Goal: Information Seeking & Learning: Learn about a topic

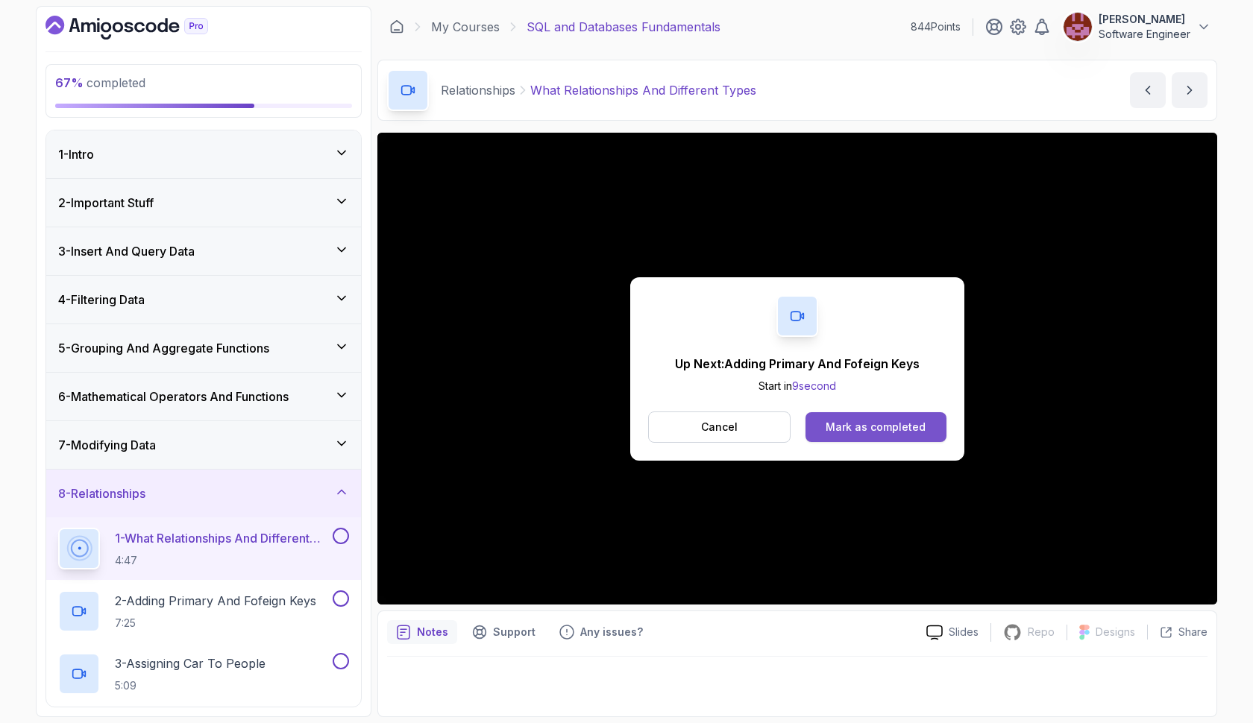
click at [872, 429] on div "Mark as completed" at bounding box center [875, 427] width 100 height 15
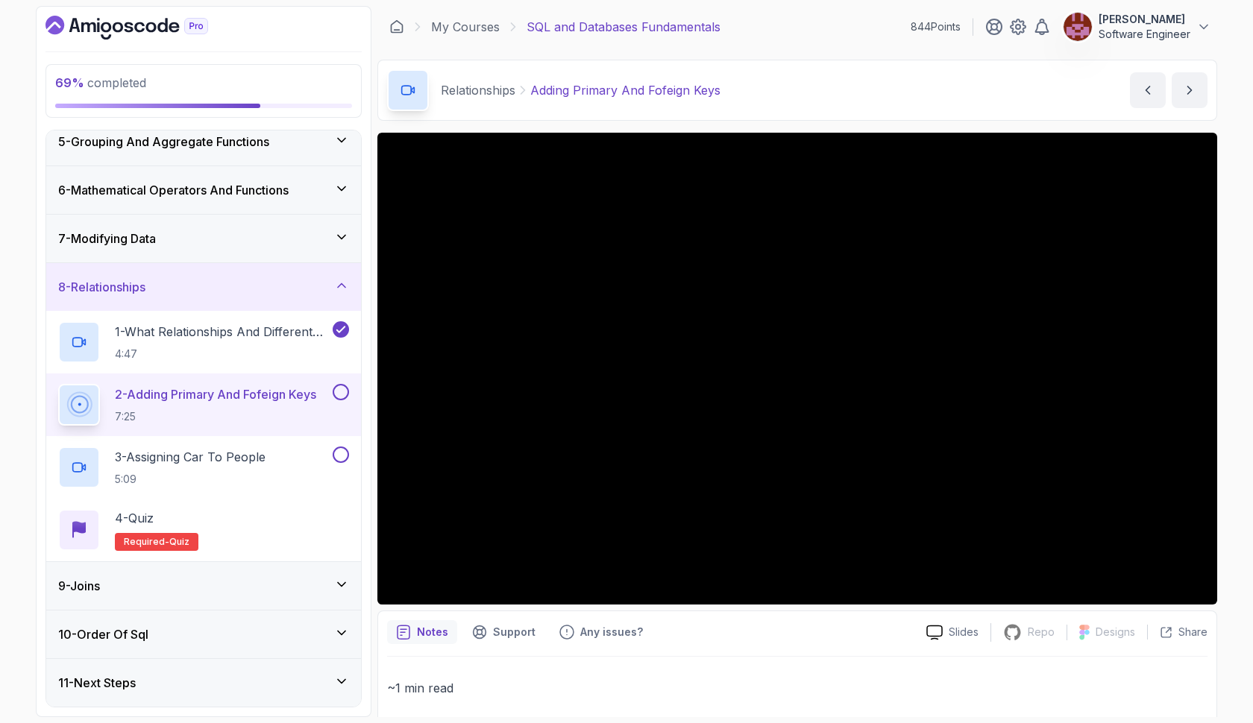
scroll to position [207, 0]
click at [347, 583] on icon at bounding box center [341, 584] width 15 height 15
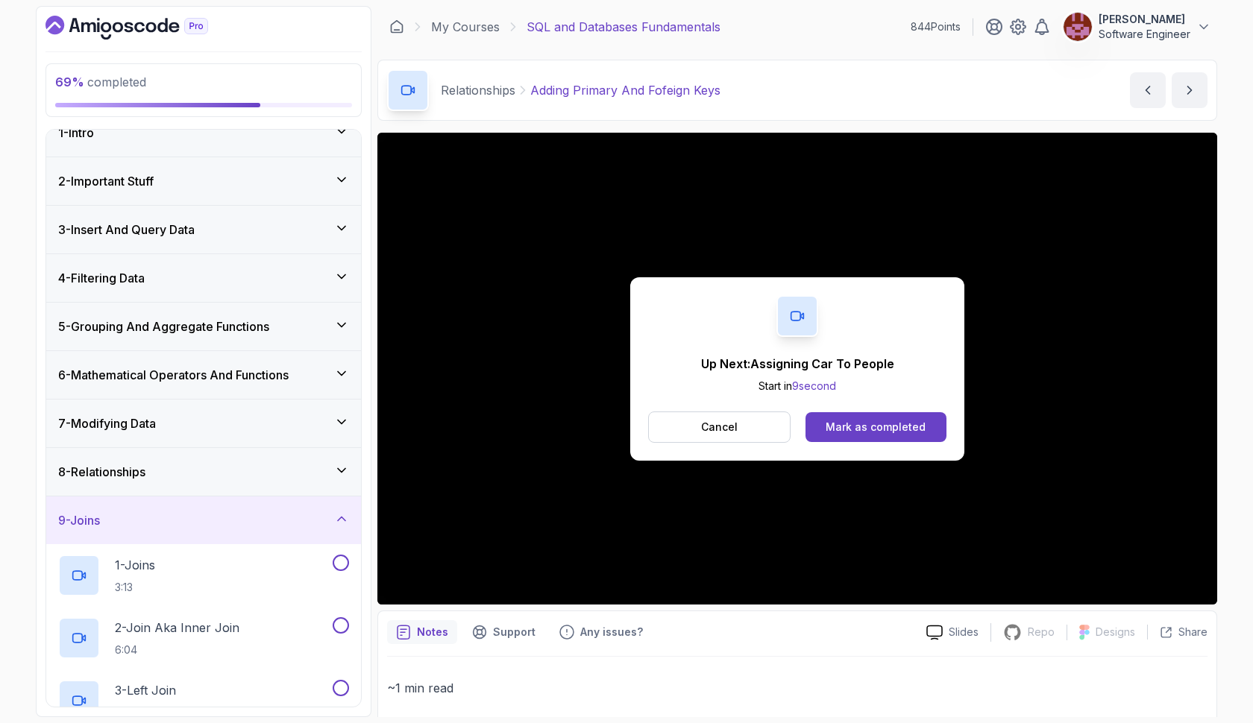
scroll to position [25, 0]
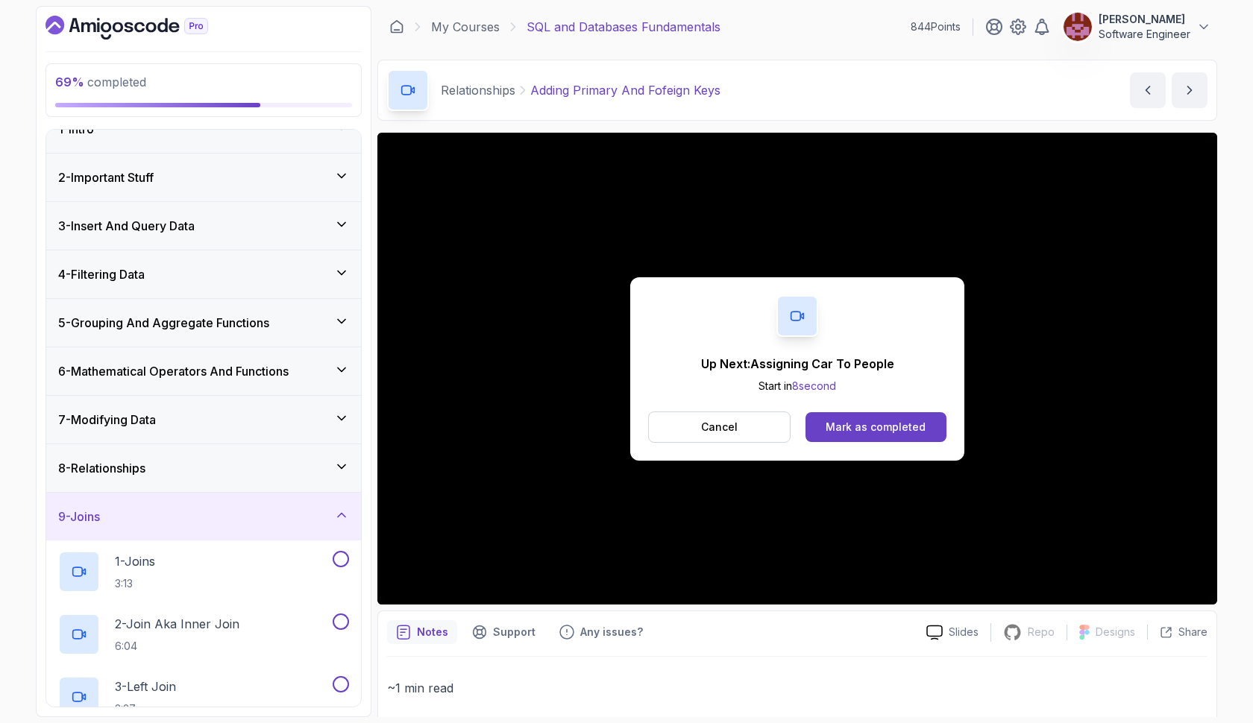
click at [341, 472] on icon at bounding box center [341, 466] width 15 height 15
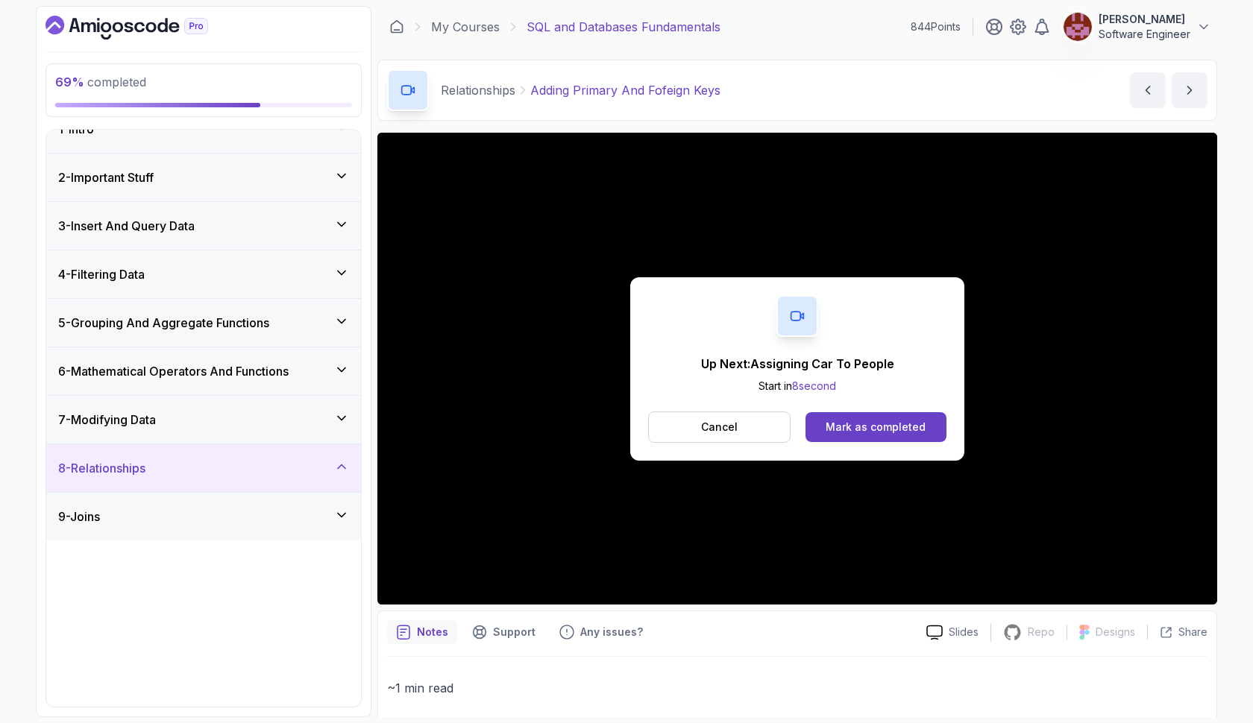
scroll to position [0, 0]
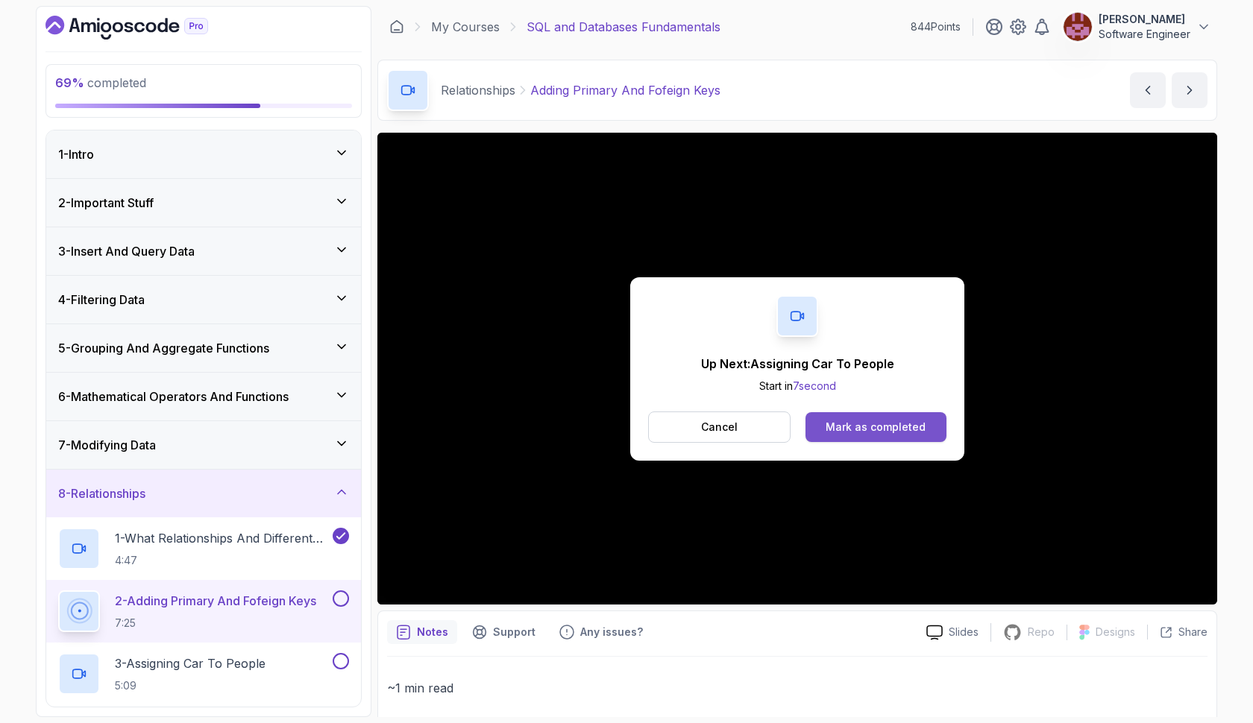
click at [835, 423] on div "Mark as completed" at bounding box center [875, 427] width 100 height 15
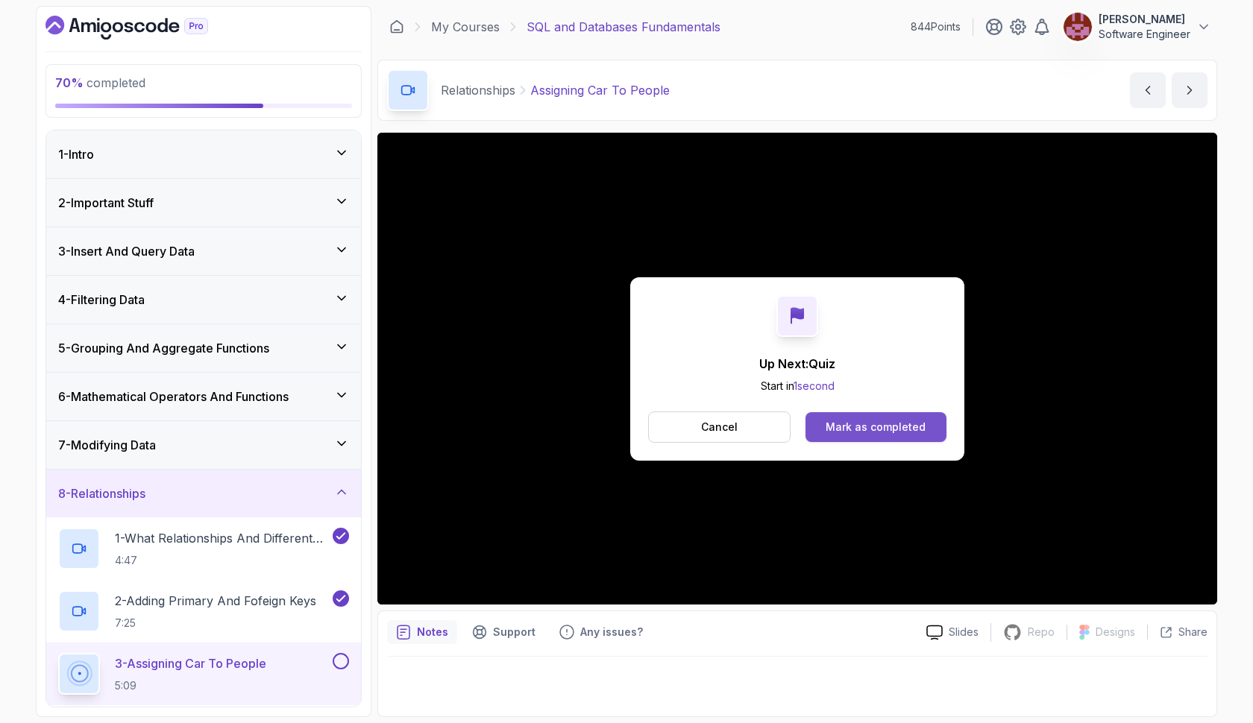
click at [837, 435] on button "Mark as completed" at bounding box center [875, 427] width 141 height 30
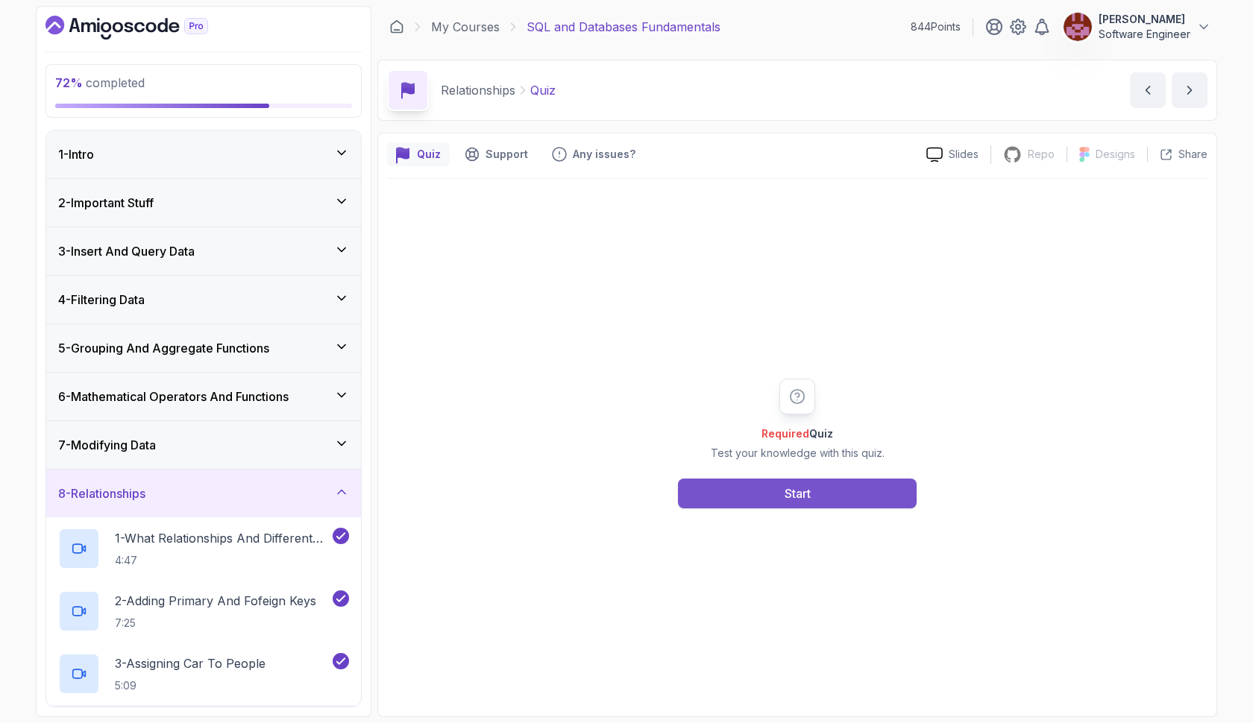
click at [804, 485] on div "Start" at bounding box center [797, 494] width 26 height 18
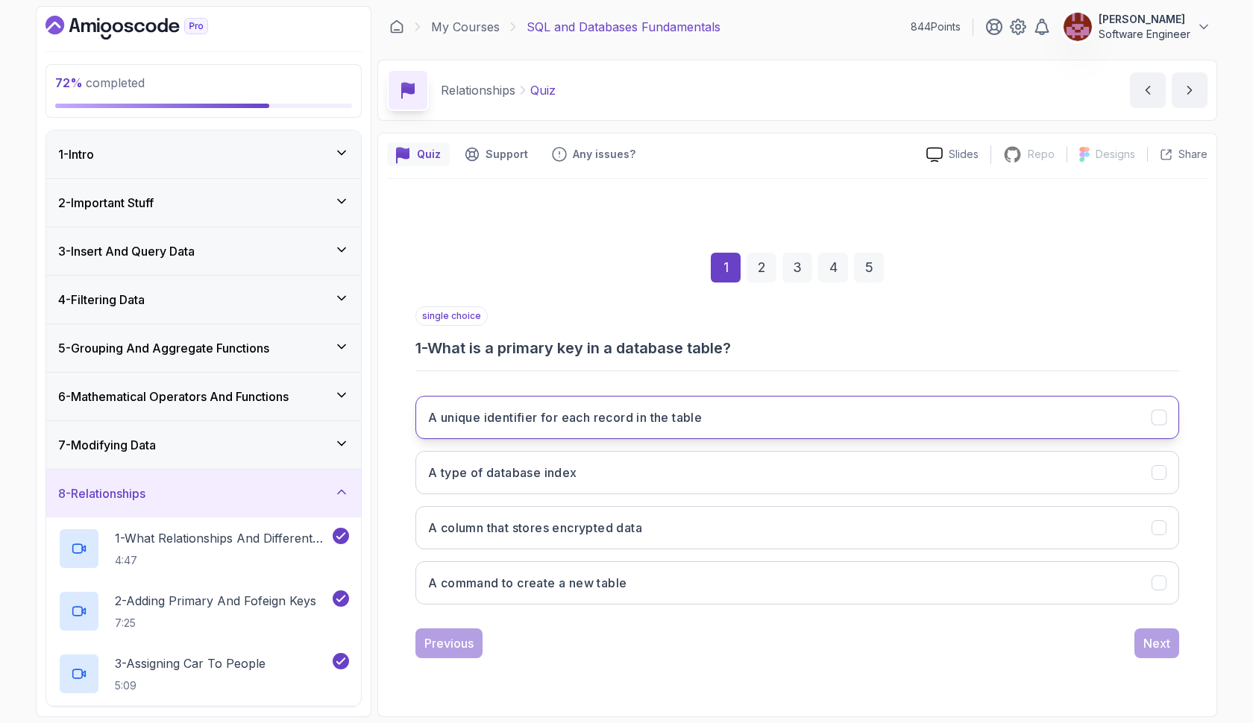
click at [807, 412] on button "A unique identifier for each record in the table" at bounding box center [796, 417] width 763 height 43
click at [1151, 643] on div "Next" at bounding box center [1156, 643] width 27 height 18
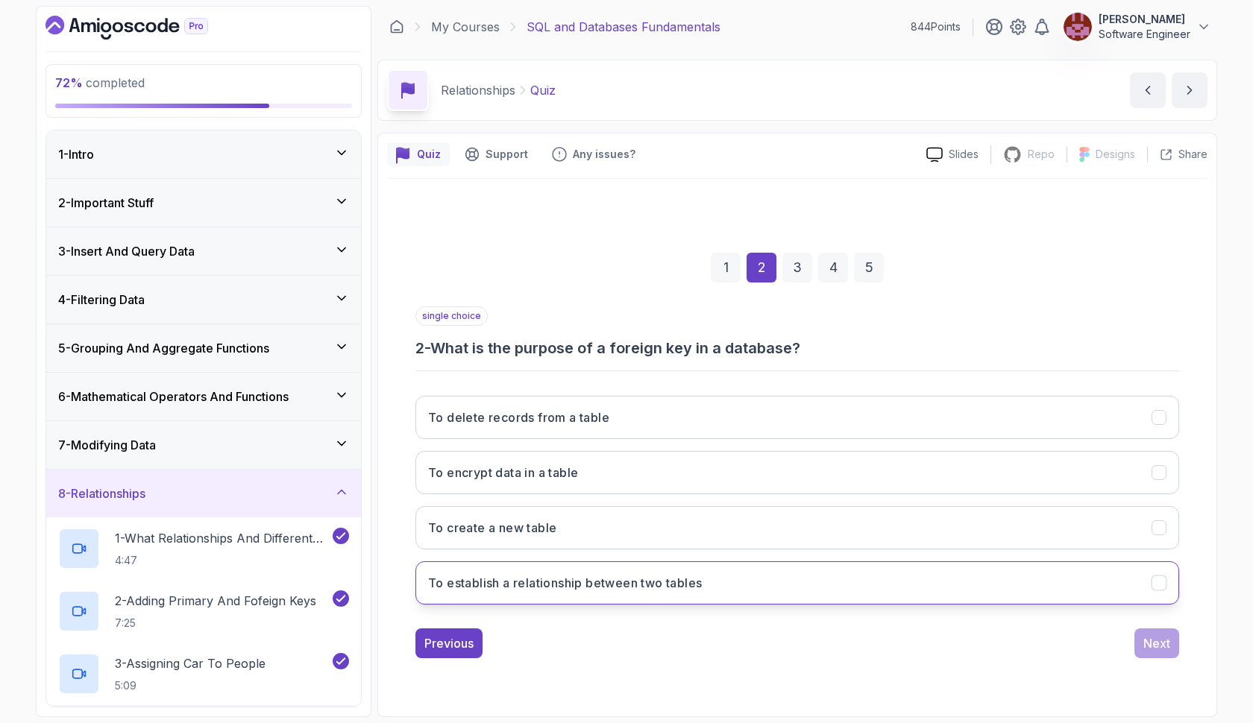
click at [802, 567] on button "To establish a relationship between two tables" at bounding box center [796, 582] width 763 height 43
click at [1154, 638] on div "Next" at bounding box center [1156, 643] width 27 height 18
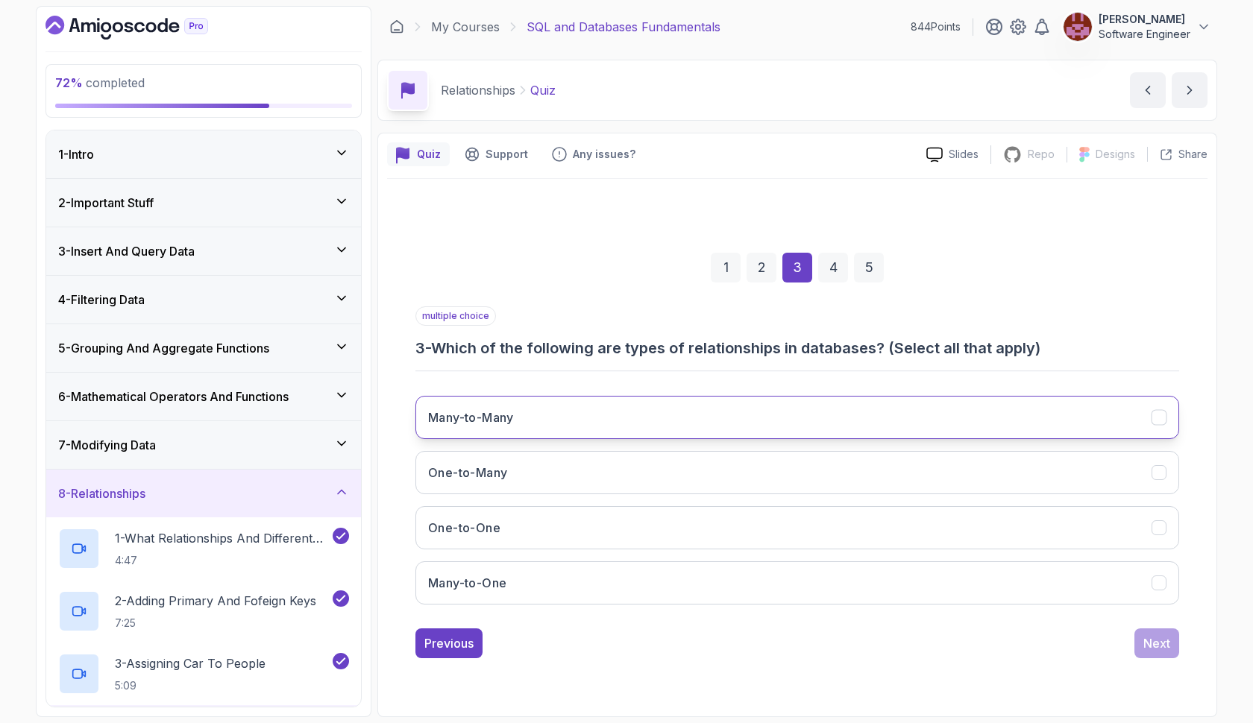
click at [945, 428] on button "Many-to-Many" at bounding box center [796, 417] width 763 height 43
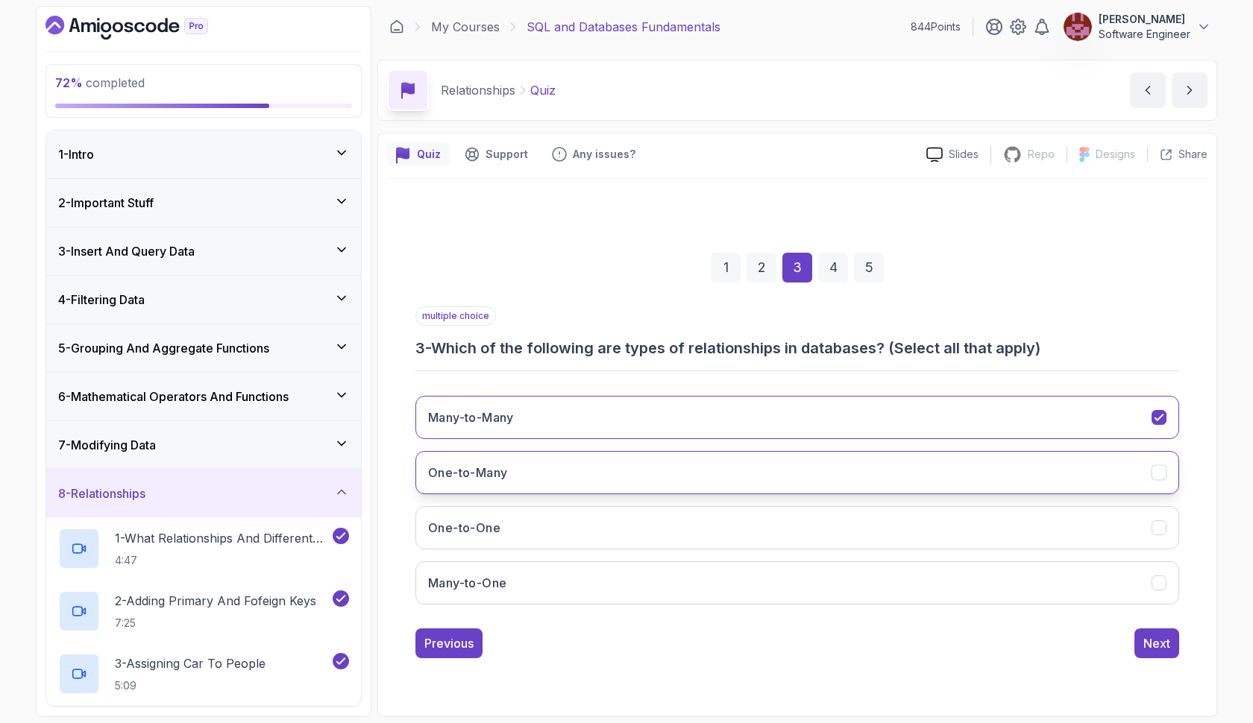
click at [939, 470] on button "One-to-Many" at bounding box center [796, 472] width 763 height 43
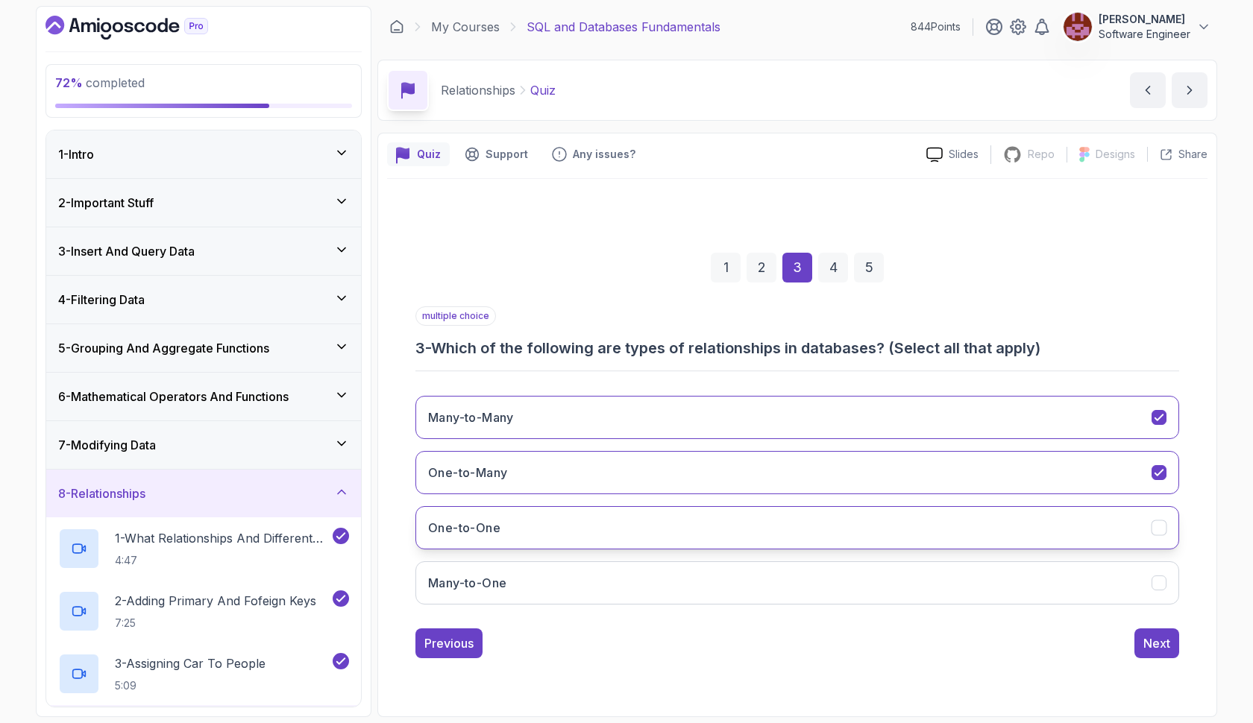
click at [936, 532] on button "One-to-One" at bounding box center [796, 527] width 763 height 43
click at [1142, 646] on button "Next" at bounding box center [1156, 644] width 45 height 30
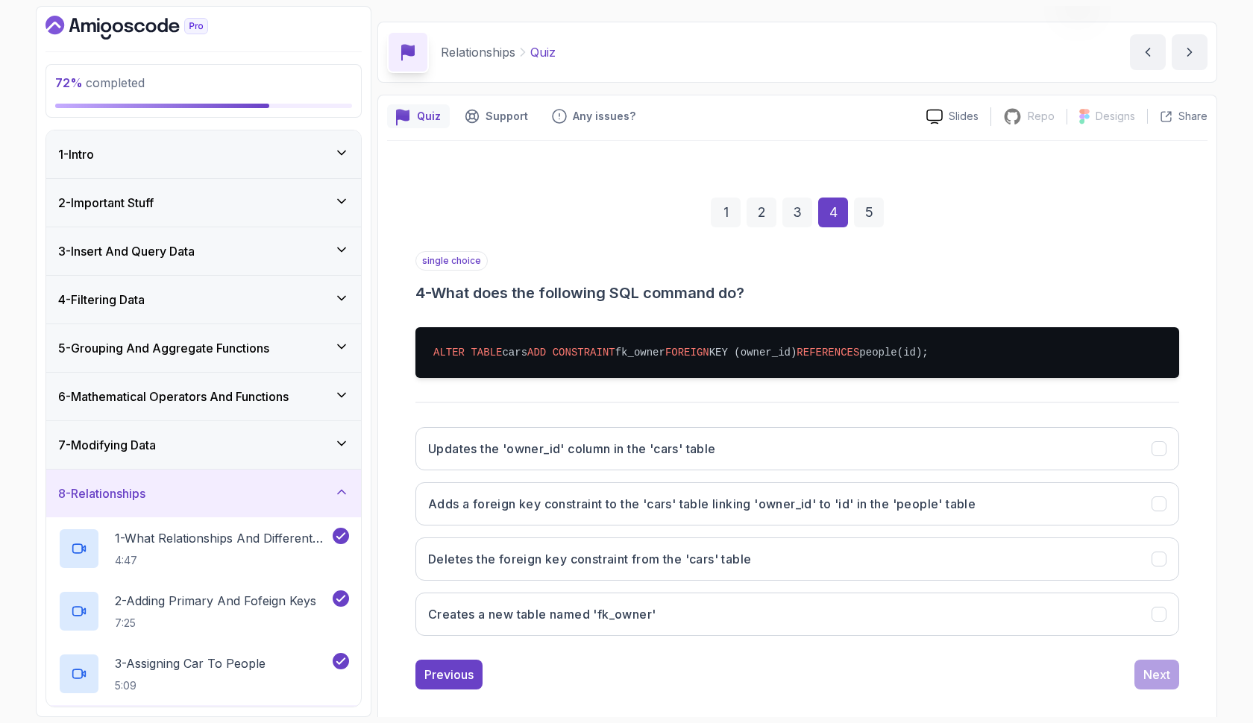
scroll to position [40, 0]
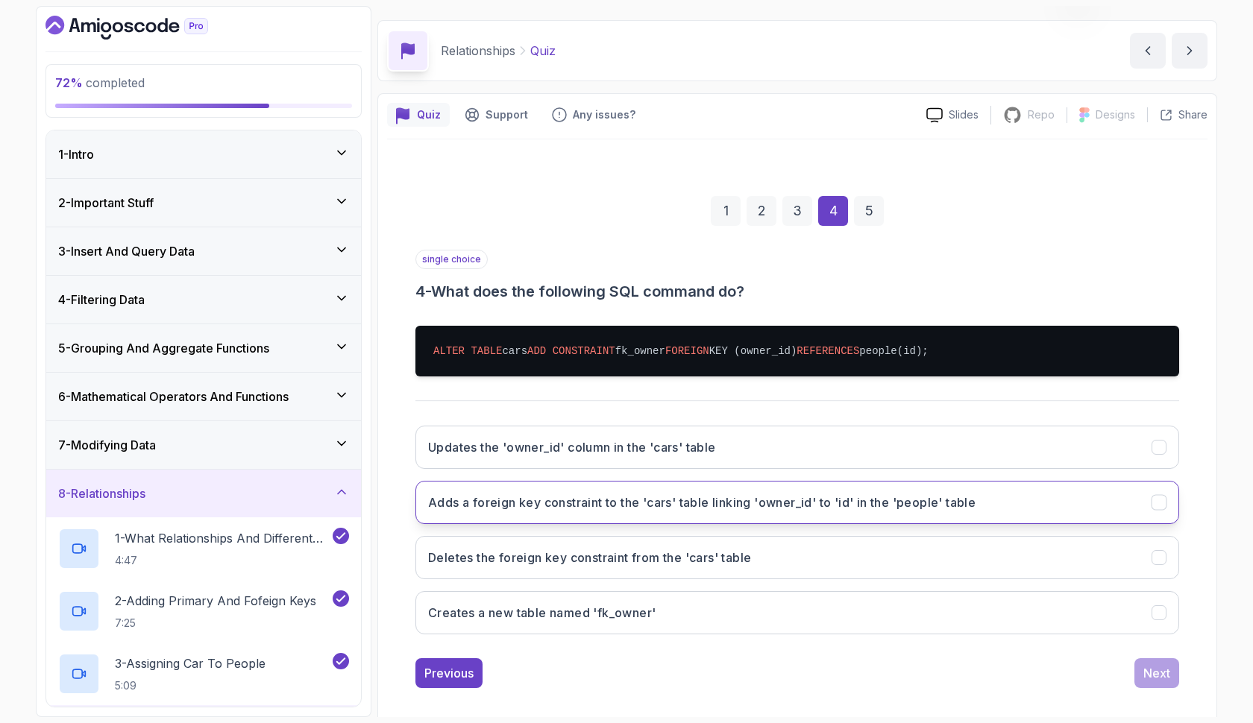
click at [990, 518] on button "Adds a foreign key constraint to the 'cars' table linking 'owner_id' to 'id' in…" at bounding box center [796, 502] width 763 height 43
click at [1153, 675] on div "Next" at bounding box center [1156, 673] width 27 height 18
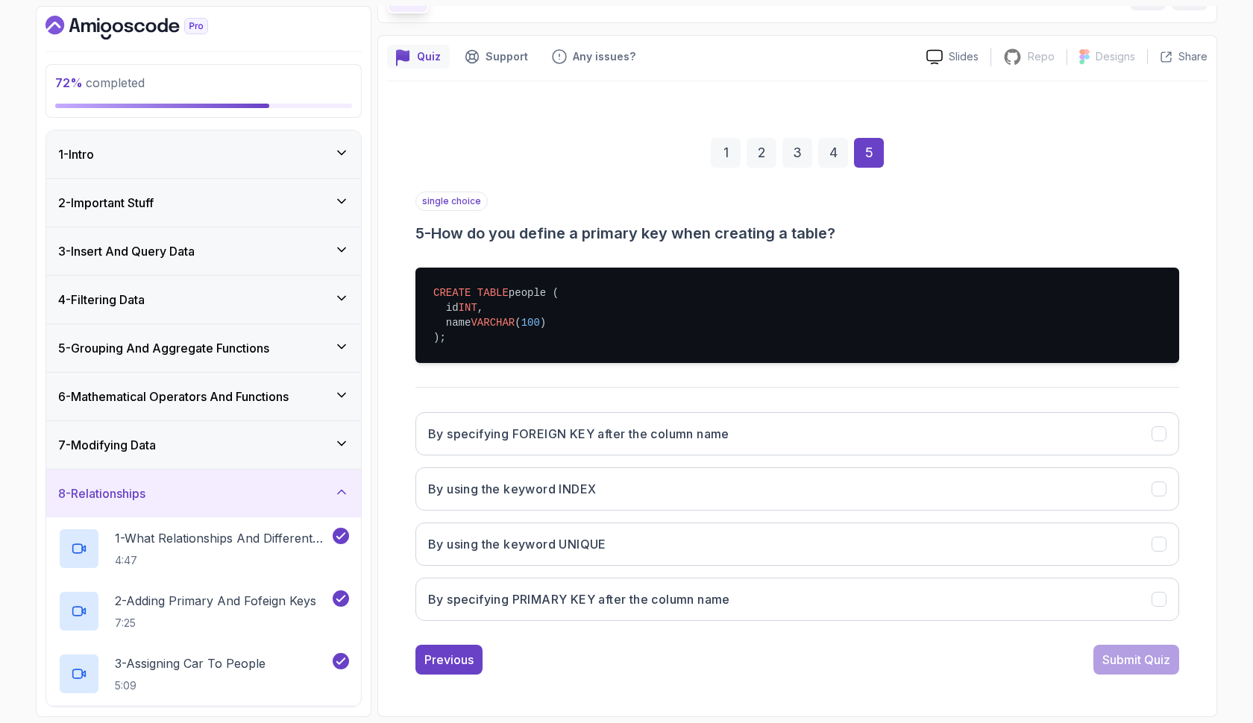
scroll to position [98, 0]
click at [879, 590] on button "By specifying PRIMARY KEY after the column name" at bounding box center [796, 599] width 763 height 43
click at [1113, 664] on div "Submit Quiz" at bounding box center [1136, 660] width 68 height 18
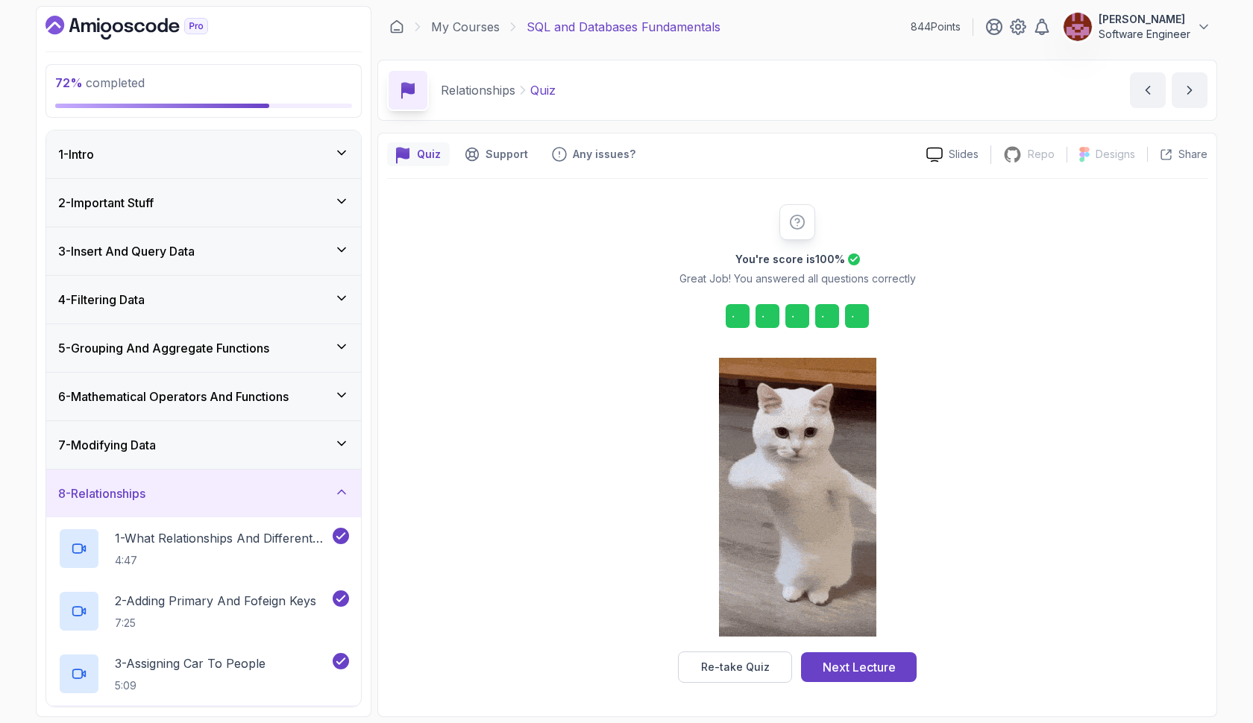
scroll to position [0, 0]
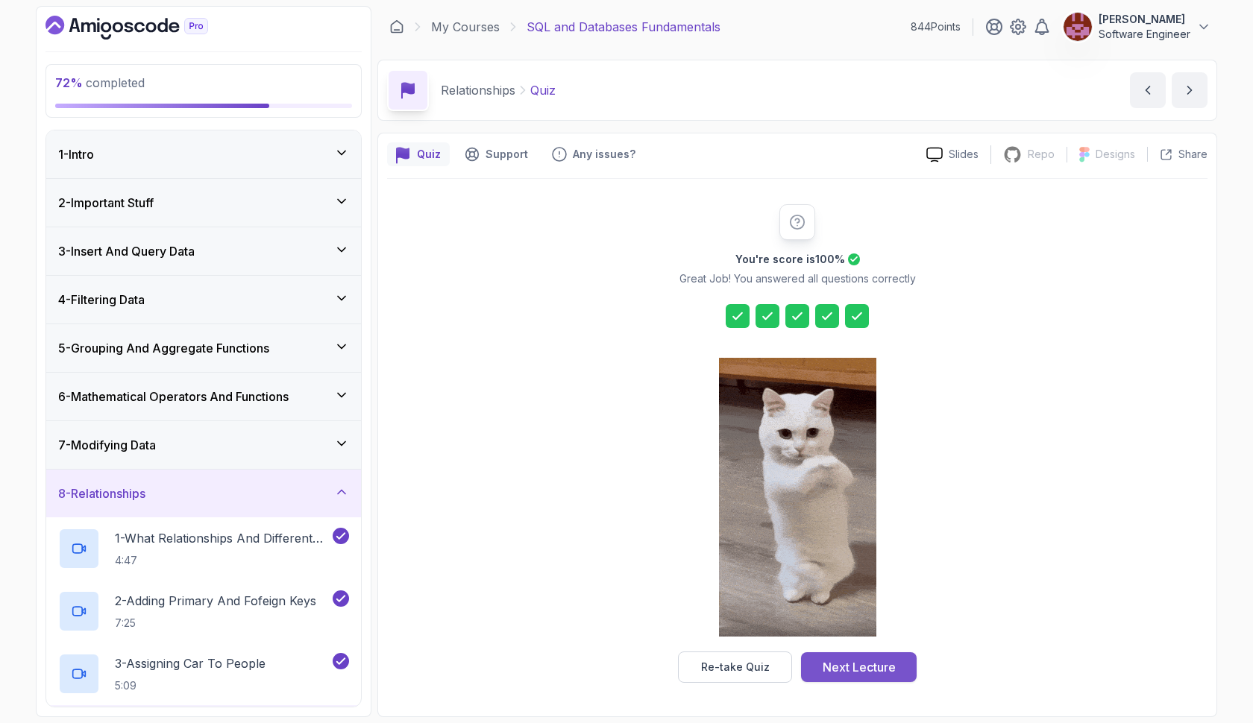
click at [889, 664] on div "Next Lecture" at bounding box center [858, 667] width 73 height 18
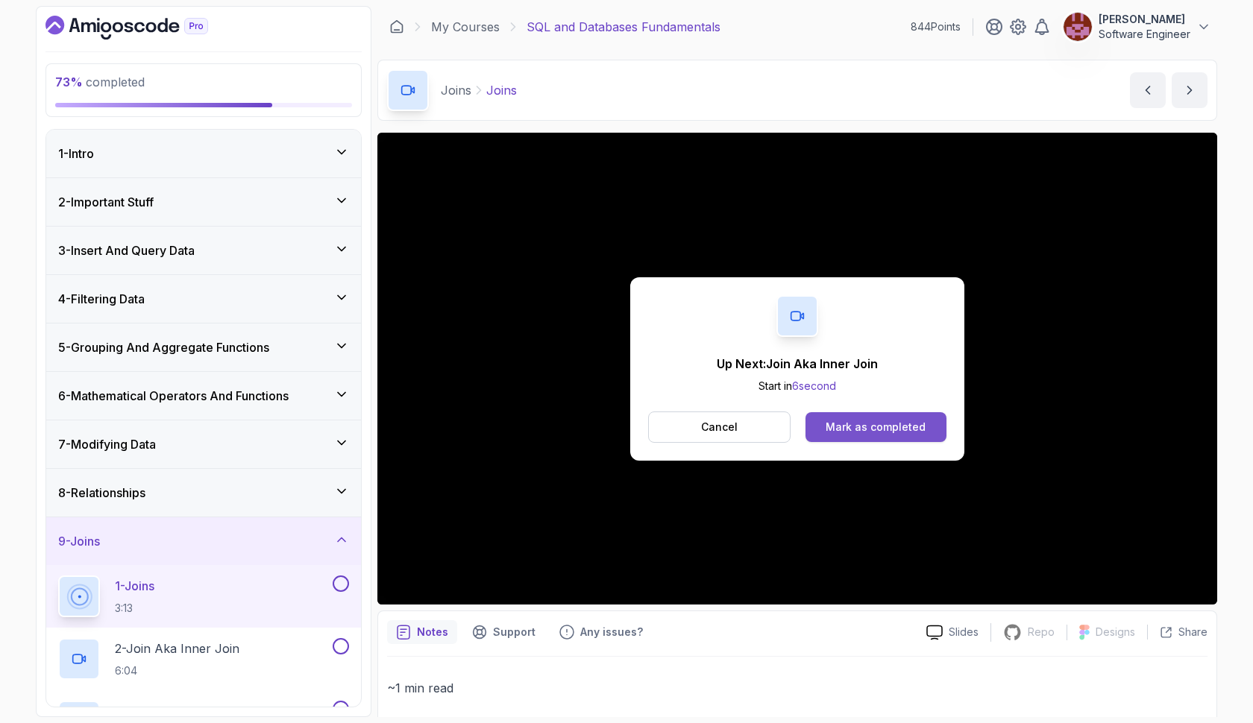
click at [892, 421] on div "Mark as completed" at bounding box center [875, 427] width 100 height 15
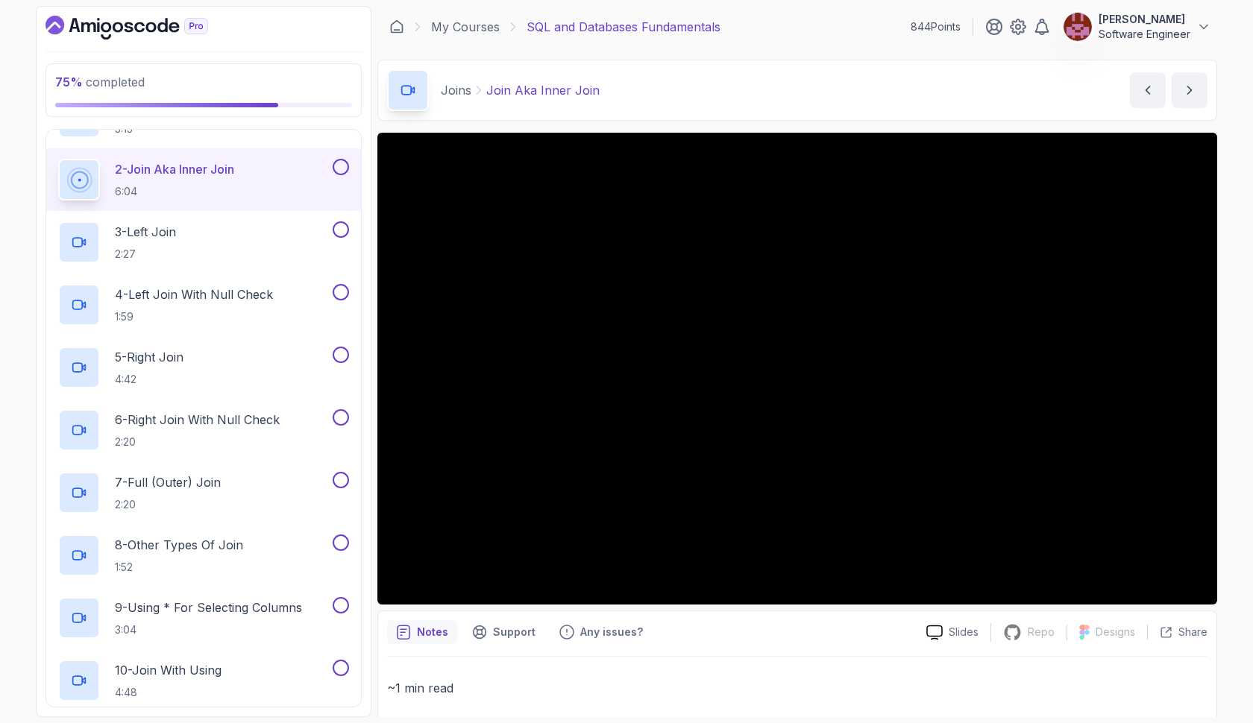
scroll to position [470, 0]
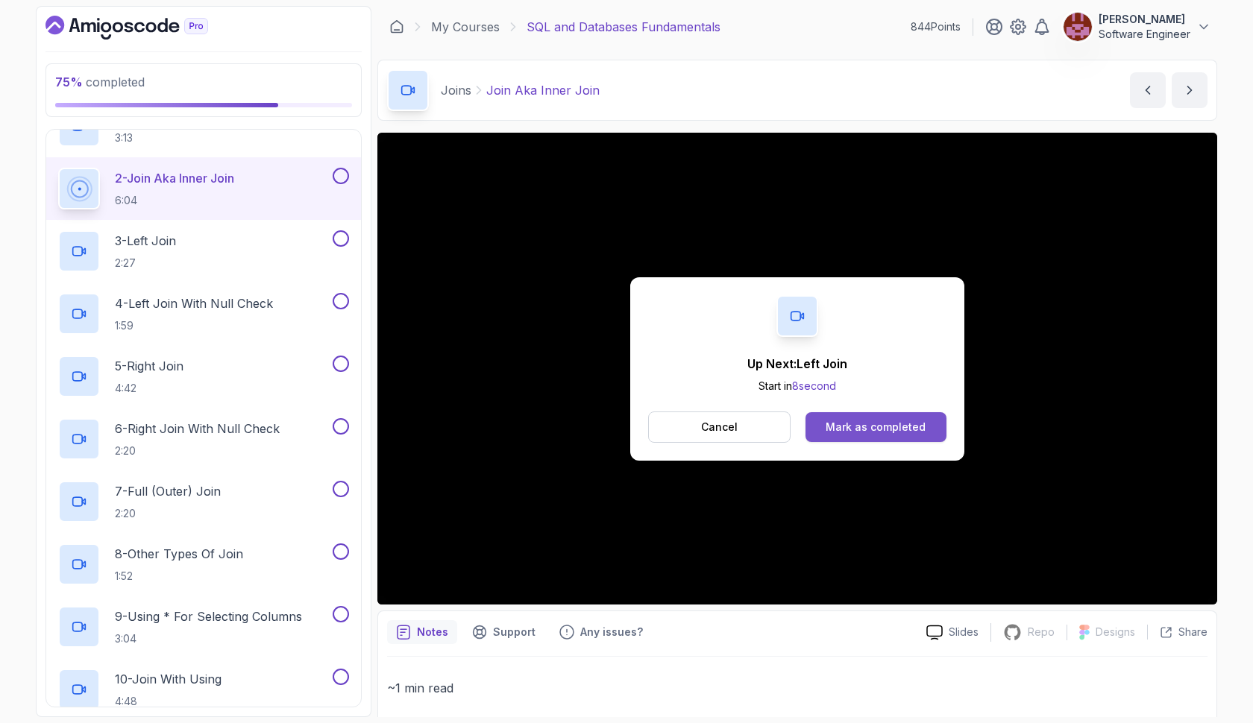
click at [845, 433] on div "Mark as completed" at bounding box center [875, 427] width 100 height 15
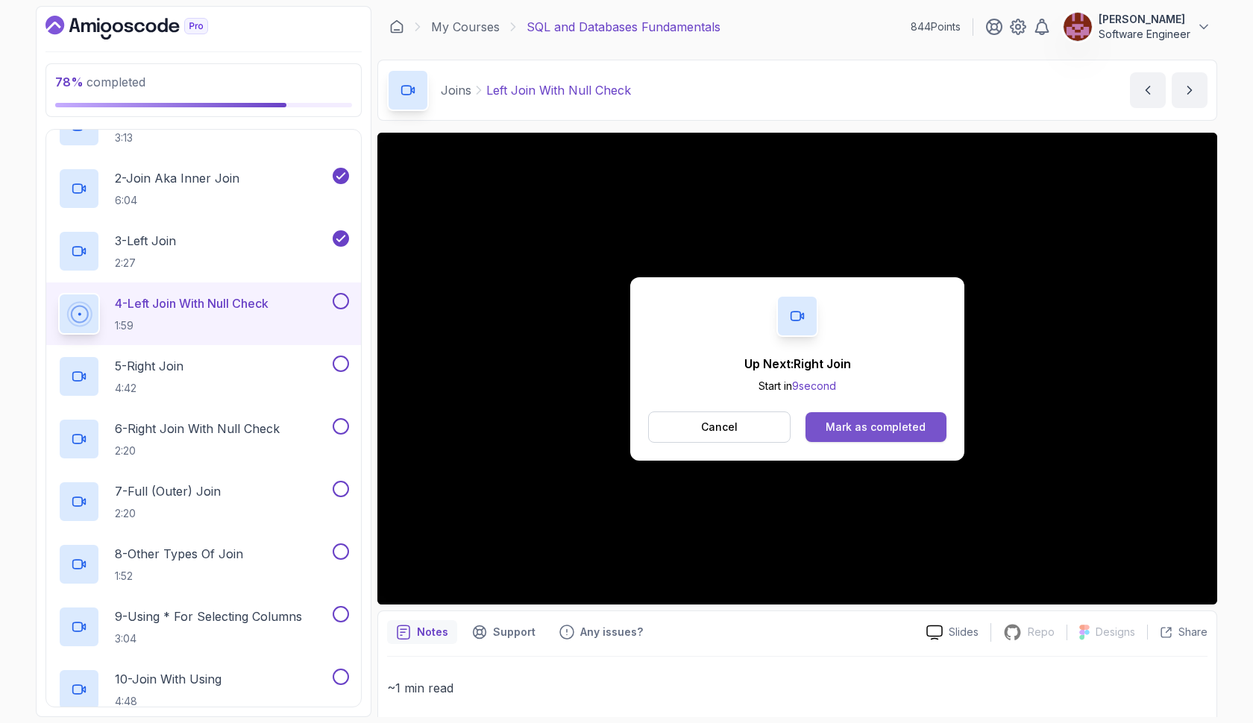
click at [923, 421] on div "Mark as completed" at bounding box center [875, 427] width 100 height 15
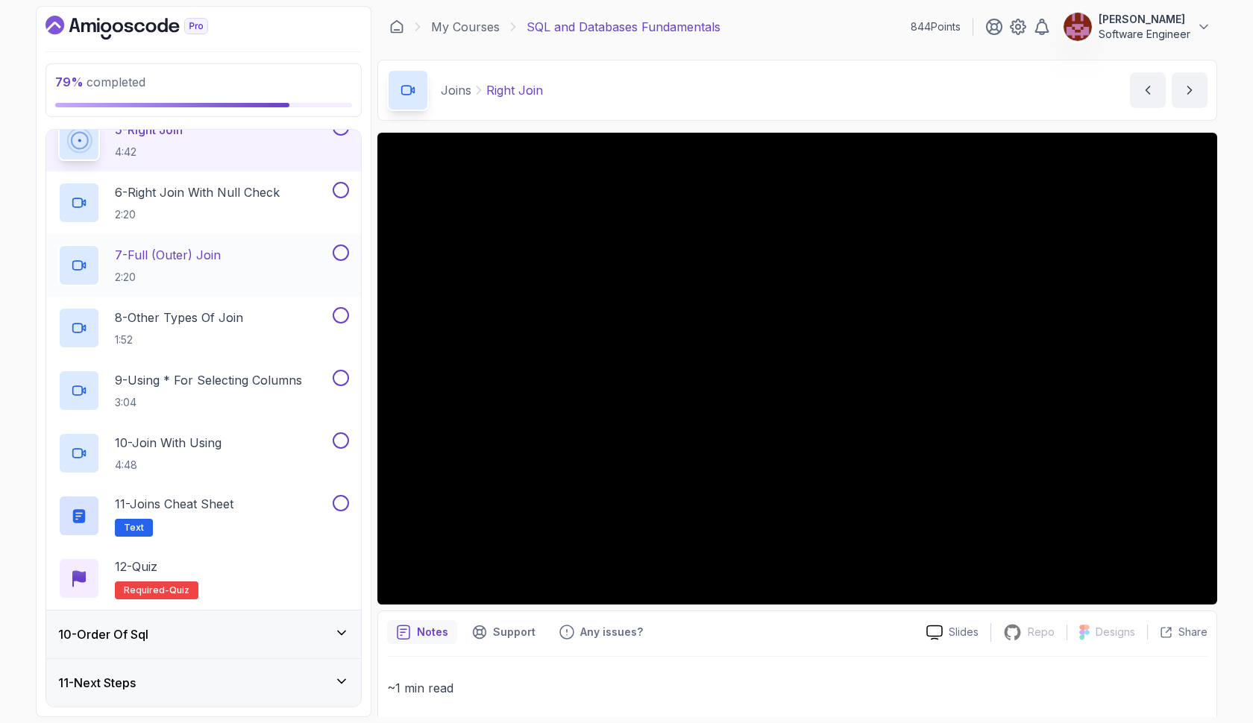
scroll to position [707, 0]
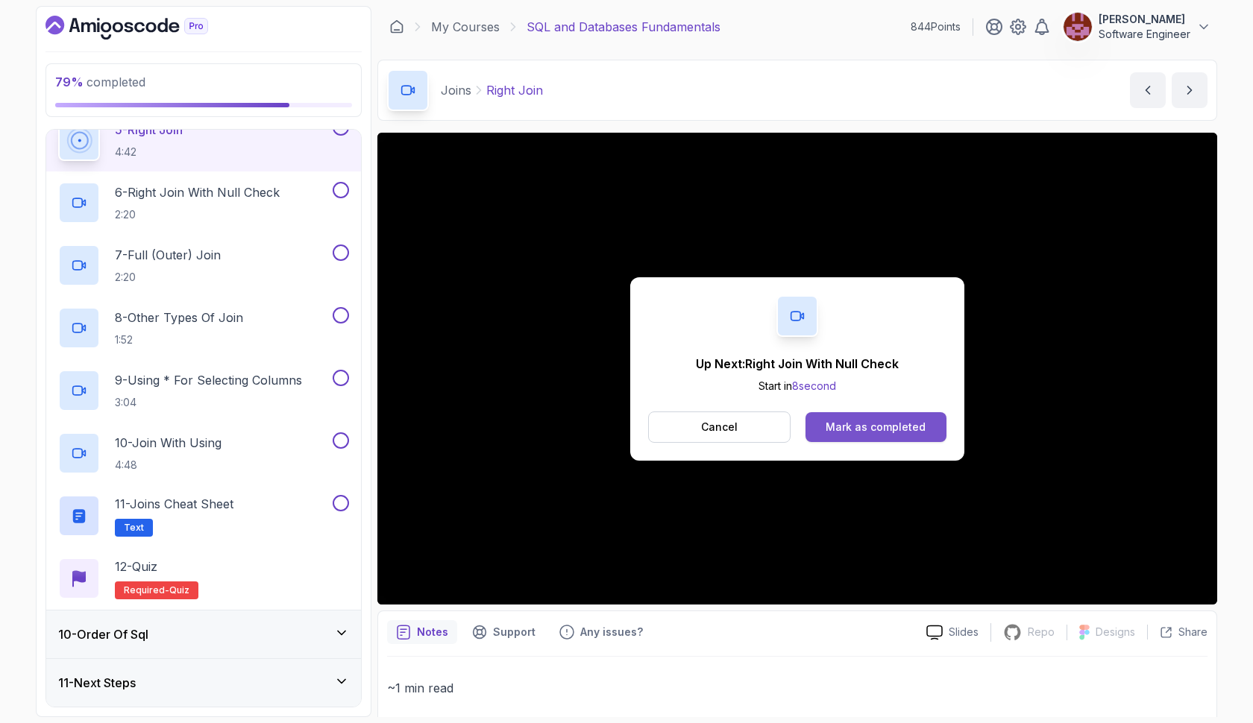
click at [904, 425] on div "Mark as completed" at bounding box center [875, 427] width 100 height 15
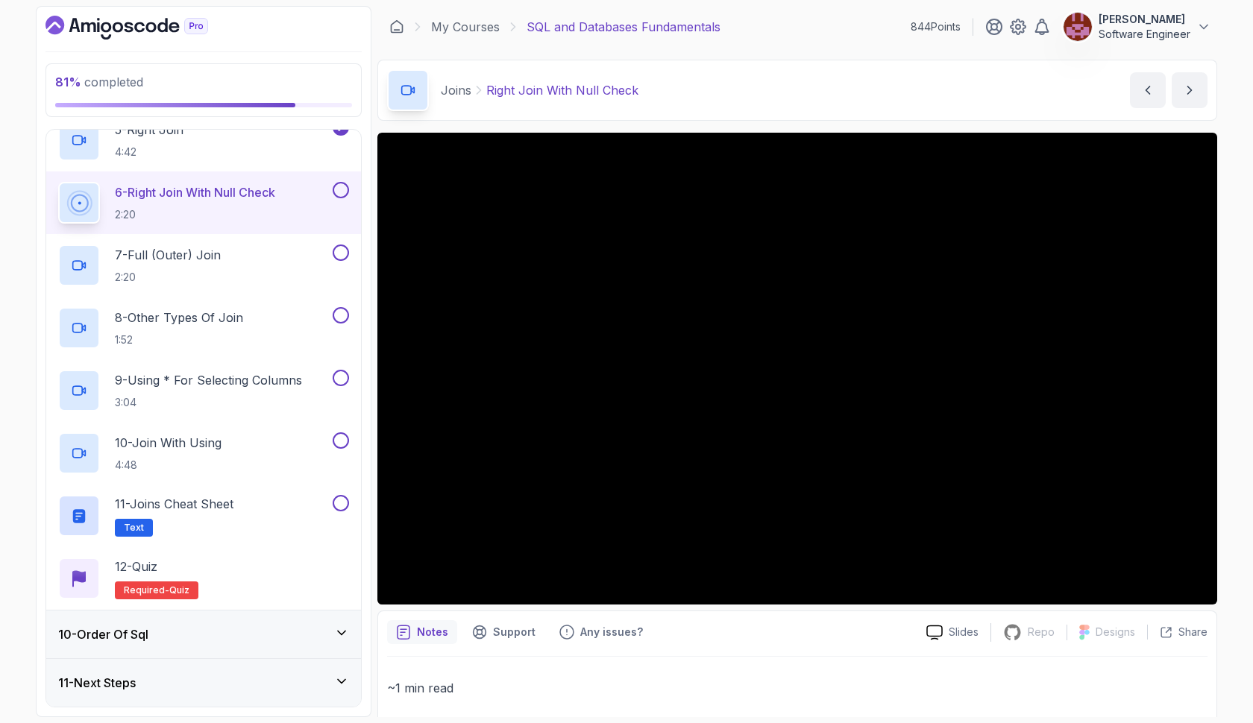
click at [339, 189] on button at bounding box center [341, 190] width 16 height 16
click at [253, 270] on div "7 - Full (Outer) Join 2:20" at bounding box center [193, 266] width 271 height 42
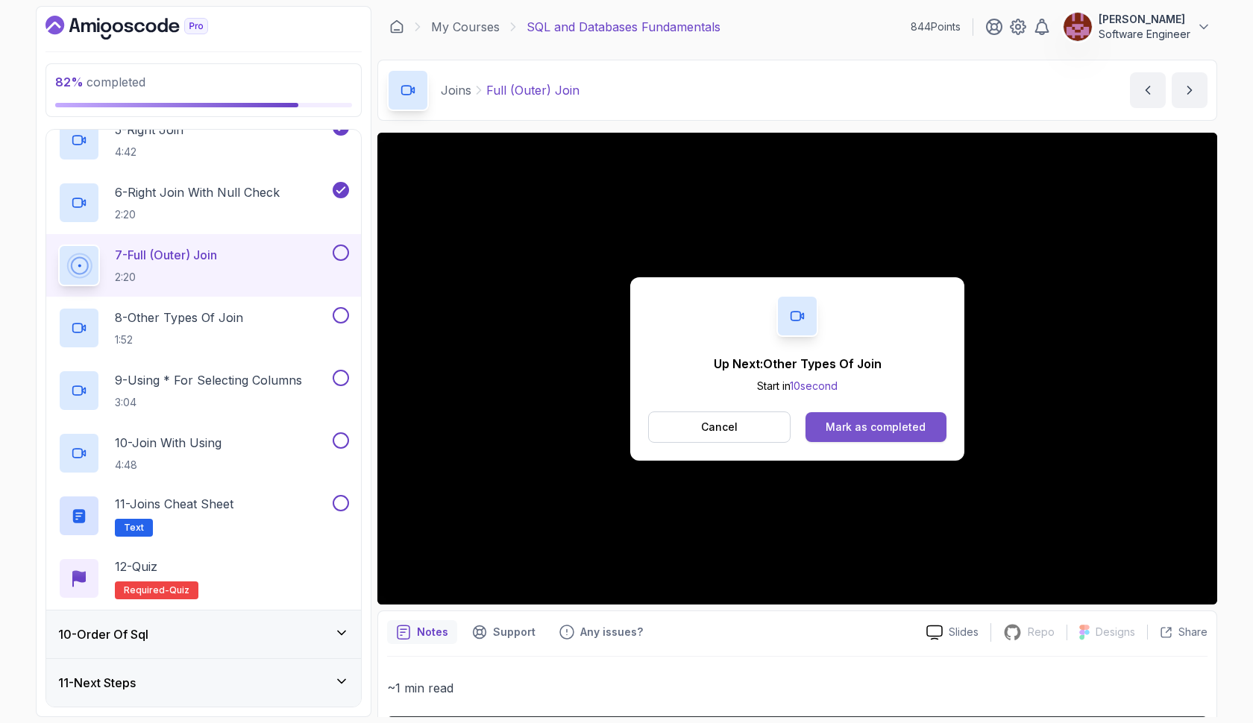
click at [857, 425] on div "Mark as completed" at bounding box center [875, 427] width 100 height 15
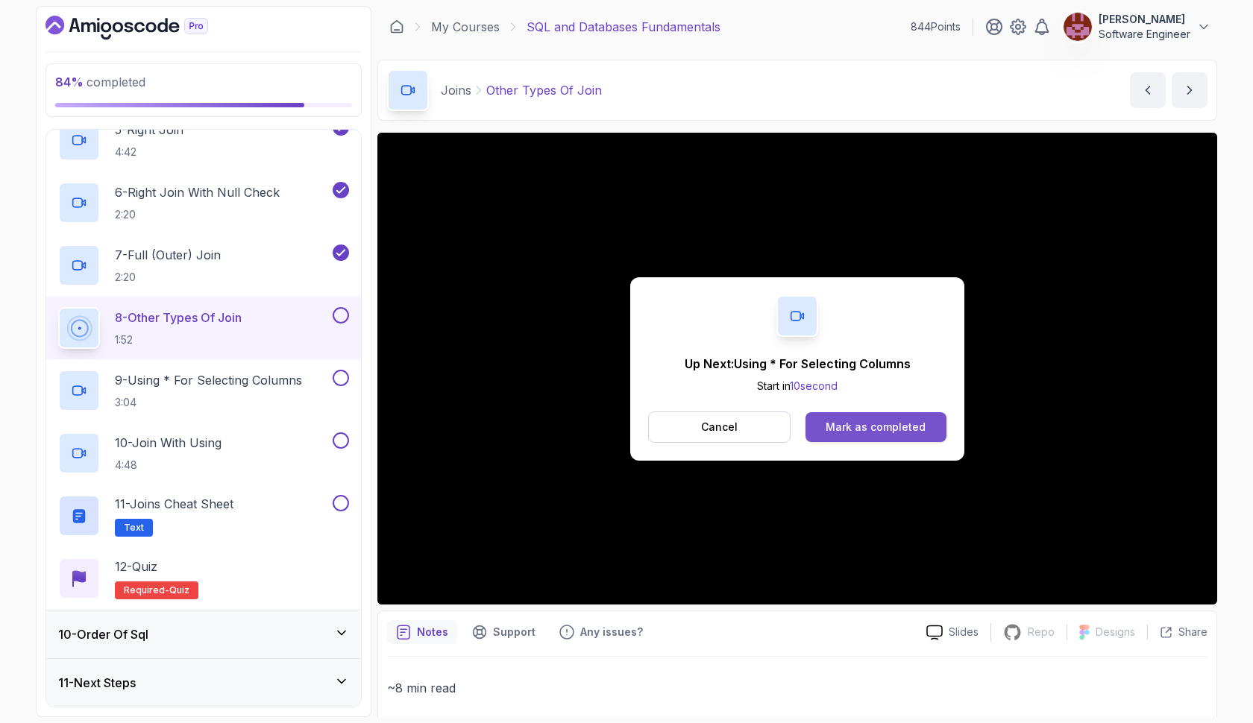
click at [840, 431] on div "Mark as completed" at bounding box center [875, 427] width 100 height 15
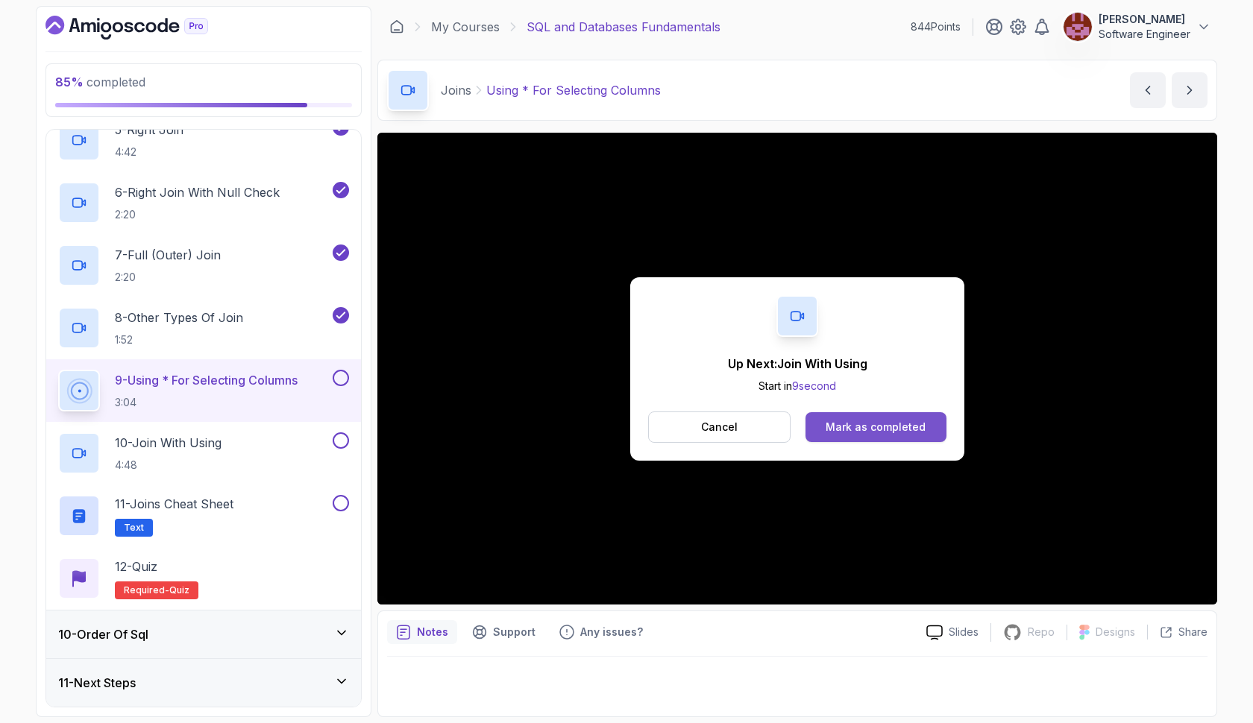
click at [846, 420] on div "Mark as completed" at bounding box center [875, 427] width 100 height 15
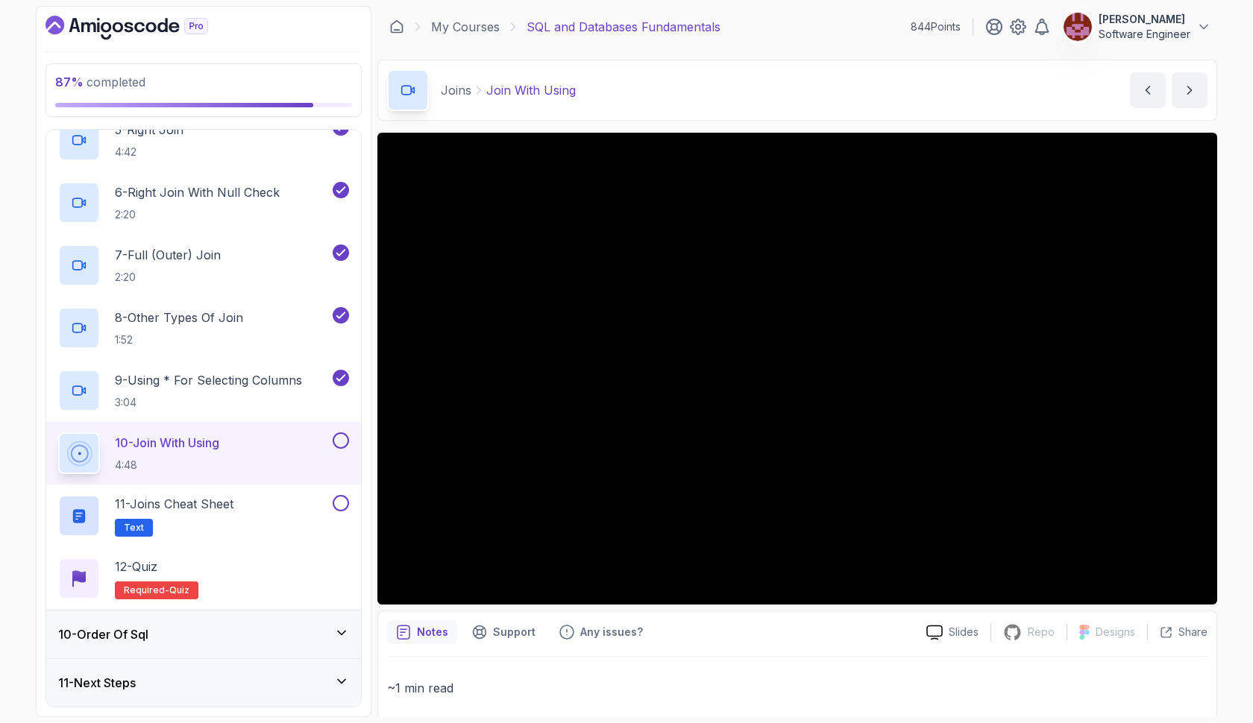
click at [344, 634] on icon at bounding box center [341, 633] width 15 height 15
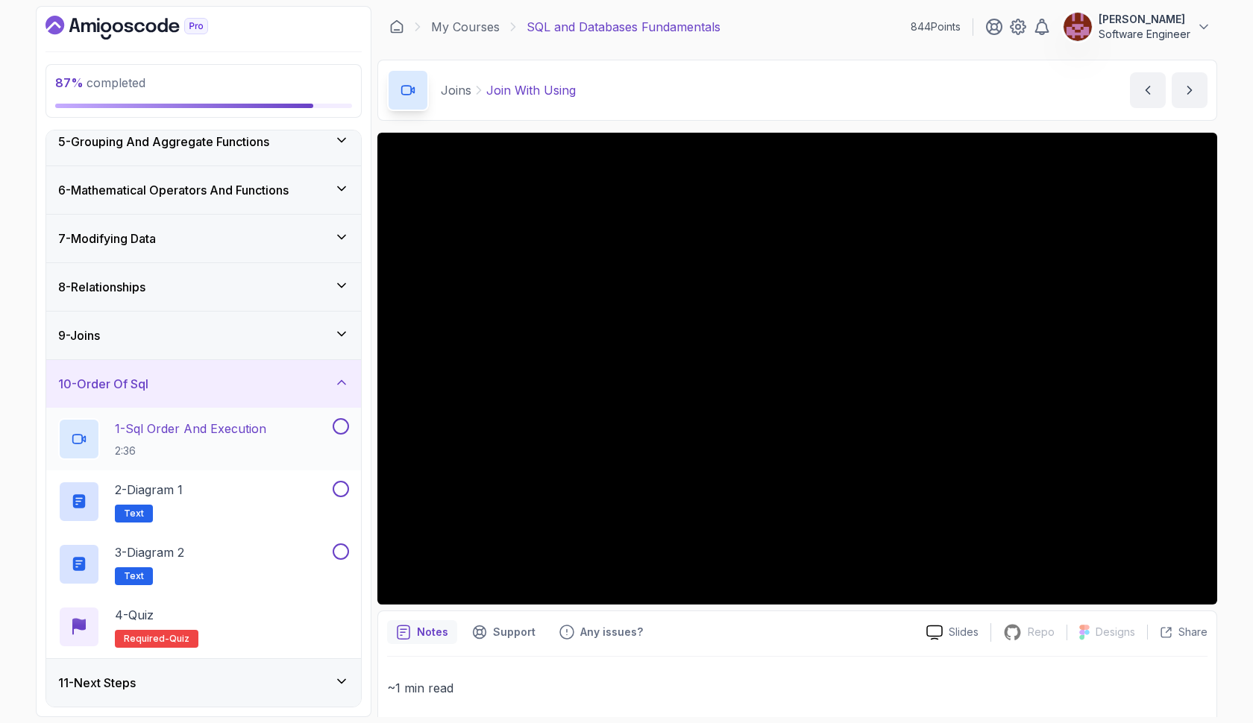
scroll to position [207, 0]
click at [340, 333] on icon at bounding box center [341, 334] width 15 height 15
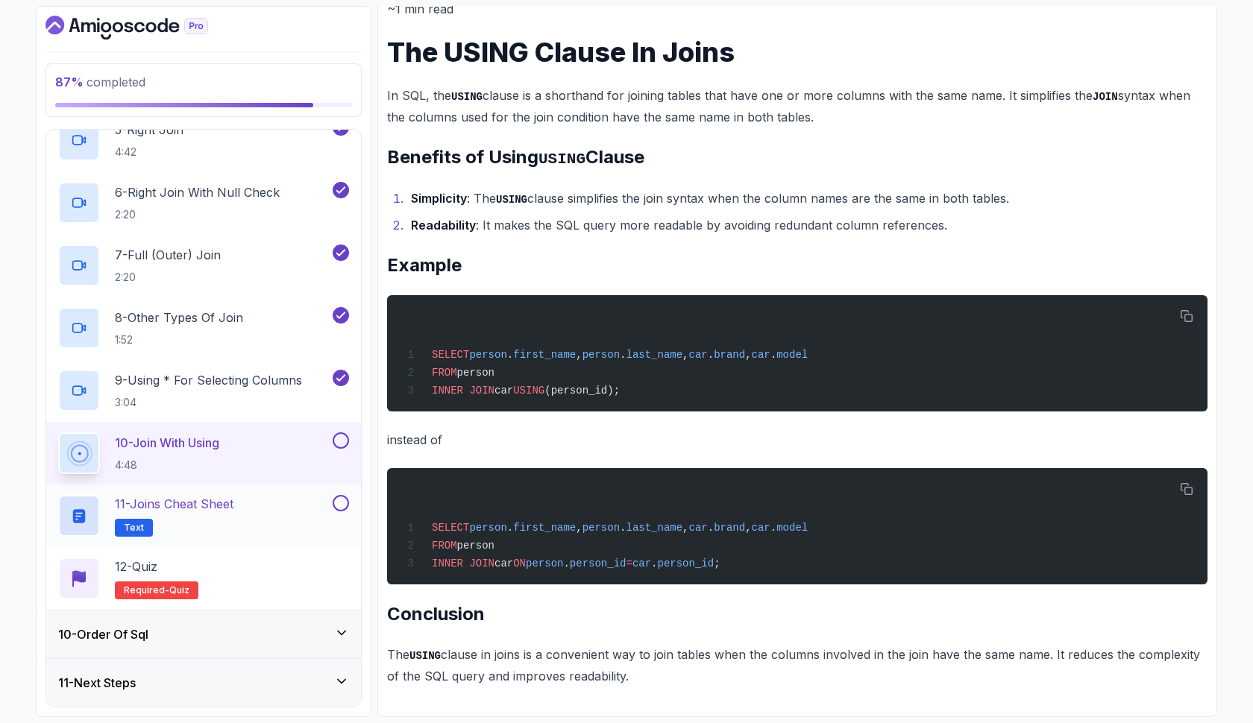
scroll to position [707, 0]
click at [344, 438] on button at bounding box center [341, 440] width 16 height 16
click at [233, 516] on h2 "11 - Joins Cheat Sheet Text" at bounding box center [174, 516] width 119 height 42
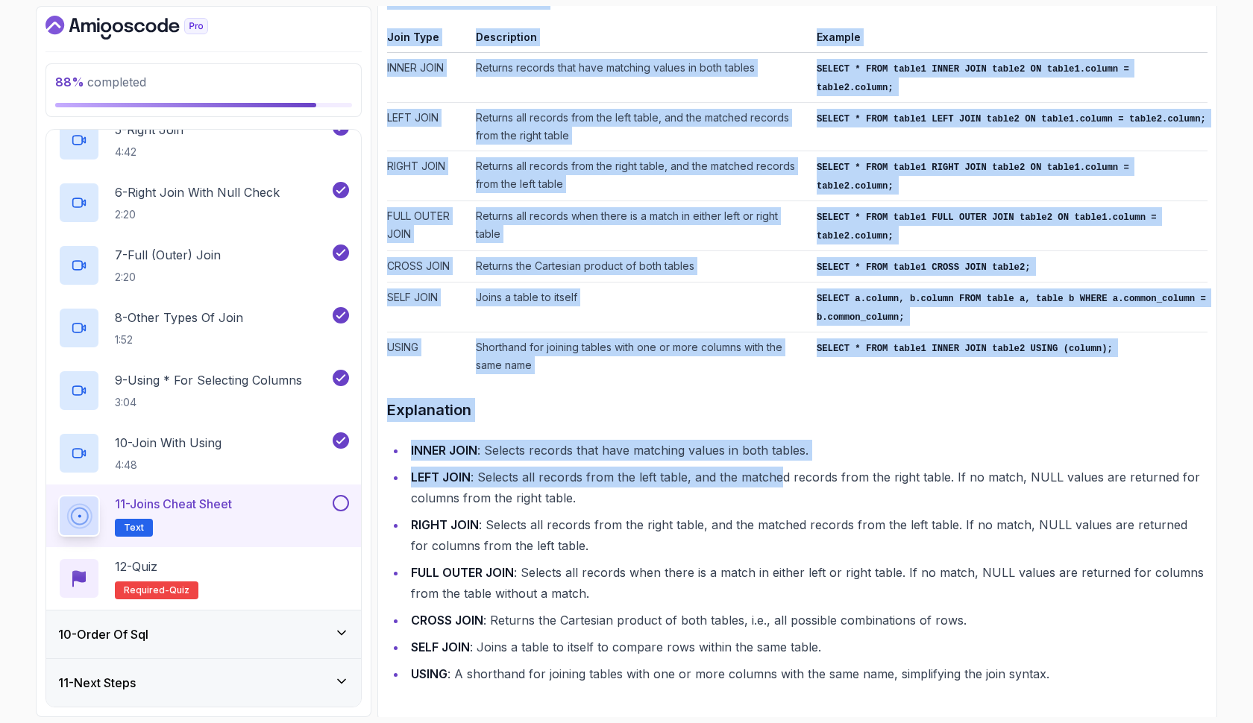
scroll to position [297, 0]
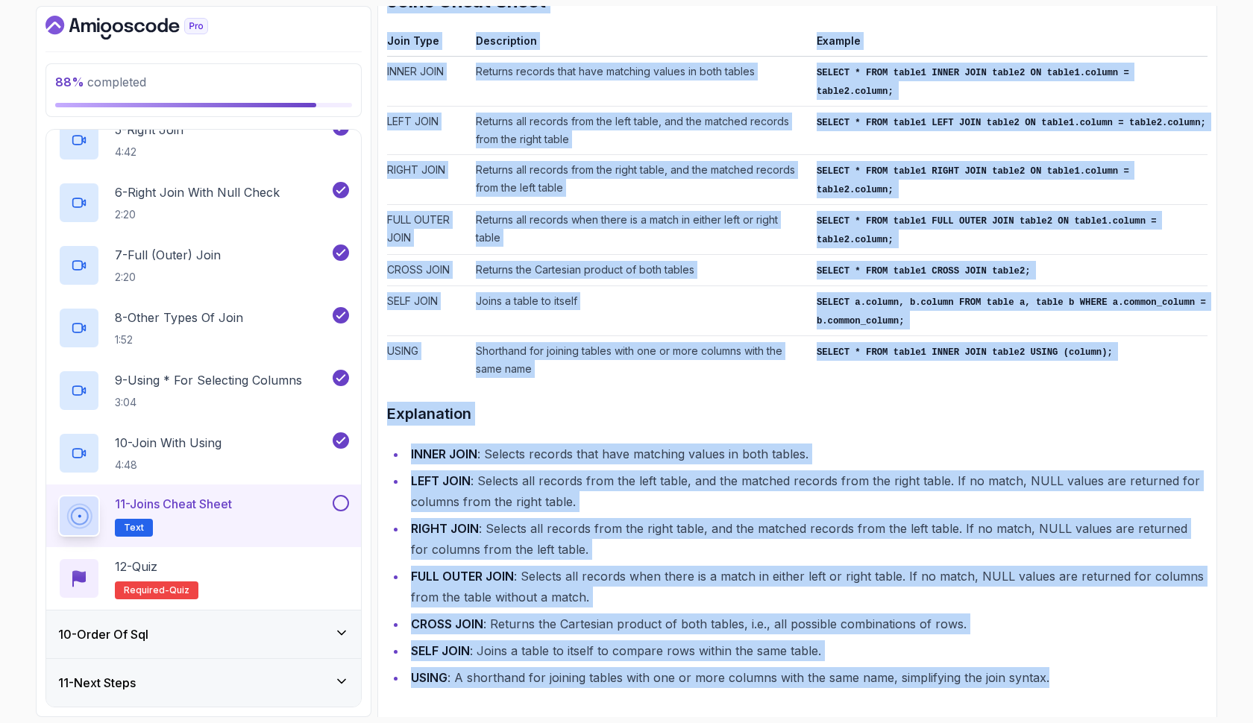
drag, startPoint x: 394, startPoint y: 240, endPoint x: 1174, endPoint y: 710, distance: 911.0
click at [1174, 710] on div "Notes Support Any issues? Slides Repo Repository not available Designs Design n…" at bounding box center [797, 280] width 840 height 889
copy div "Cheat Sheet Joins Cheat Sheet Join Type Description Example INNER JOIN Returns …"
click at [341, 501] on button at bounding box center [341, 503] width 16 height 16
click at [295, 572] on div "12 - Quiz Required- quiz" at bounding box center [203, 579] width 291 height 42
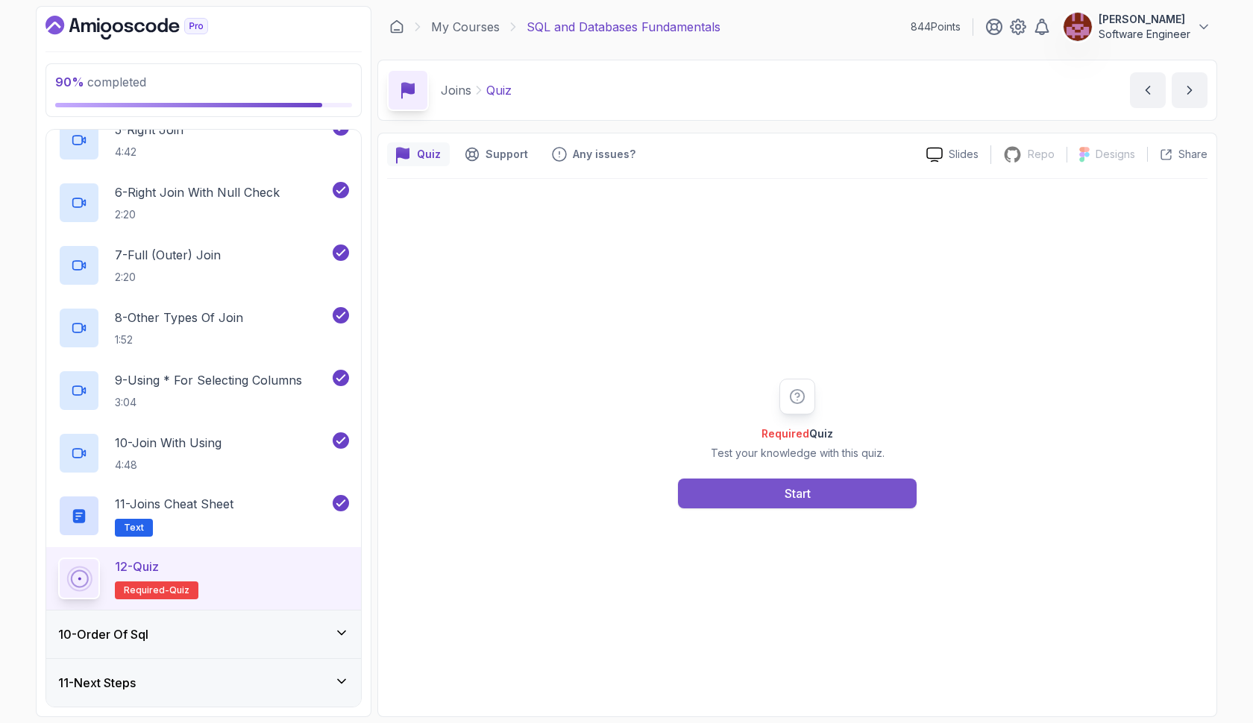
click at [750, 489] on button "Start" at bounding box center [797, 494] width 239 height 30
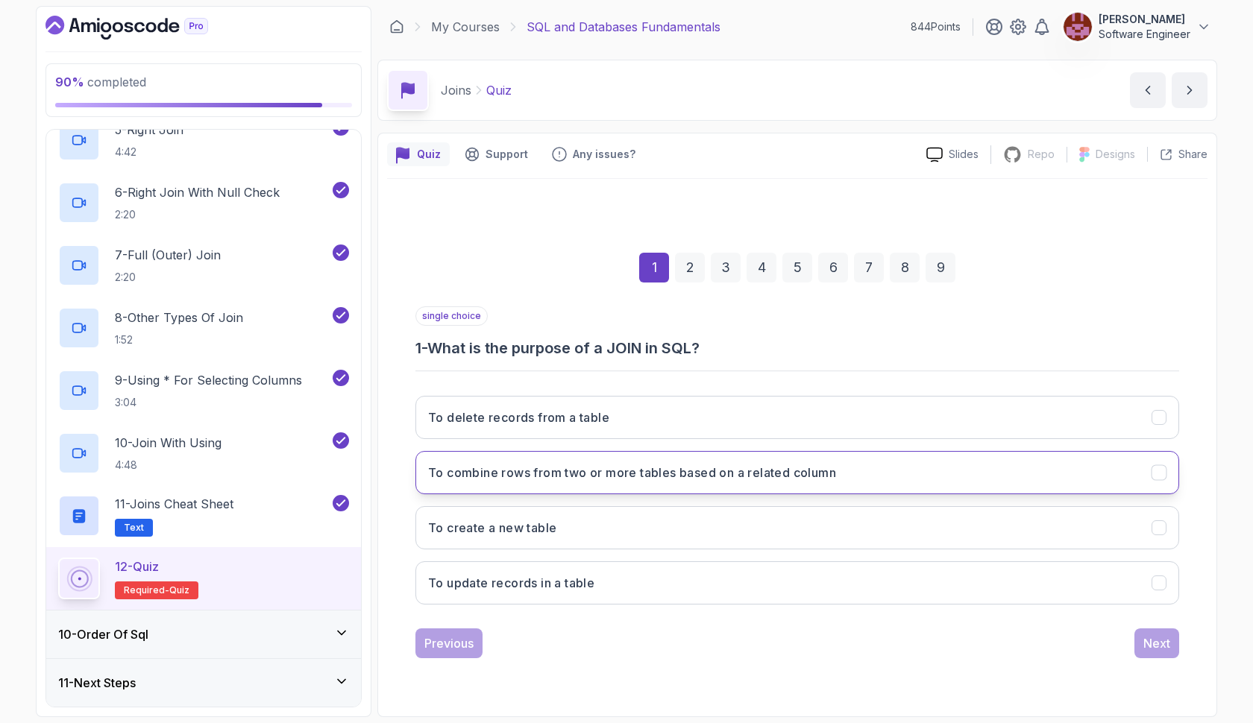
click at [714, 473] on h3 "To combine rows from two or more tables based on a related column" at bounding box center [632, 473] width 408 height 18
click at [1146, 638] on div "Next" at bounding box center [1156, 643] width 27 height 18
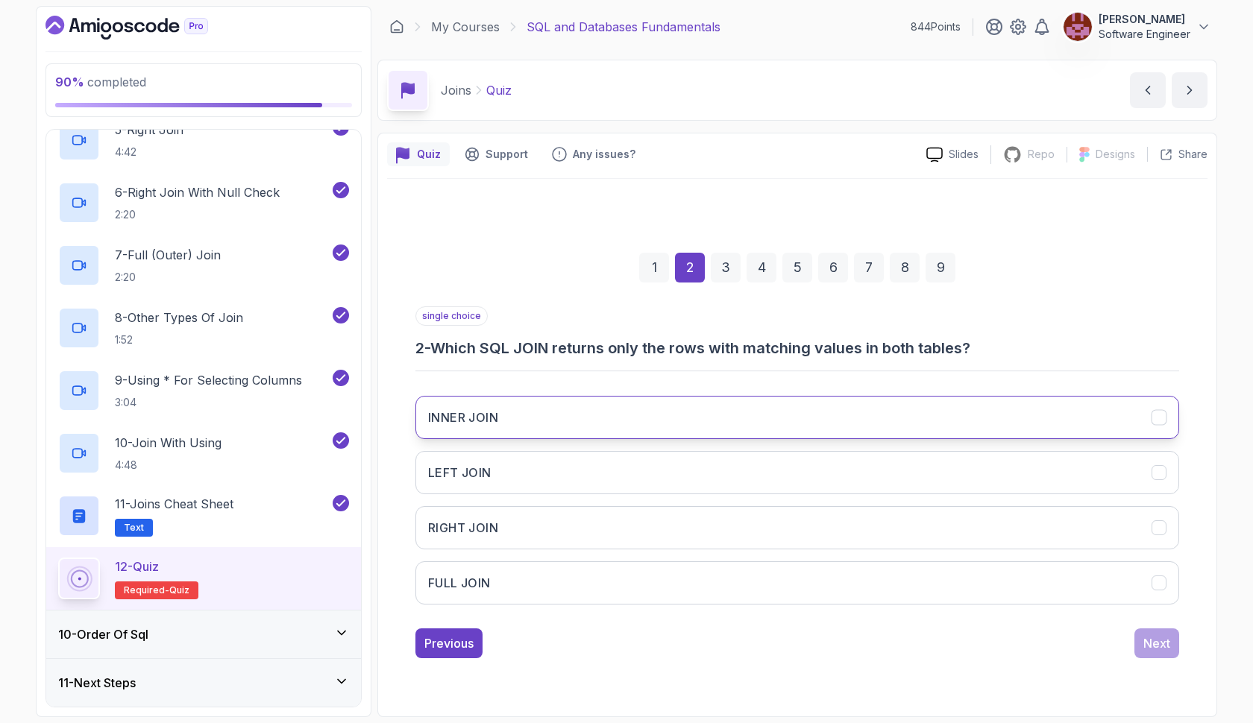
click at [1059, 415] on button "INNER JOIN" at bounding box center [796, 417] width 763 height 43
click at [1154, 632] on button "Next" at bounding box center [1156, 644] width 45 height 30
click at [1084, 408] on button "FULL JOIN" at bounding box center [796, 417] width 763 height 43
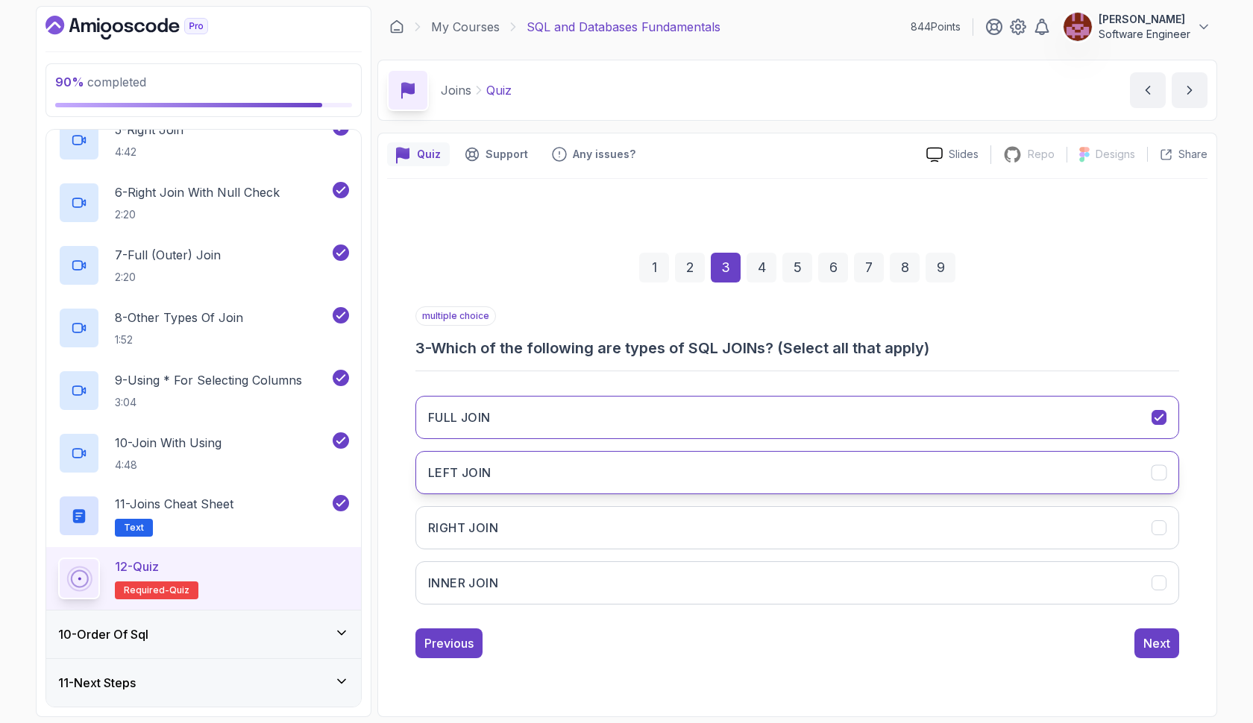
click at [1065, 469] on button "LEFT JOIN" at bounding box center [796, 472] width 763 height 43
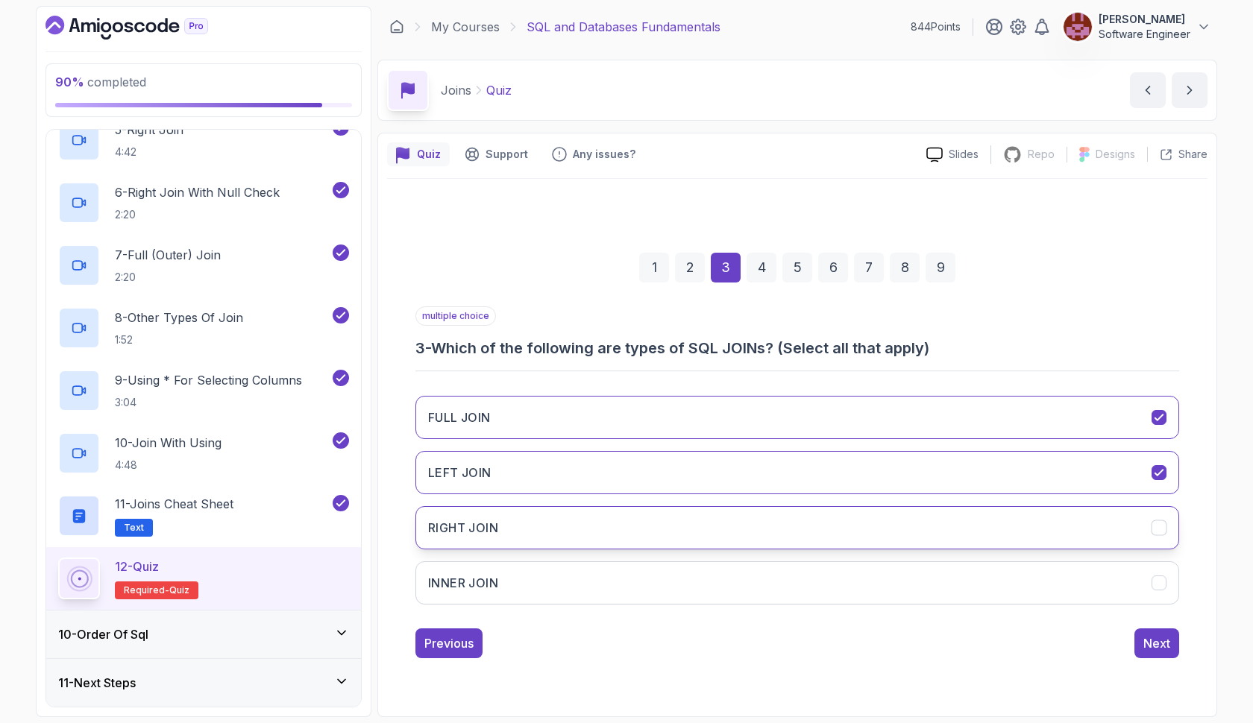
click at [1051, 513] on button "RIGHT JOIN" at bounding box center [796, 527] width 763 height 43
click at [1043, 564] on button "INNER JOIN" at bounding box center [796, 582] width 763 height 43
click at [1138, 634] on button "Next" at bounding box center [1156, 644] width 45 height 30
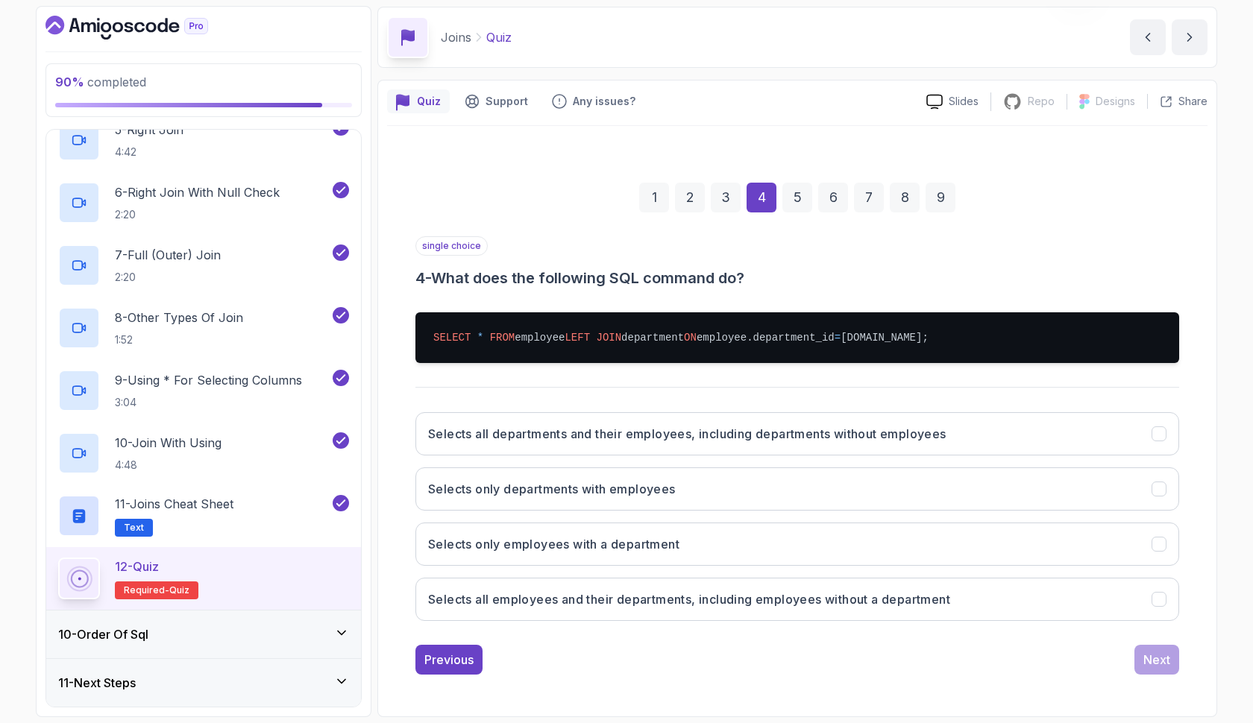
scroll to position [83, 0]
click at [545, 594] on h3 "Selects all employees and their departments, including employees without a depa…" at bounding box center [689, 599] width 522 height 18
click at [1150, 664] on div "Next" at bounding box center [1156, 660] width 27 height 18
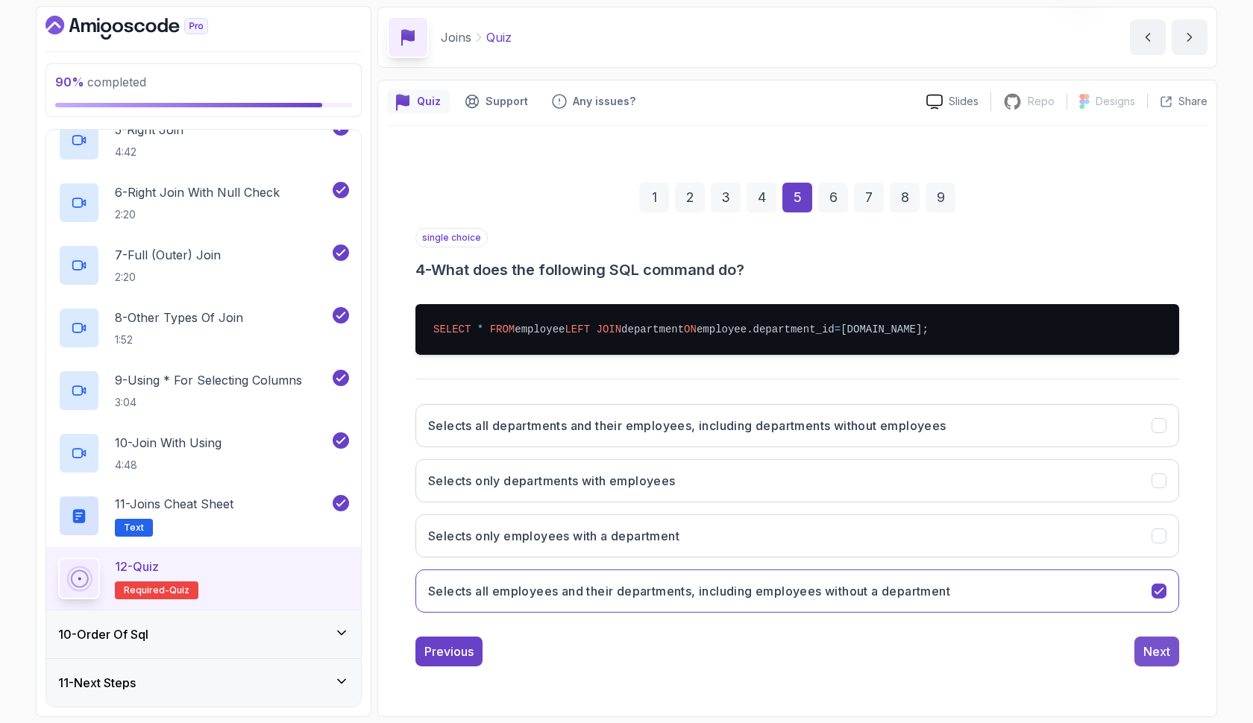
scroll to position [0, 0]
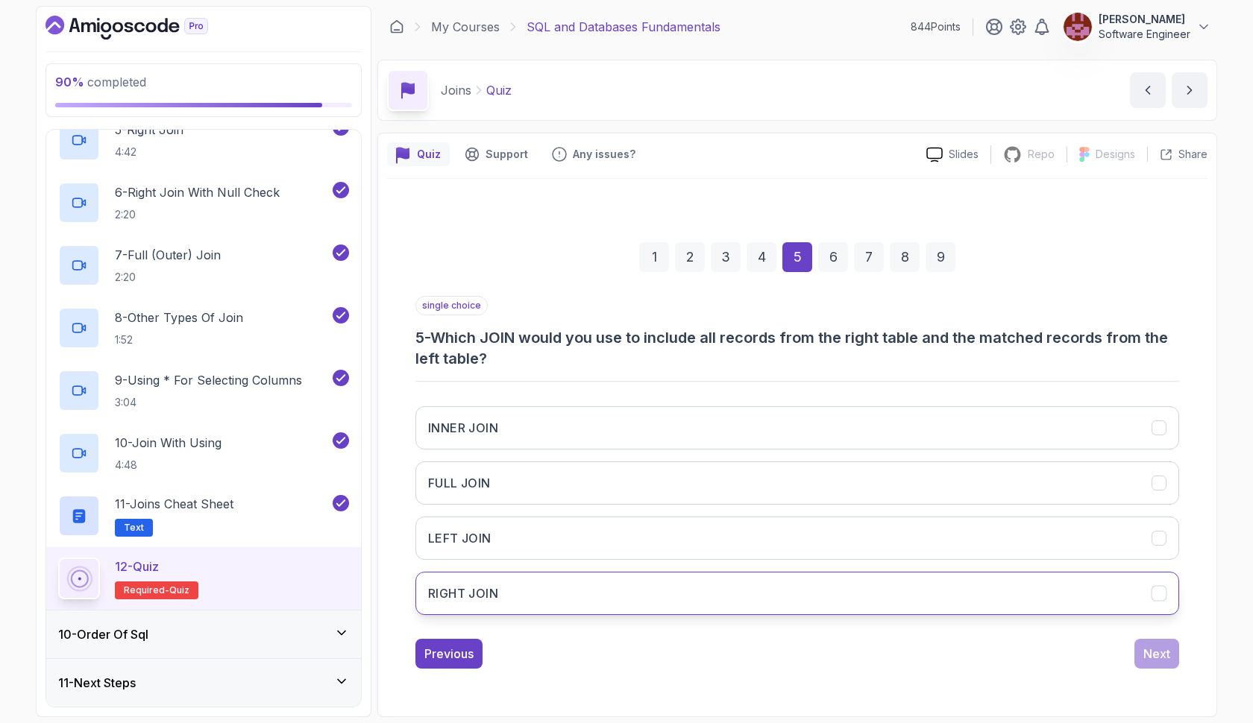
click at [886, 586] on button "RIGHT JOIN" at bounding box center [796, 593] width 763 height 43
click at [1147, 646] on div "Next" at bounding box center [1156, 654] width 27 height 18
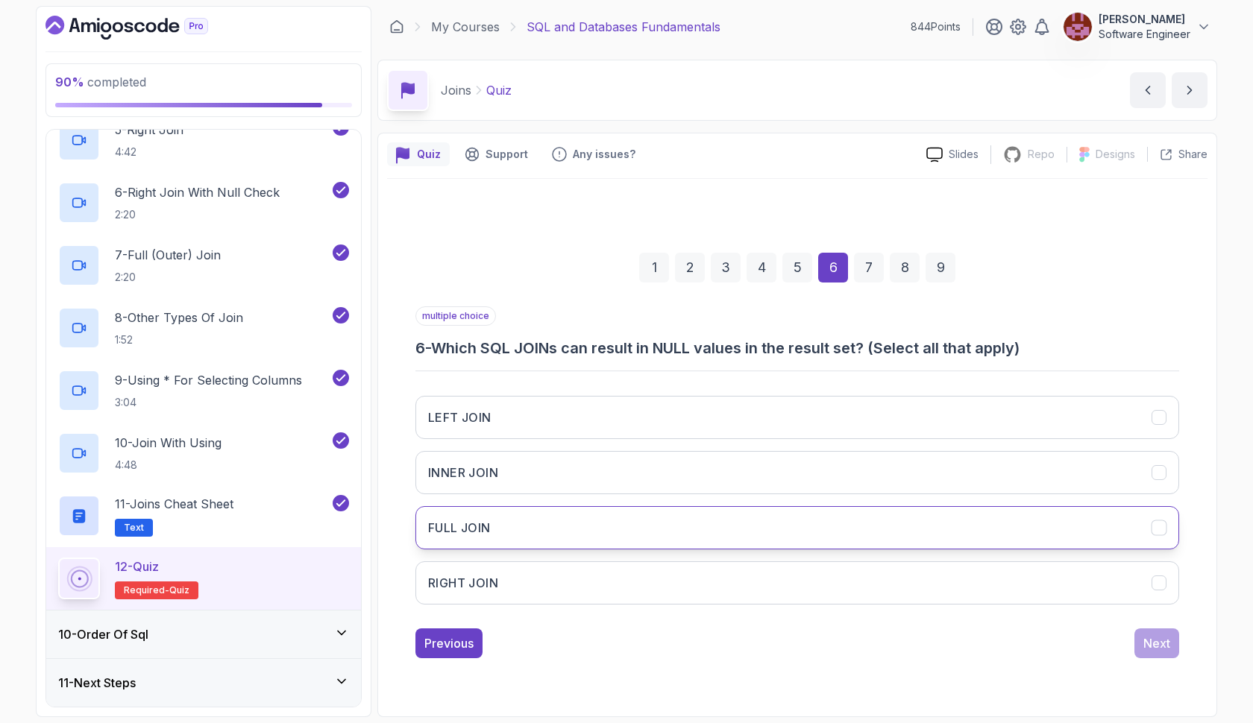
click at [710, 528] on button "FULL JOIN" at bounding box center [796, 527] width 763 height 43
click at [737, 419] on button "LEFT JOIN" at bounding box center [796, 417] width 763 height 43
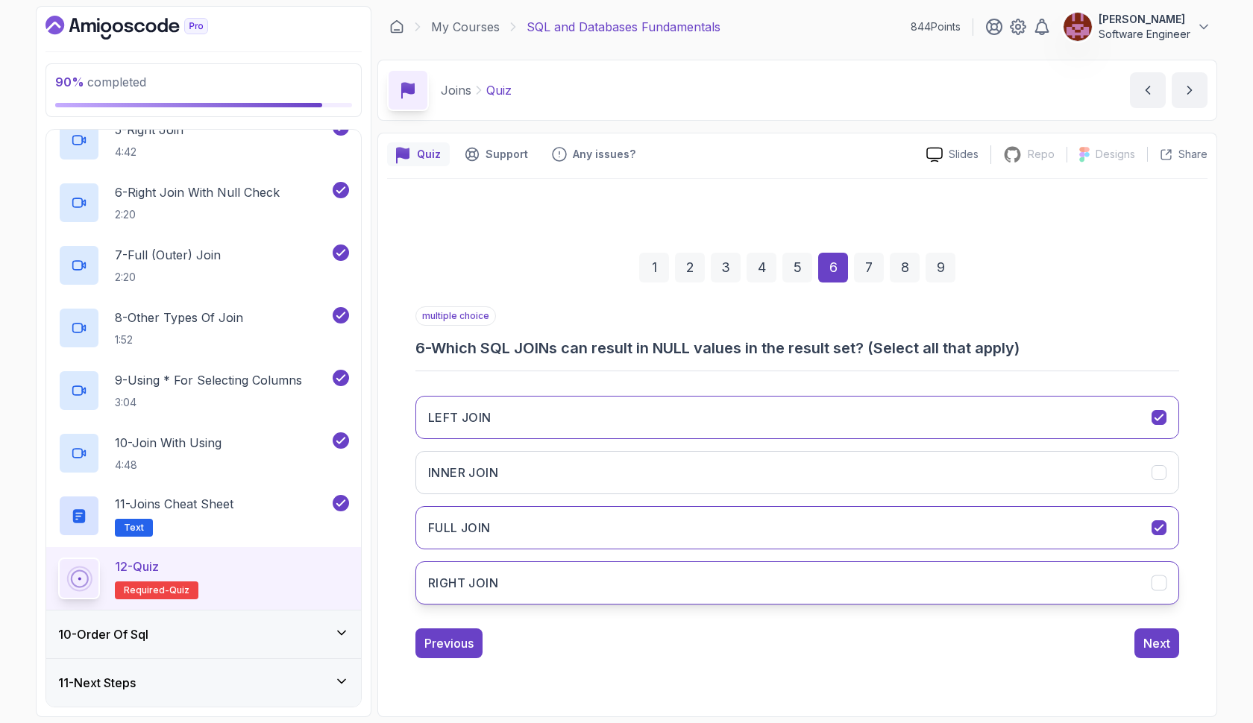
click at [731, 589] on button "RIGHT JOIN" at bounding box center [796, 582] width 763 height 43
click at [1153, 635] on div "Next" at bounding box center [1156, 643] width 27 height 18
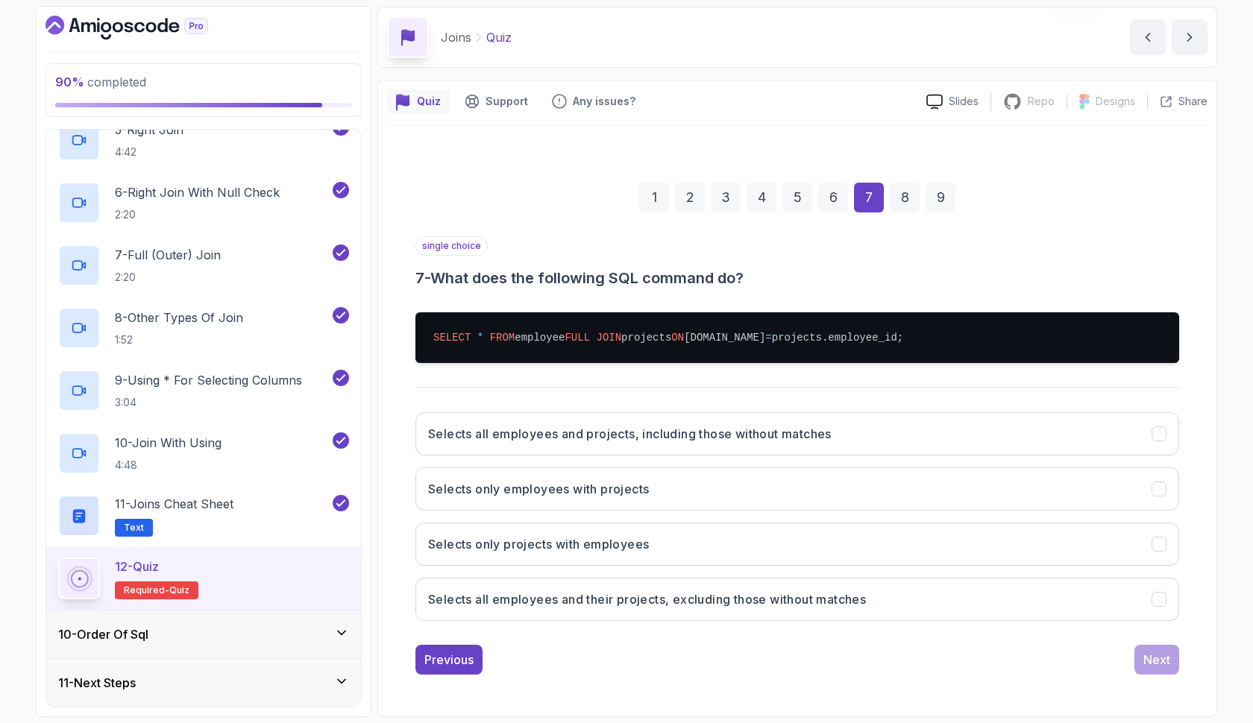
scroll to position [83, 0]
click at [940, 439] on button "Selects all employees and projects, including those without matches" at bounding box center [796, 433] width 763 height 43
click at [1153, 659] on div "Next" at bounding box center [1156, 660] width 27 height 18
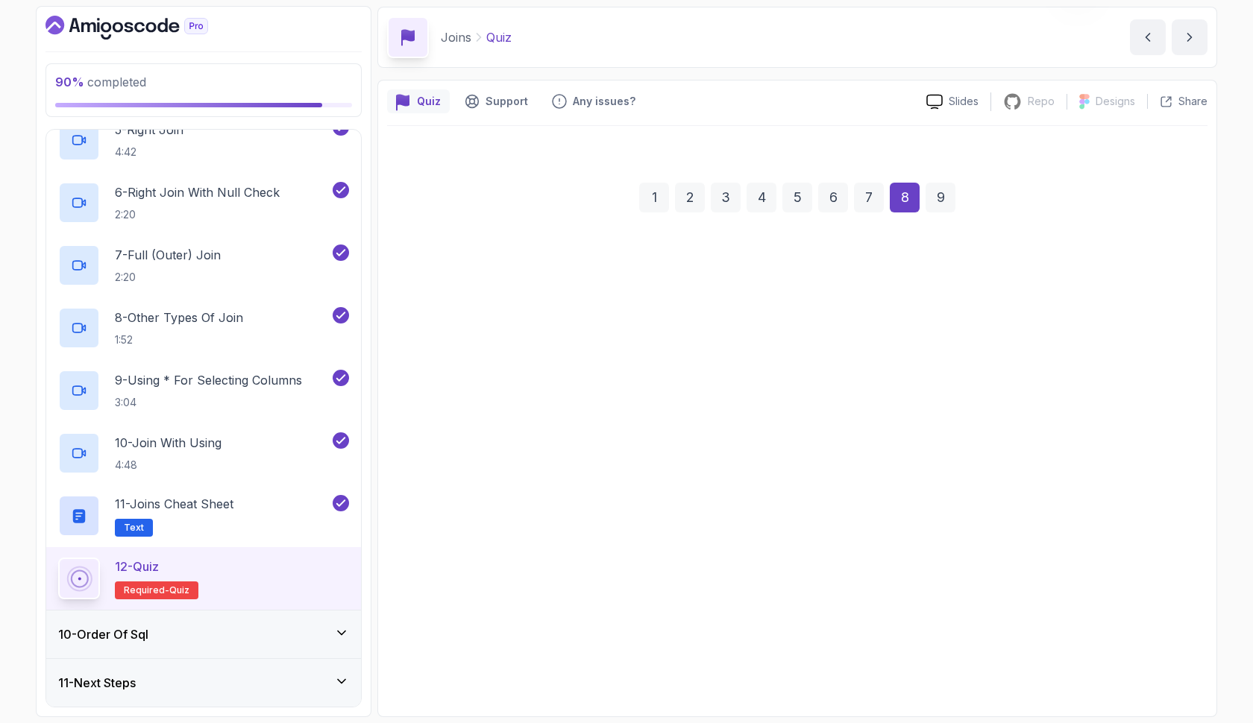
scroll to position [68, 0]
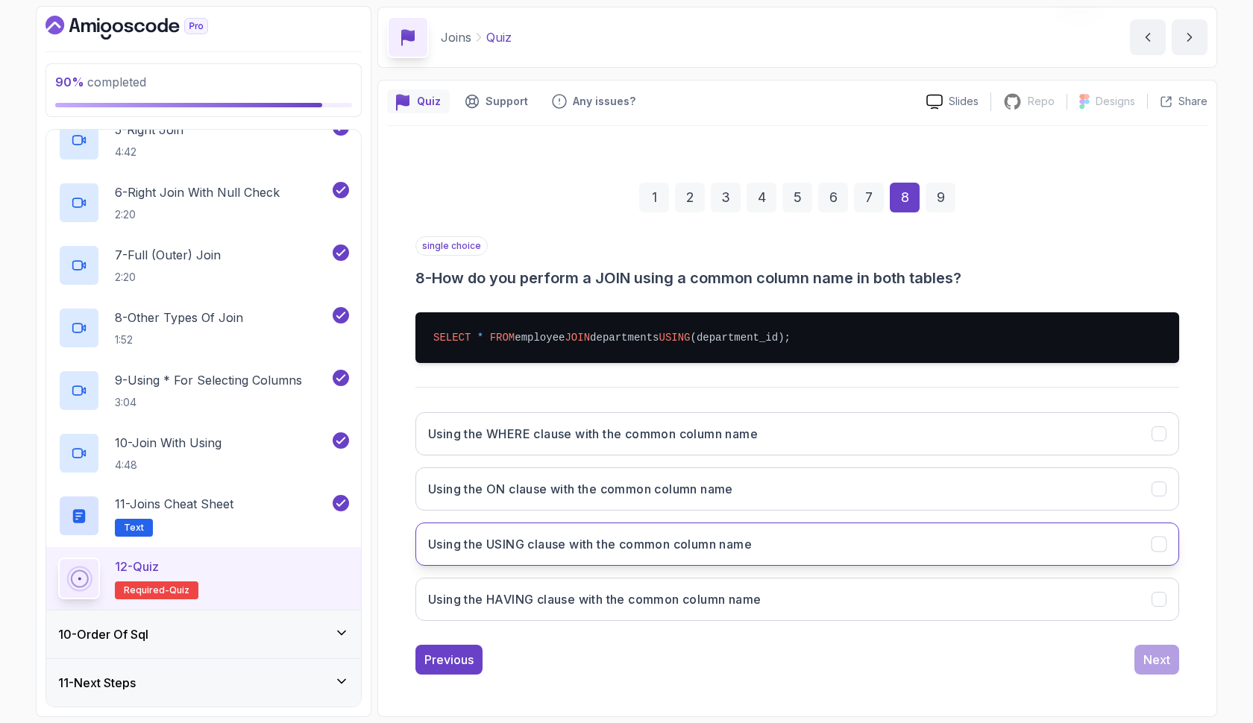
click at [587, 541] on h3 "Using the USING clause with the common column name" at bounding box center [590, 544] width 324 height 18
click at [1147, 657] on div "Next" at bounding box center [1156, 660] width 27 height 18
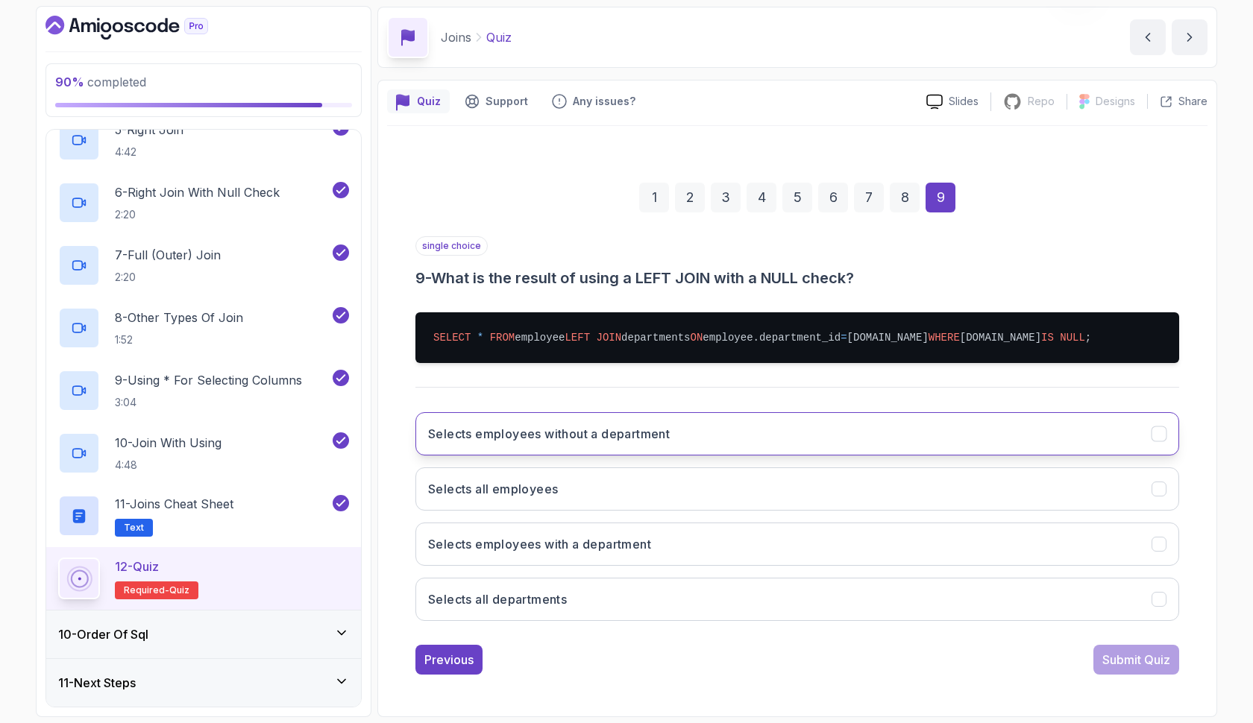
click at [905, 456] on button "Selects employees without a department" at bounding box center [796, 433] width 763 height 43
click at [1146, 669] on div "Submit Quiz" at bounding box center [1136, 660] width 68 height 18
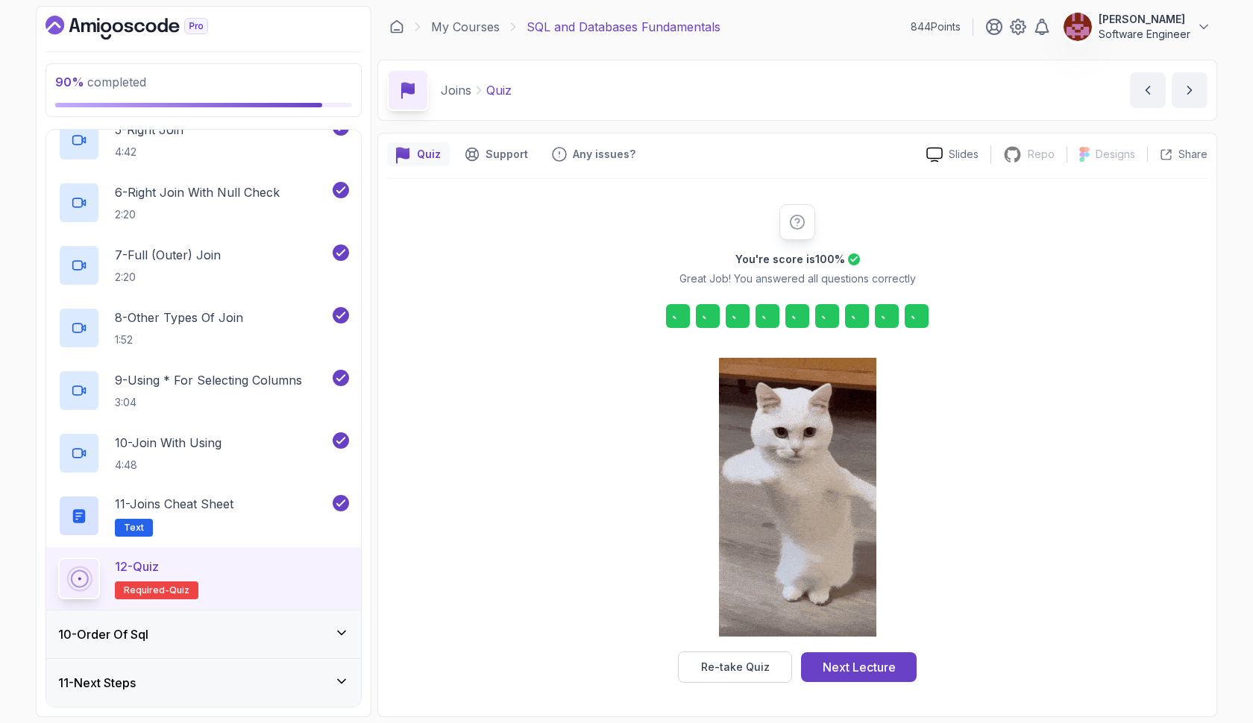
scroll to position [0, 0]
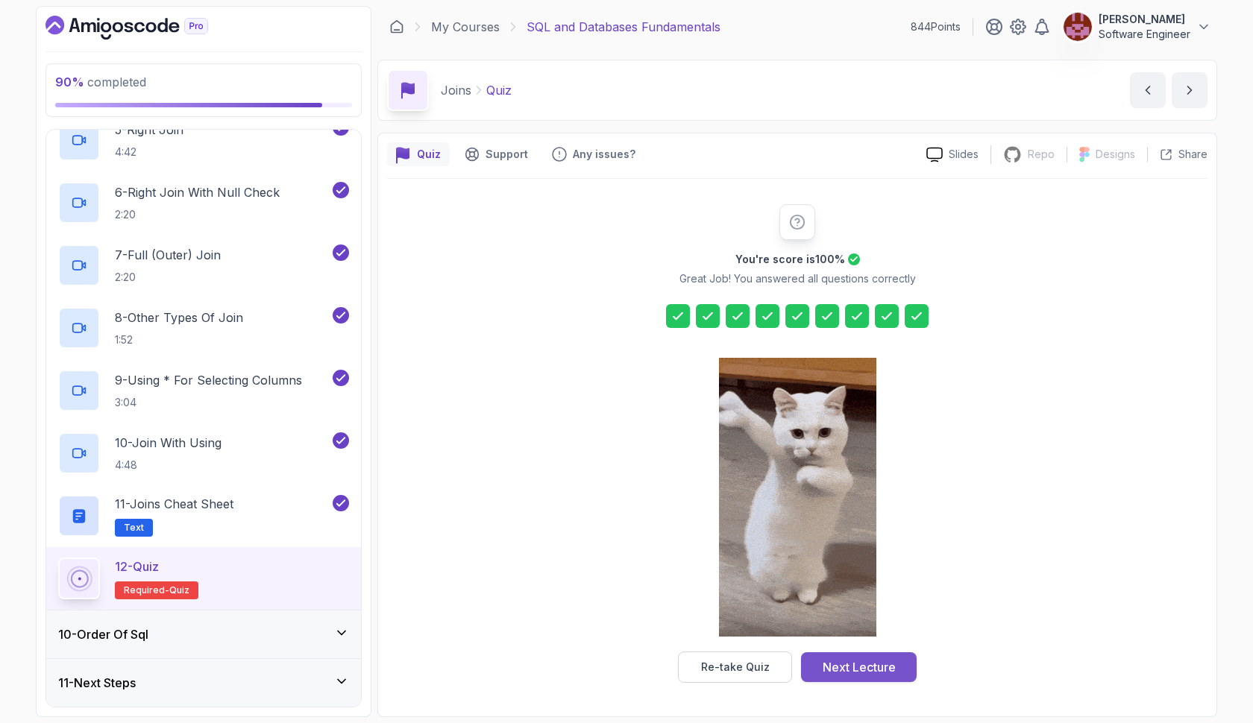
click at [904, 664] on button "Next Lecture" at bounding box center [859, 667] width 116 height 30
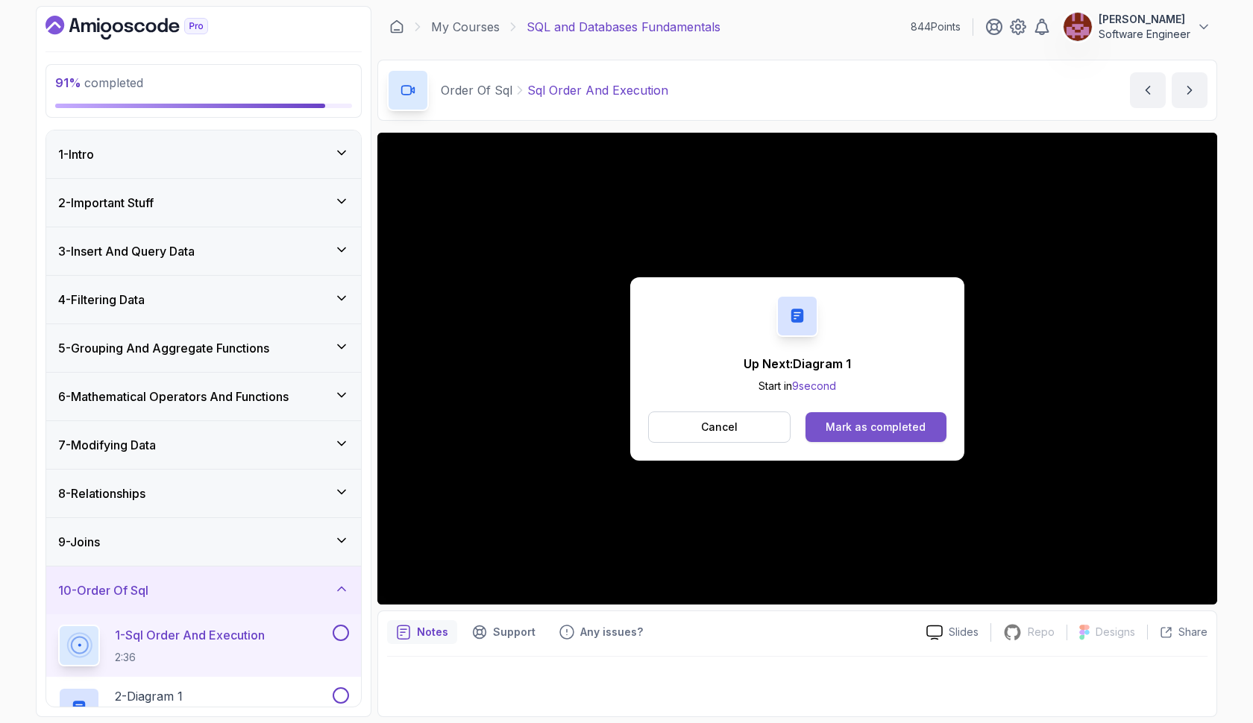
click at [880, 418] on button "Mark as completed" at bounding box center [875, 427] width 141 height 30
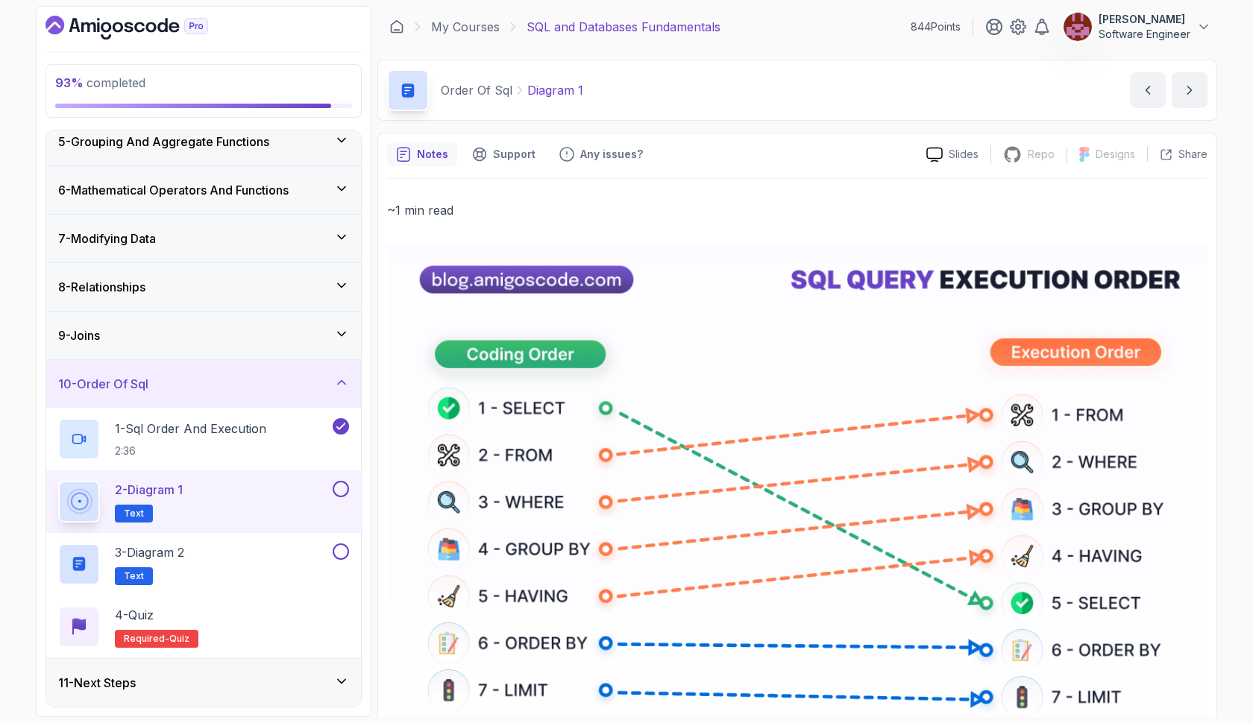
scroll to position [207, 0]
click at [236, 574] on div "3 - Diagram 2 Text" at bounding box center [193, 565] width 271 height 42
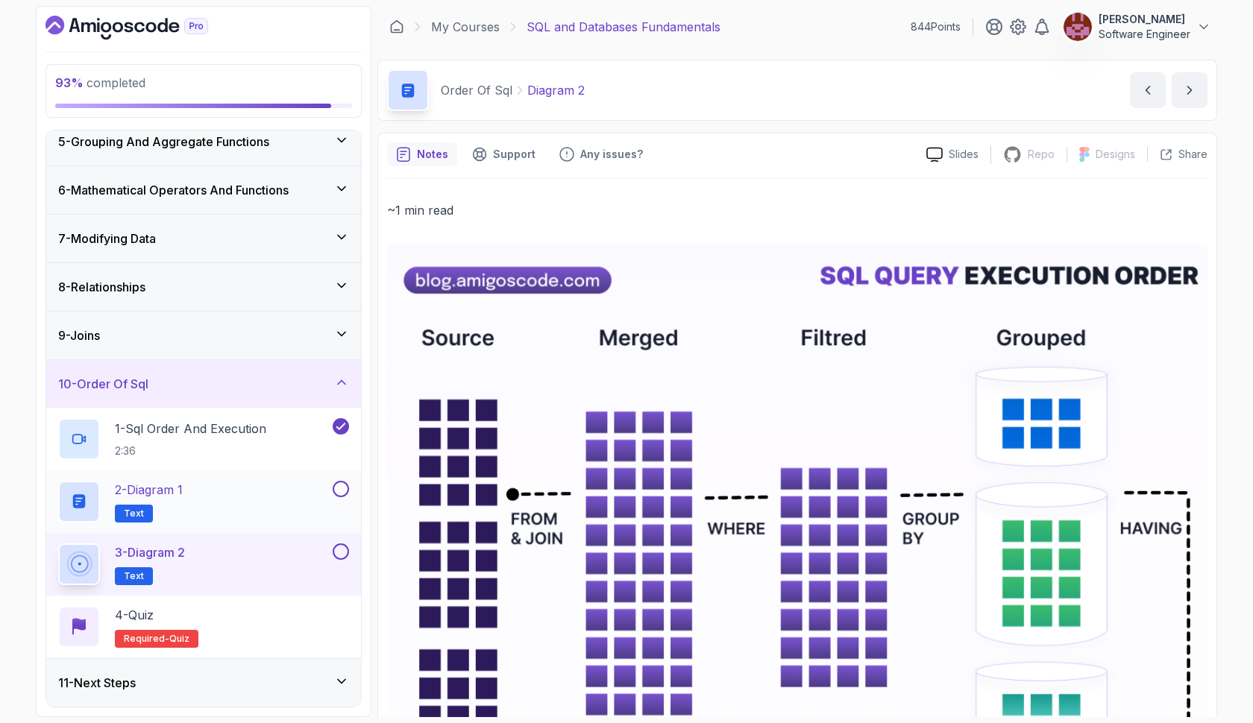
click at [344, 492] on button at bounding box center [341, 489] width 16 height 16
click at [341, 551] on button at bounding box center [341, 552] width 16 height 16
click at [207, 496] on div "2 - Diagram 1 Text" at bounding box center [193, 502] width 271 height 42
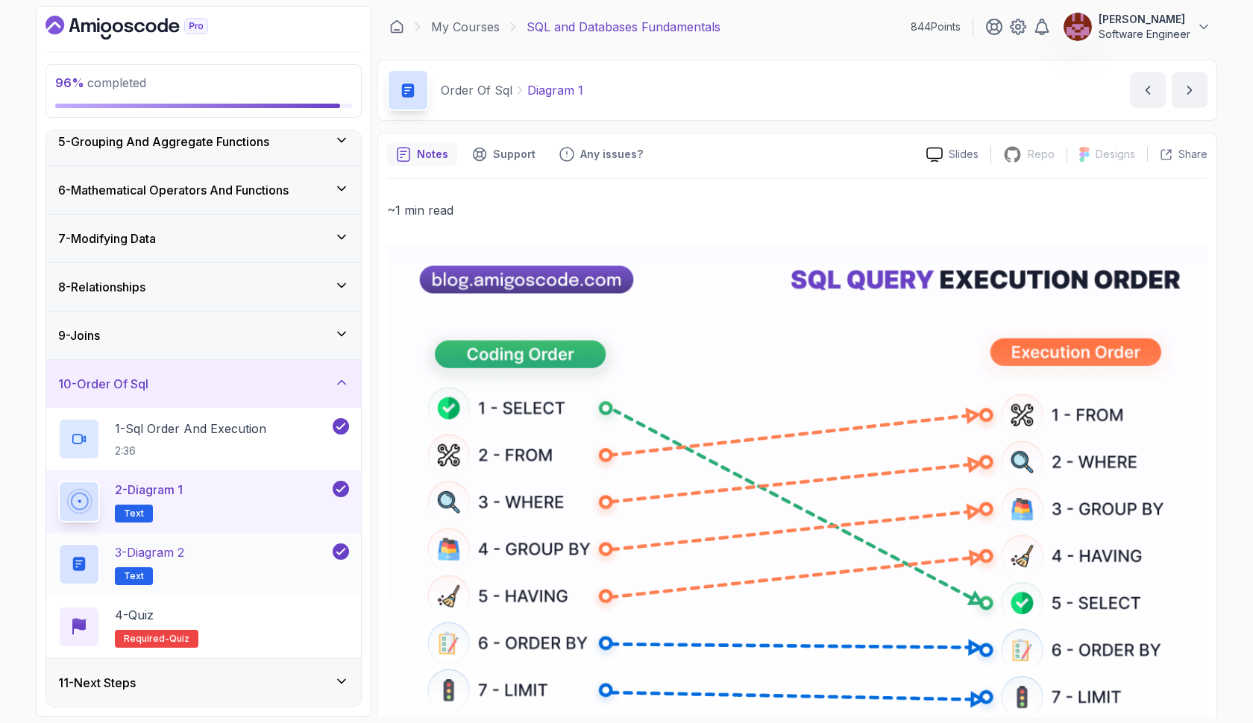
click at [266, 569] on div "3 - Diagram 2 Text" at bounding box center [193, 565] width 271 height 42
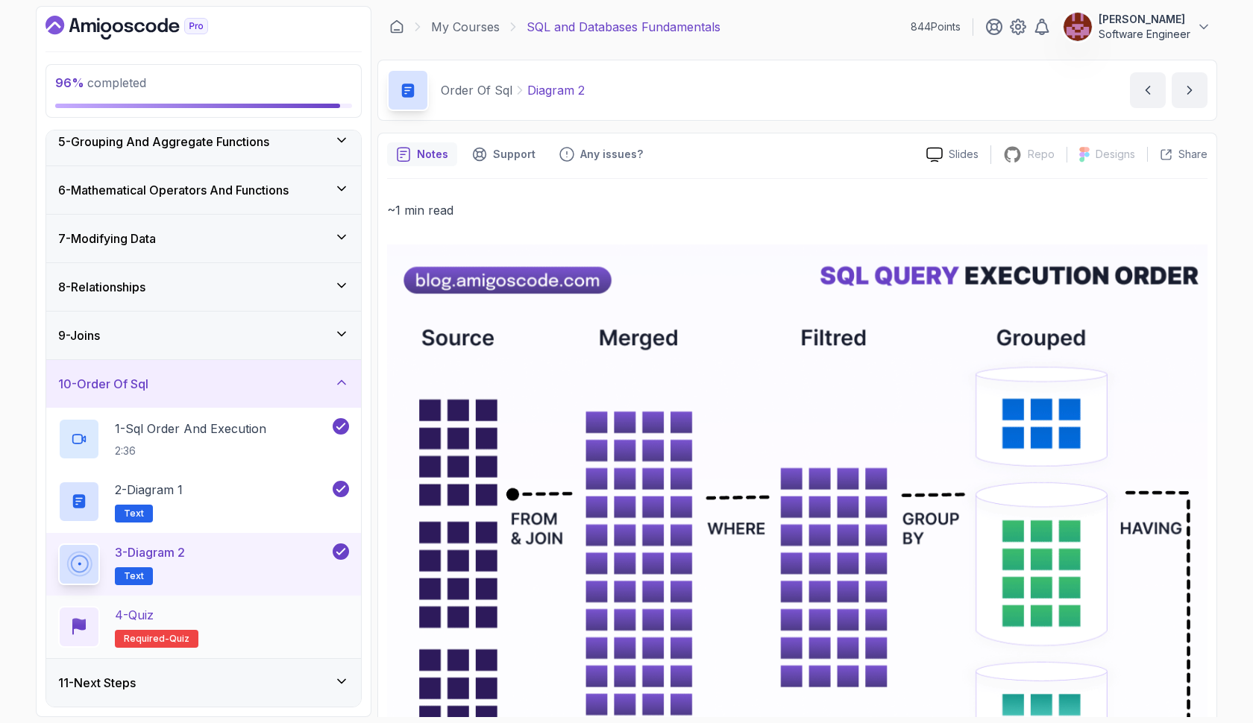
click at [245, 620] on div "4 - Quiz Required- quiz" at bounding box center [203, 627] width 291 height 42
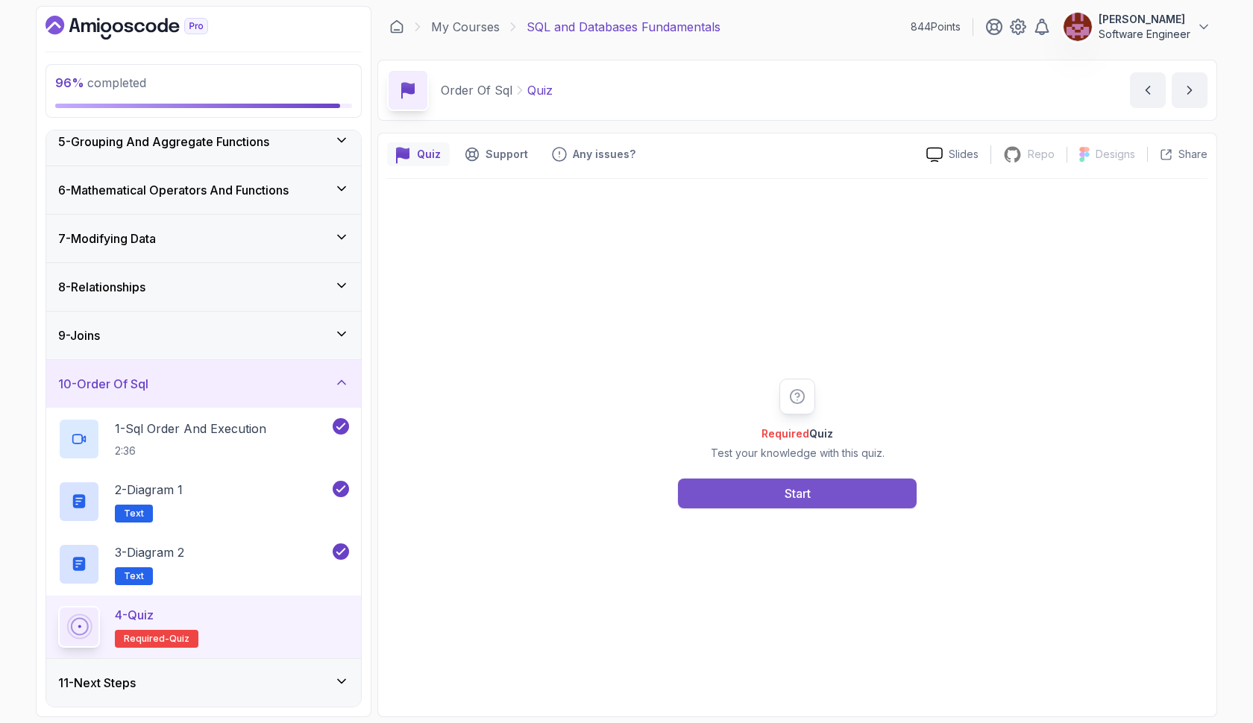
click at [762, 494] on button "Start" at bounding box center [797, 494] width 239 height 30
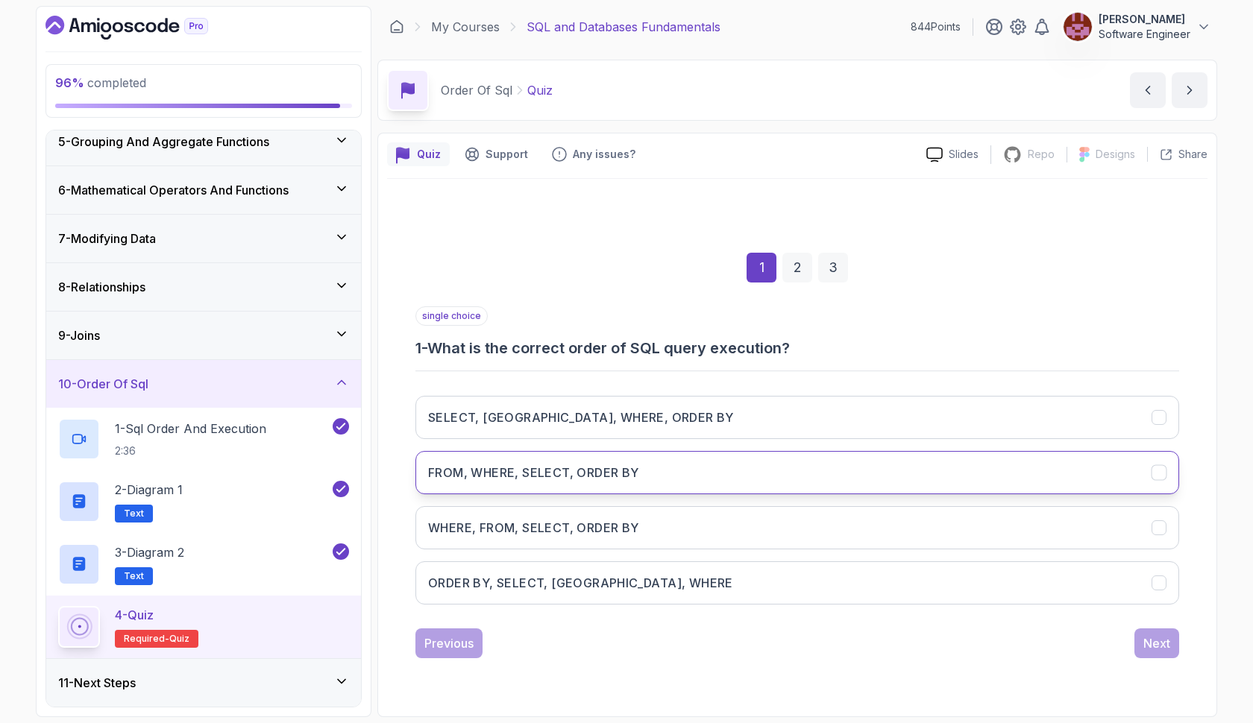
click at [749, 479] on button "FROM, WHERE, SELECT, ORDER BY" at bounding box center [796, 472] width 763 height 43
click at [1149, 647] on div "Next" at bounding box center [1156, 643] width 27 height 18
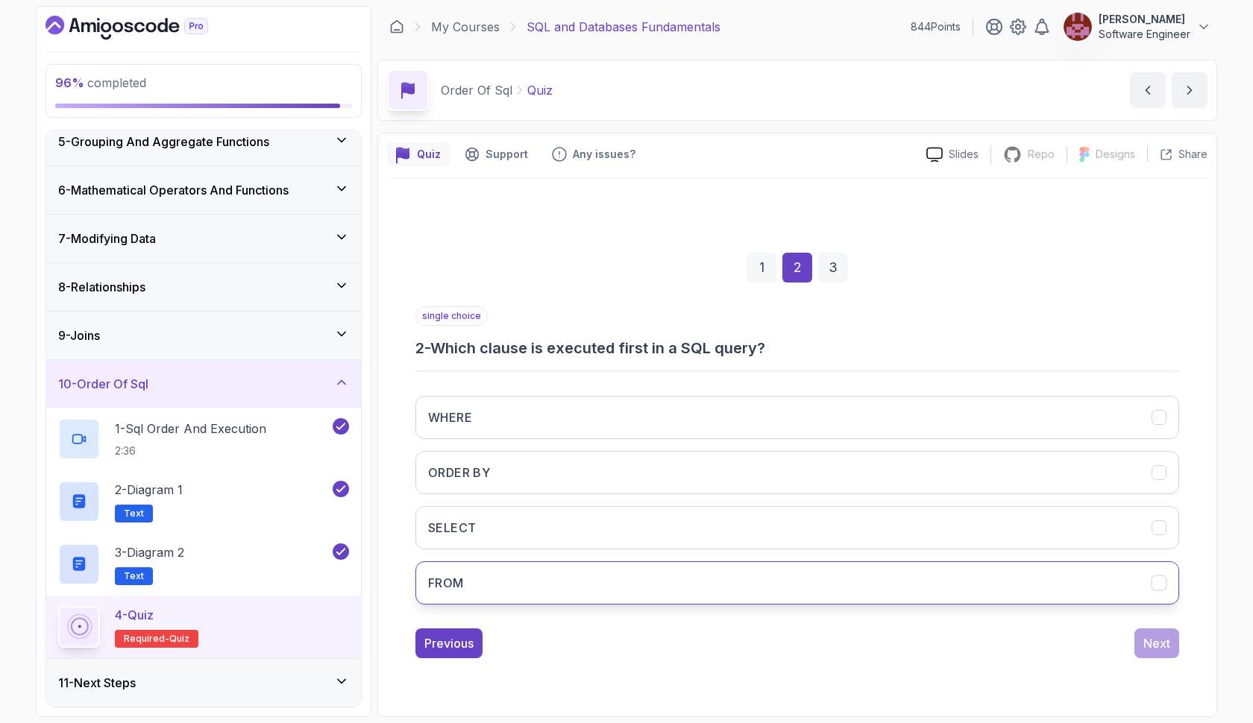
click at [950, 563] on button "FROM" at bounding box center [796, 582] width 763 height 43
click at [1160, 640] on div "Next" at bounding box center [1156, 643] width 27 height 18
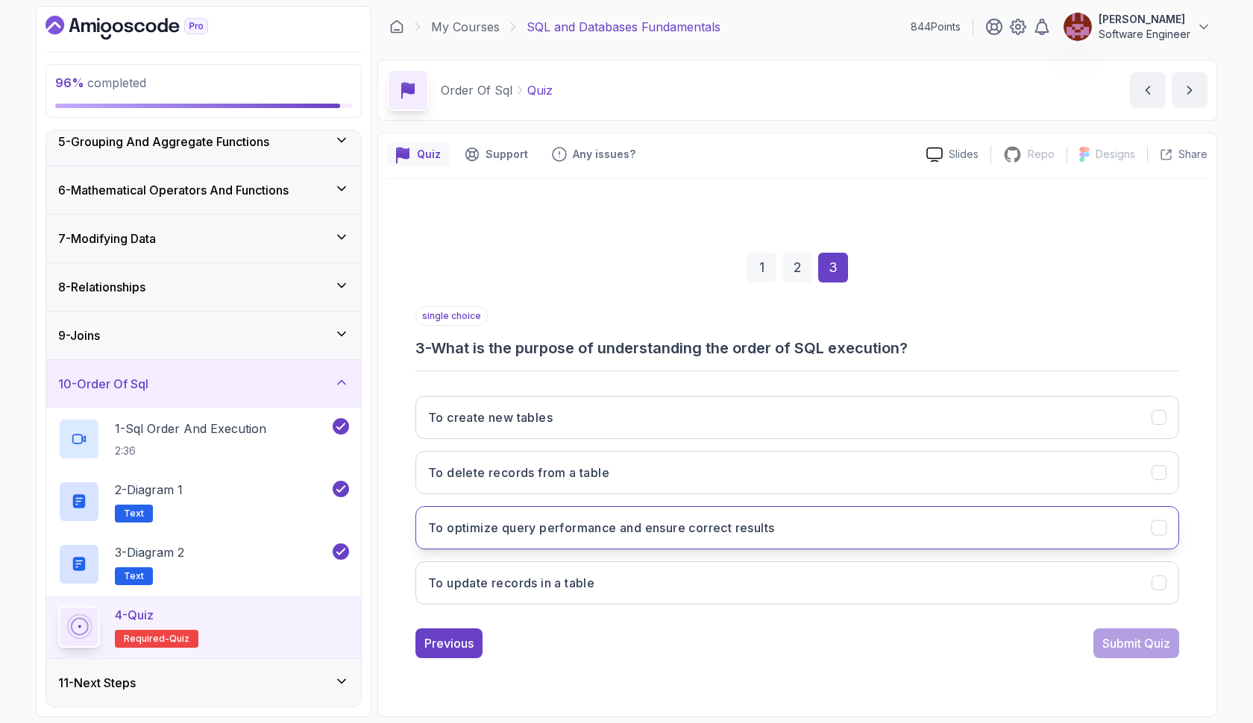
click at [916, 534] on button "To optimize query performance and ensure correct results" at bounding box center [796, 527] width 763 height 43
click at [1114, 632] on button "Submit Quiz" at bounding box center [1136, 644] width 86 height 30
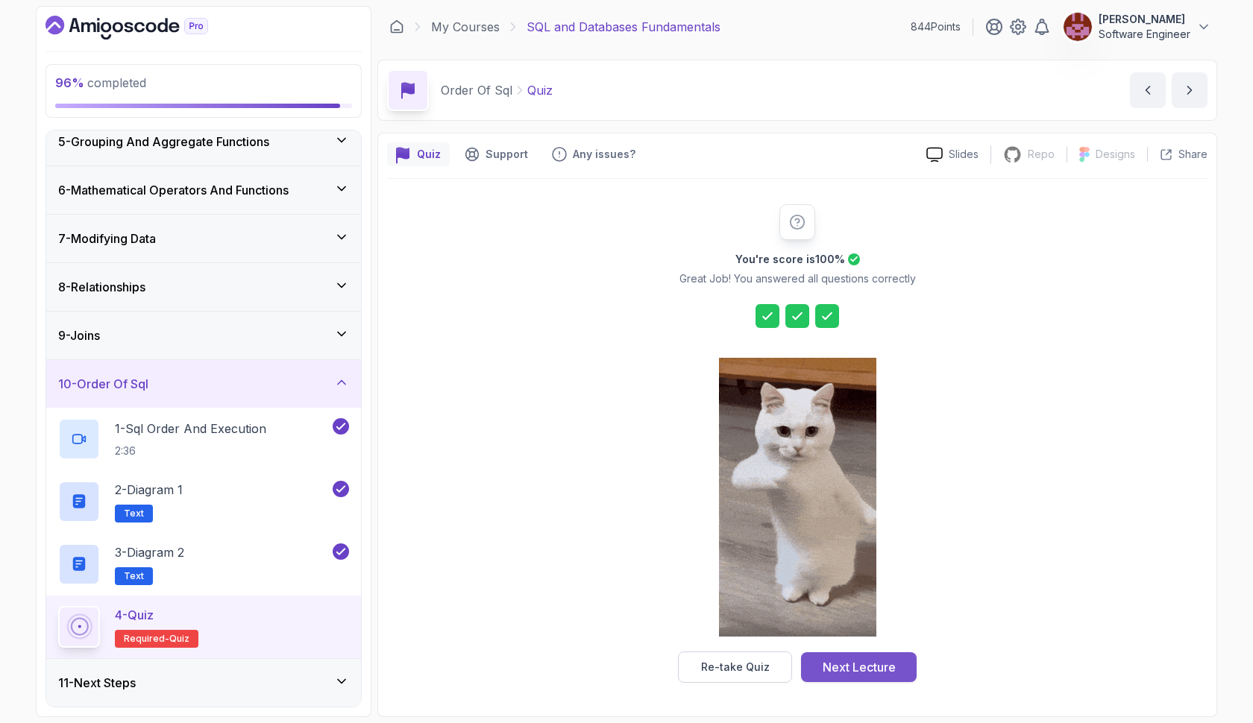
click at [878, 679] on button "Next Lecture" at bounding box center [859, 667] width 116 height 30
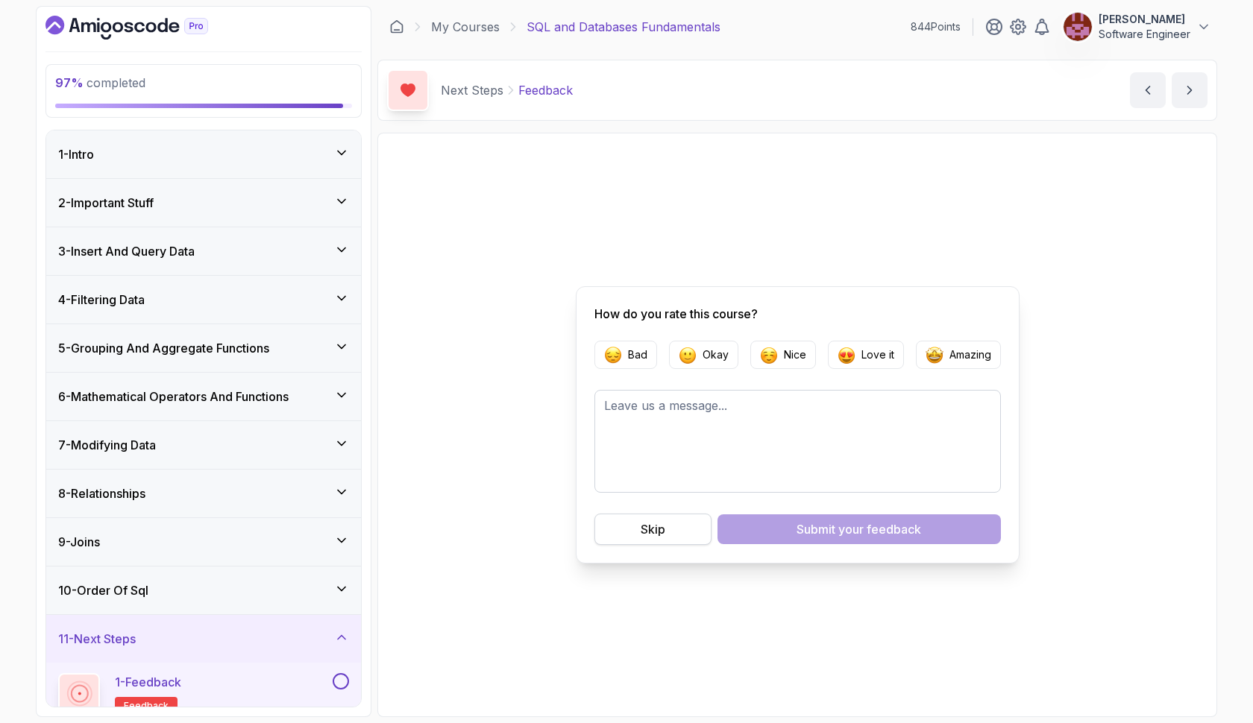
click at [660, 532] on div "Skip" at bounding box center [652, 529] width 25 height 18
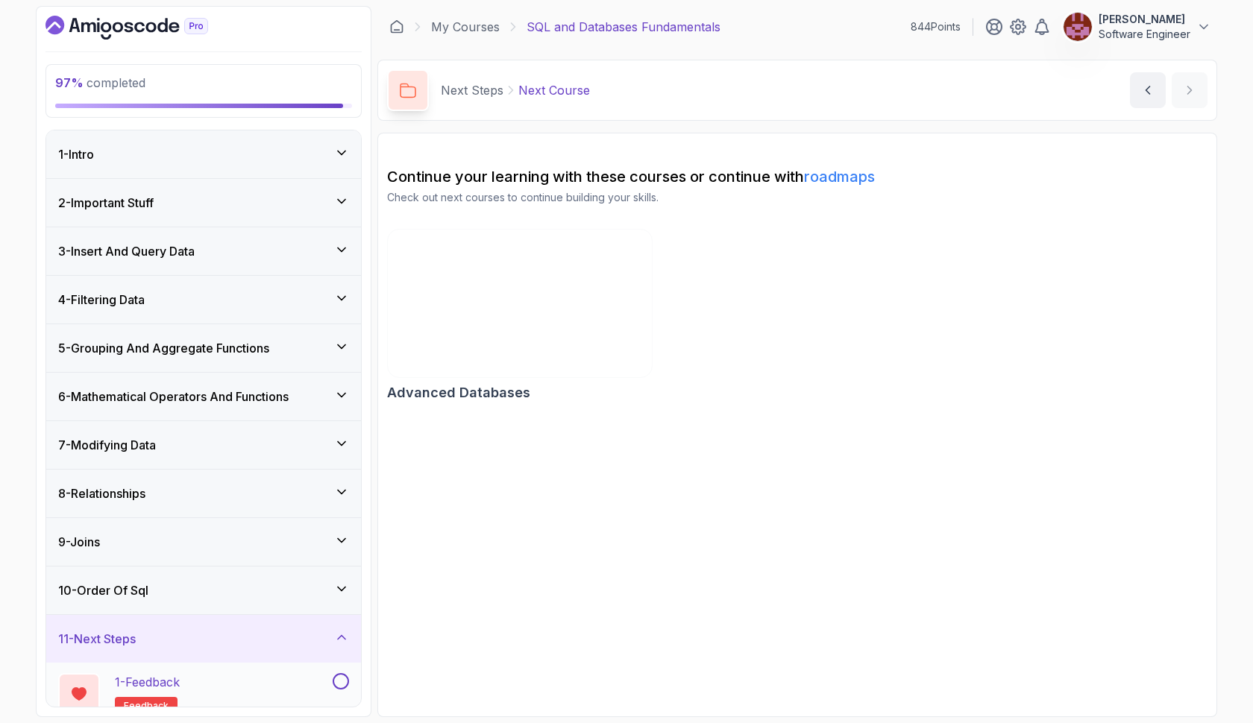
click at [341, 678] on button at bounding box center [341, 681] width 16 height 16
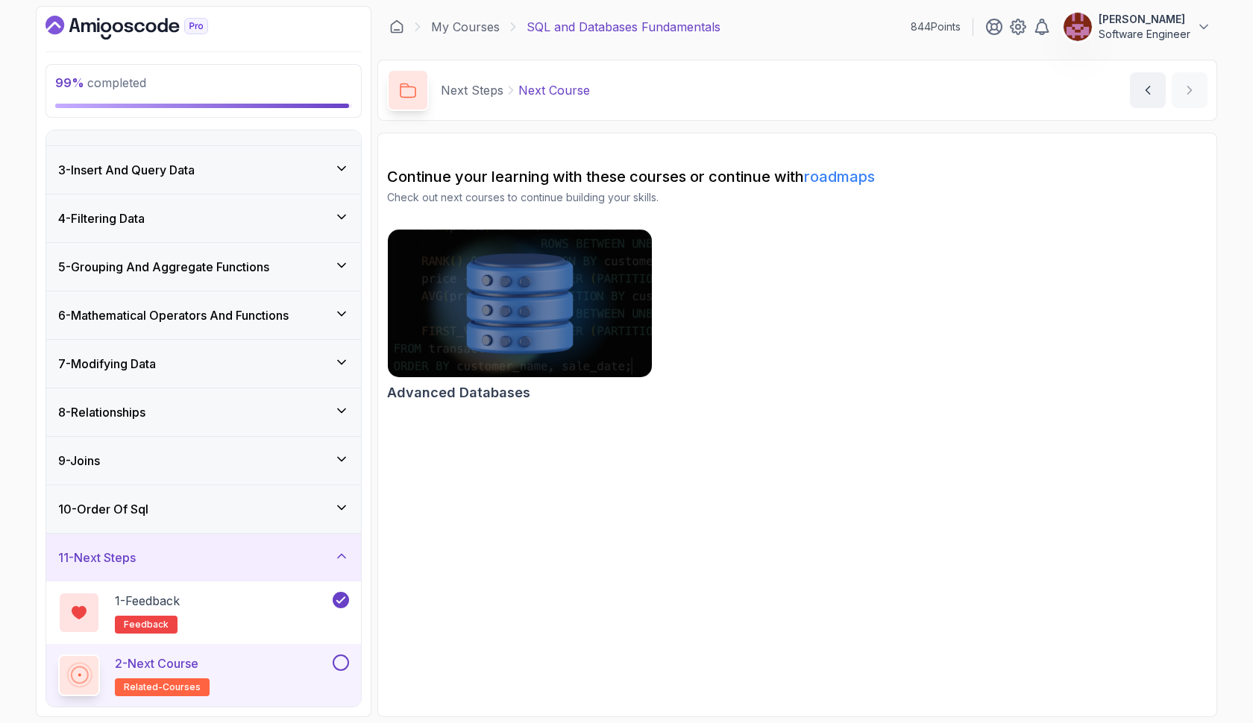
scroll to position [81, 0]
click at [343, 666] on button at bounding box center [341, 663] width 16 height 16
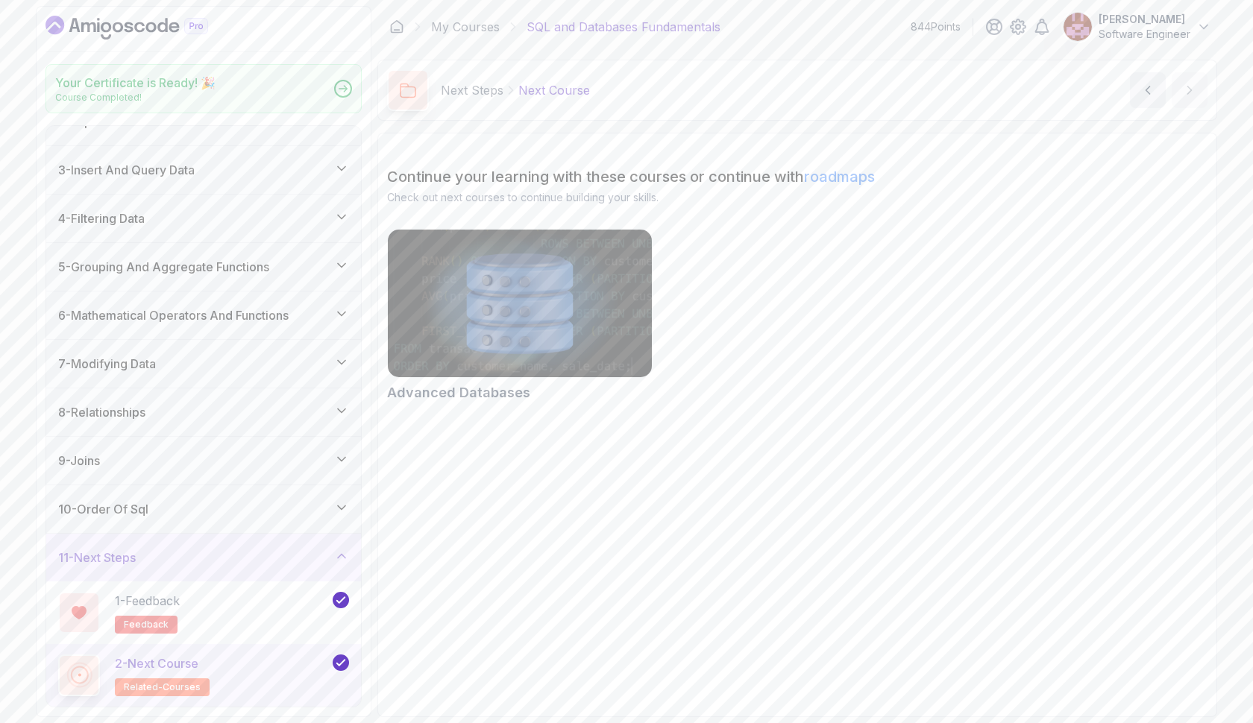
scroll to position [77, 0]
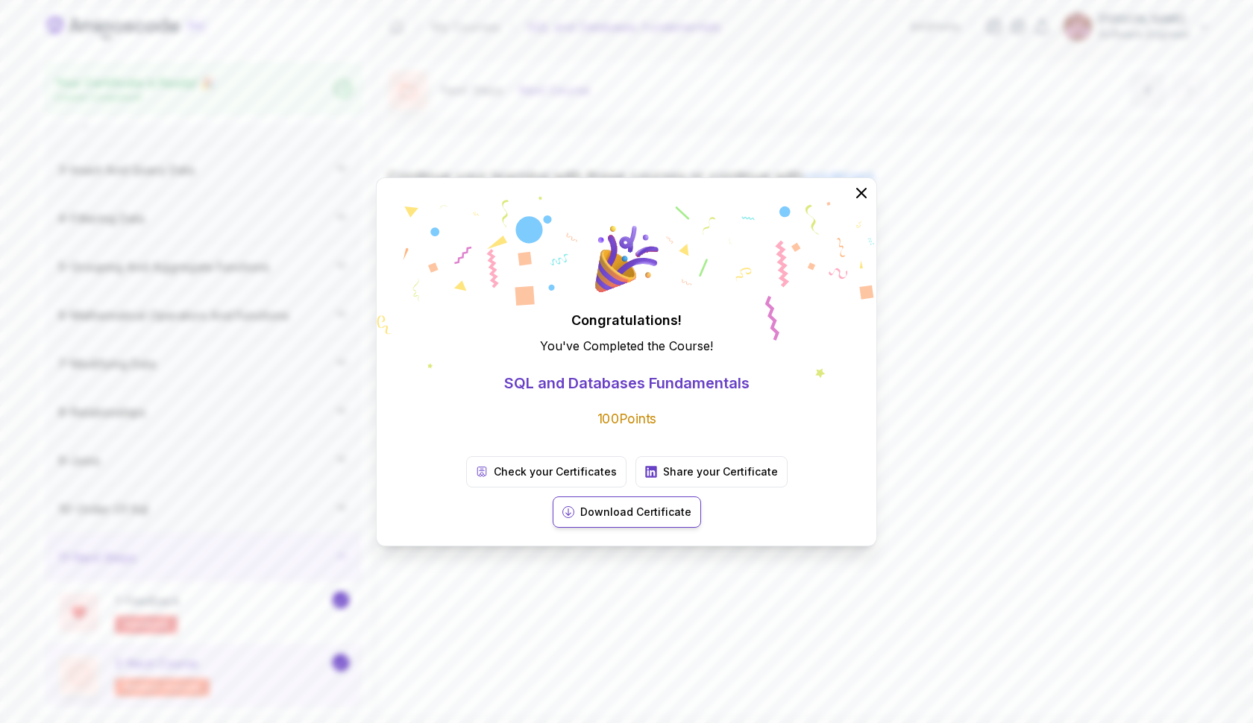
click at [691, 505] on p "Download Certificate" at bounding box center [635, 512] width 111 height 15
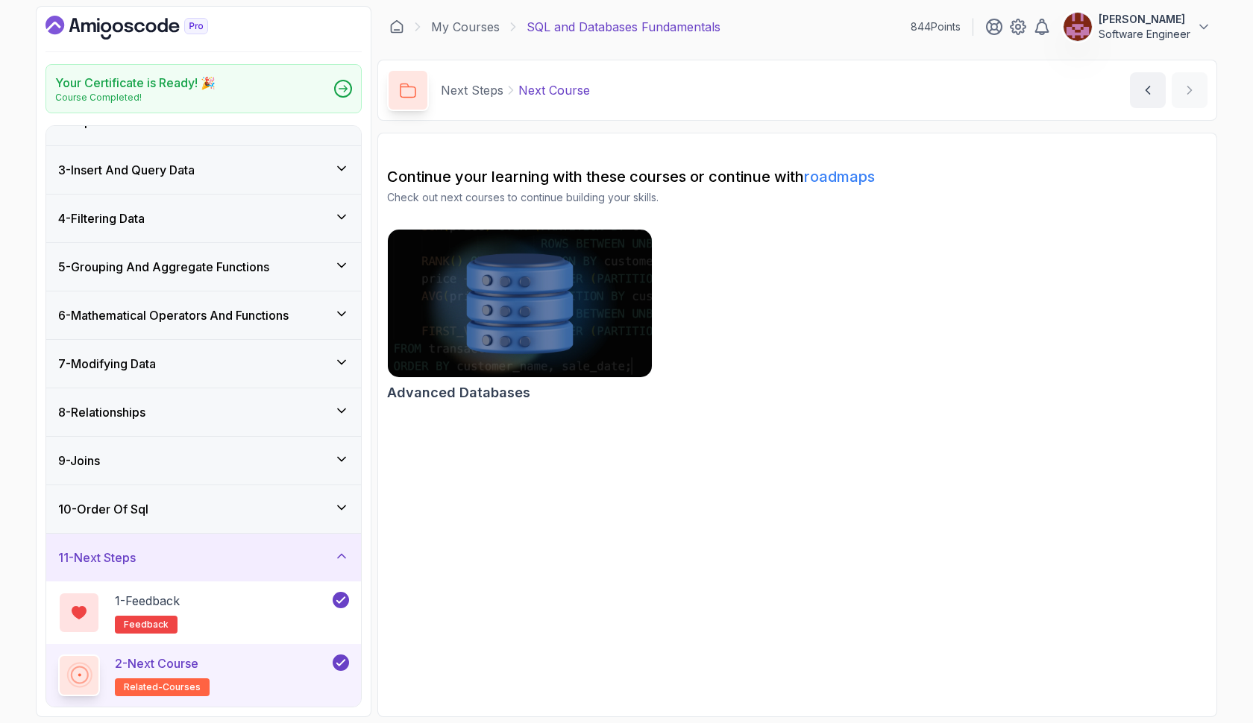
scroll to position [0, 0]
click at [502, 316] on img at bounding box center [519, 303] width 277 height 155
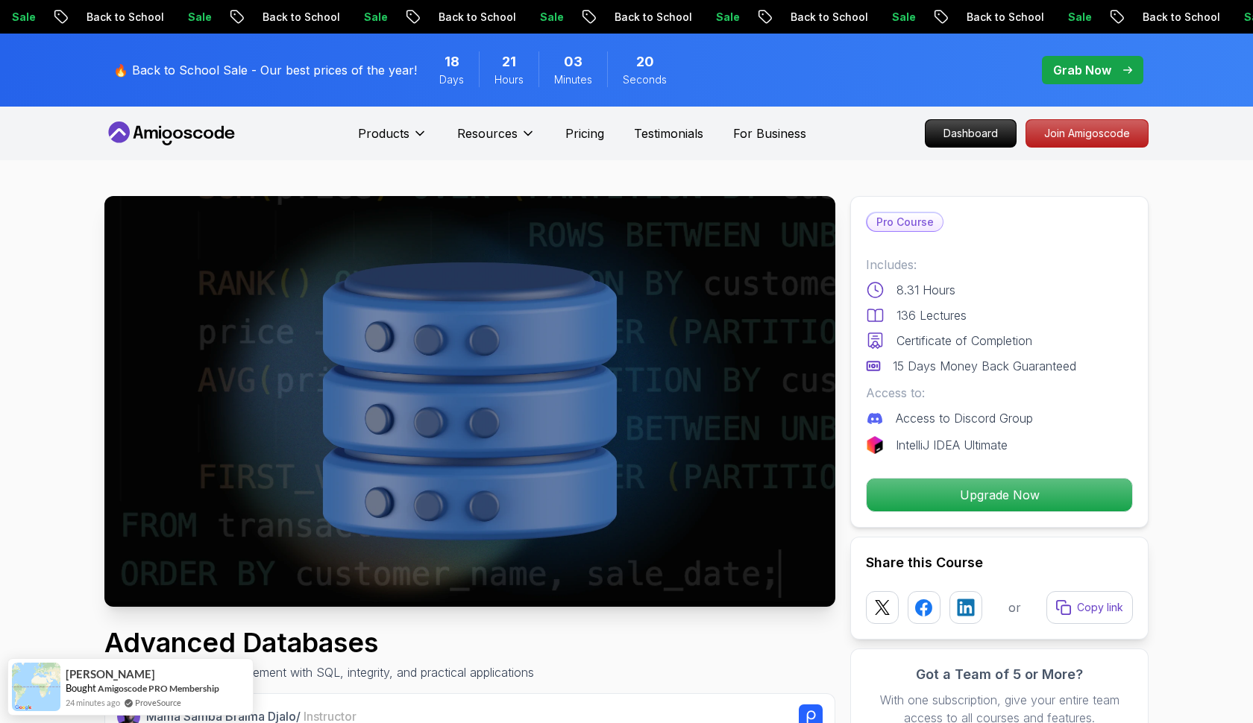
click at [927, 500] on p "Upgrade Now" at bounding box center [999, 494] width 252 height 31
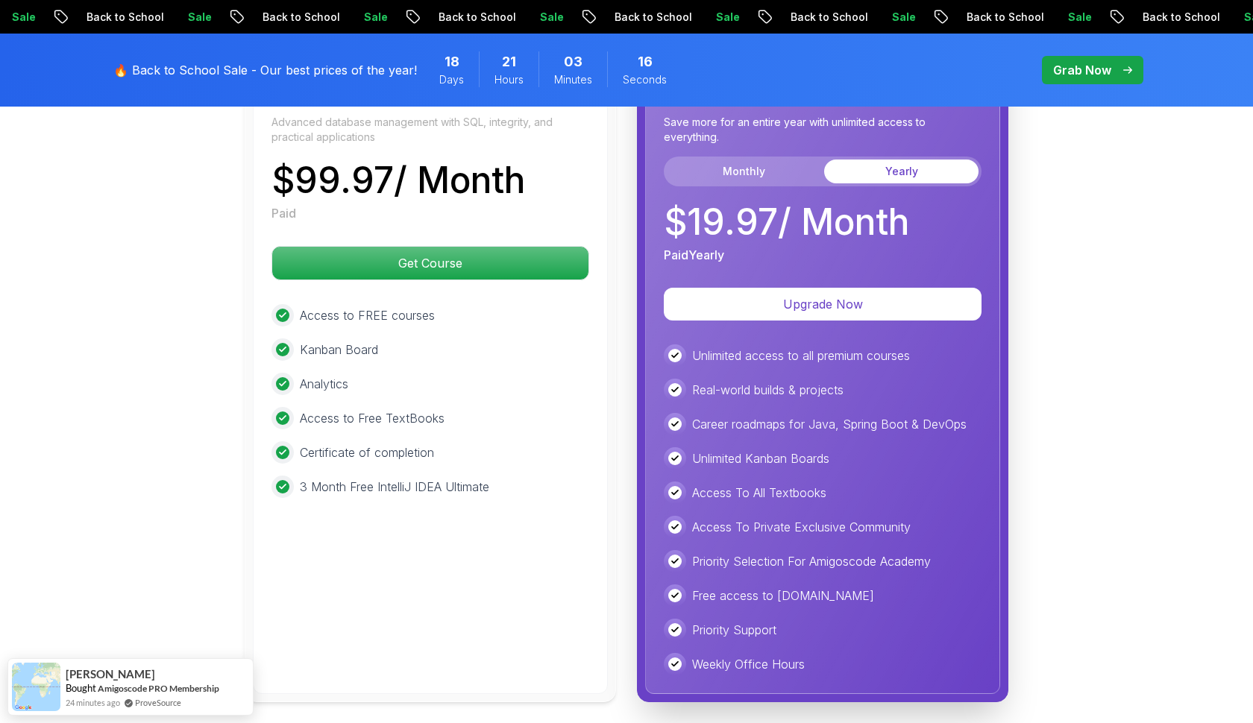
scroll to position [4221, 0]
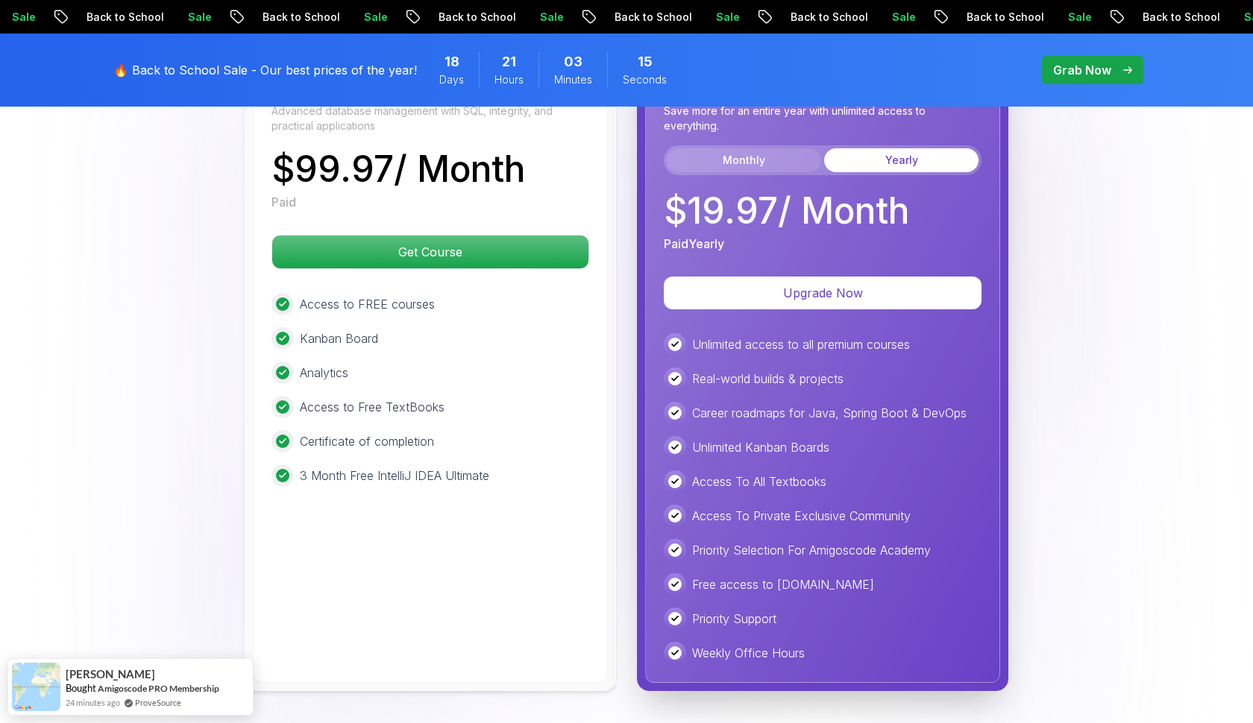
click at [758, 156] on button "Monthly" at bounding box center [744, 160] width 154 height 24
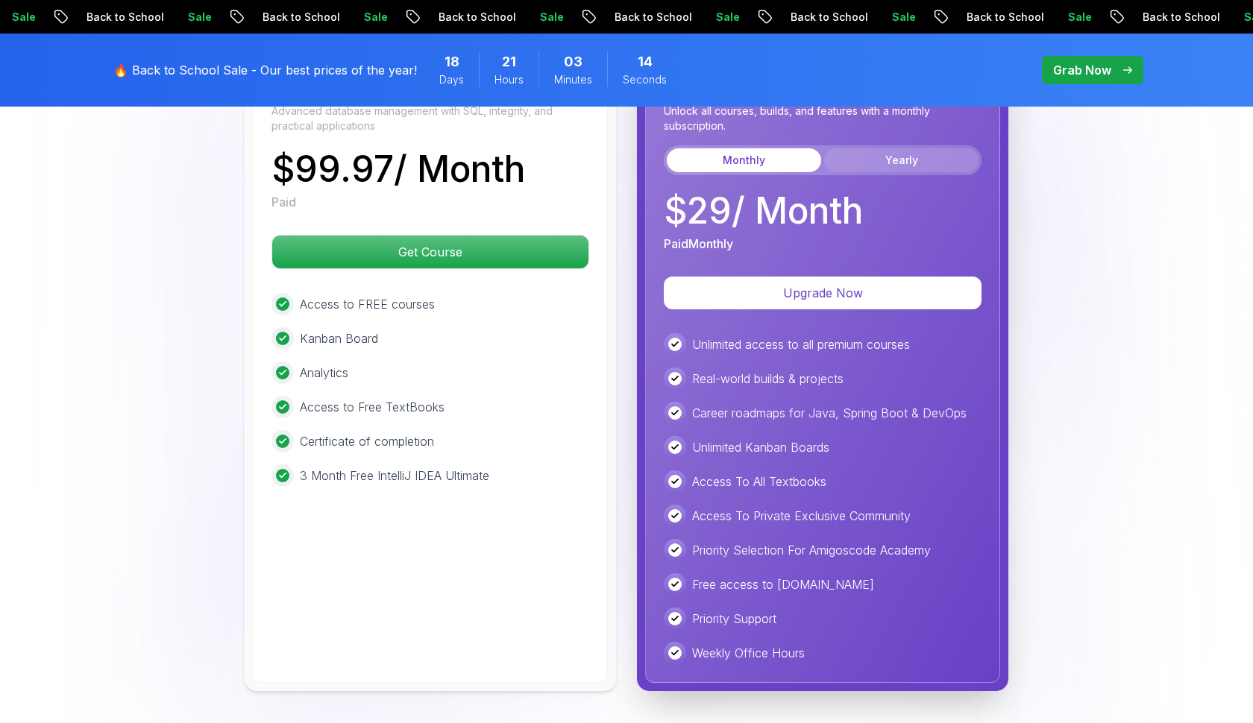
click at [891, 155] on button "Yearly" at bounding box center [901, 160] width 154 height 24
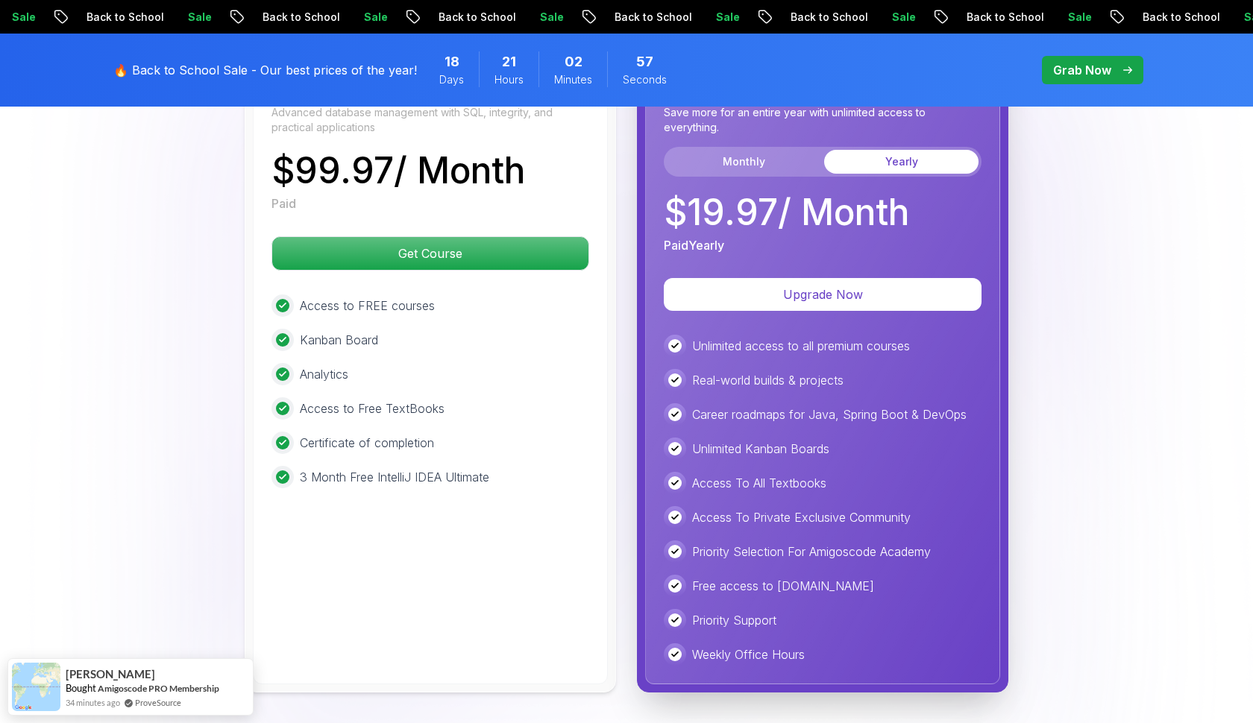
scroll to position [4205, 0]
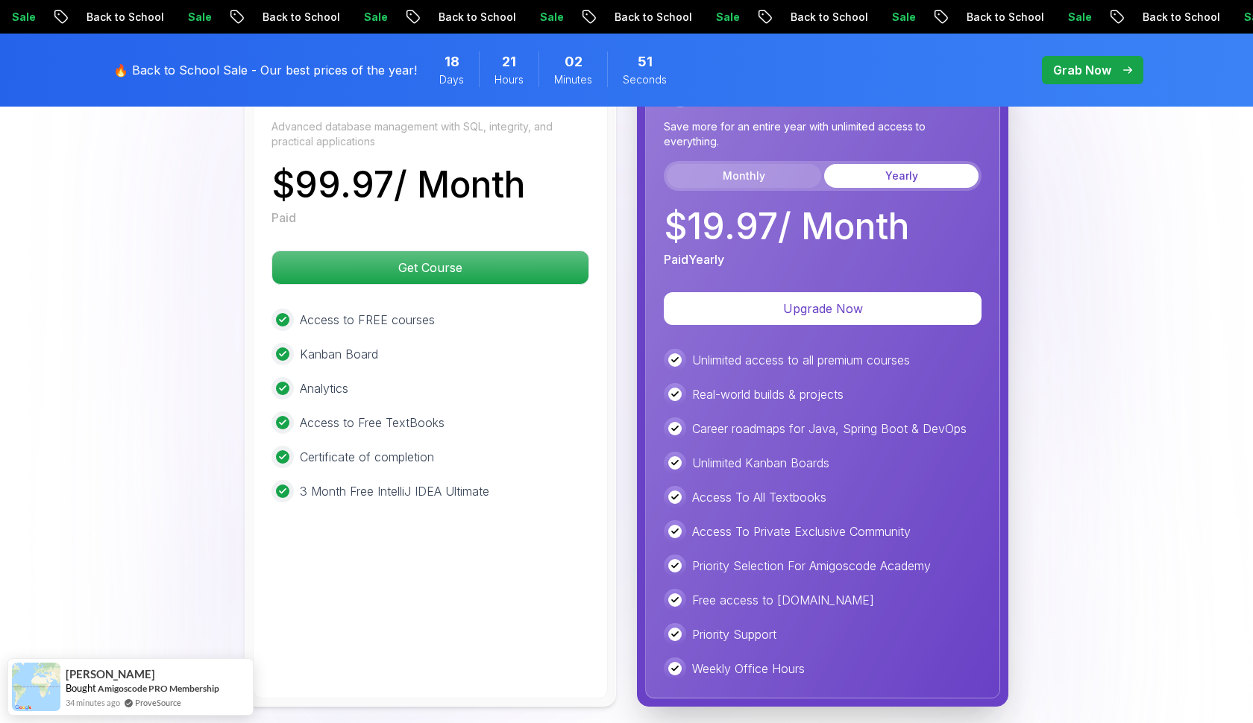
click at [788, 174] on button "Monthly" at bounding box center [744, 176] width 154 height 24
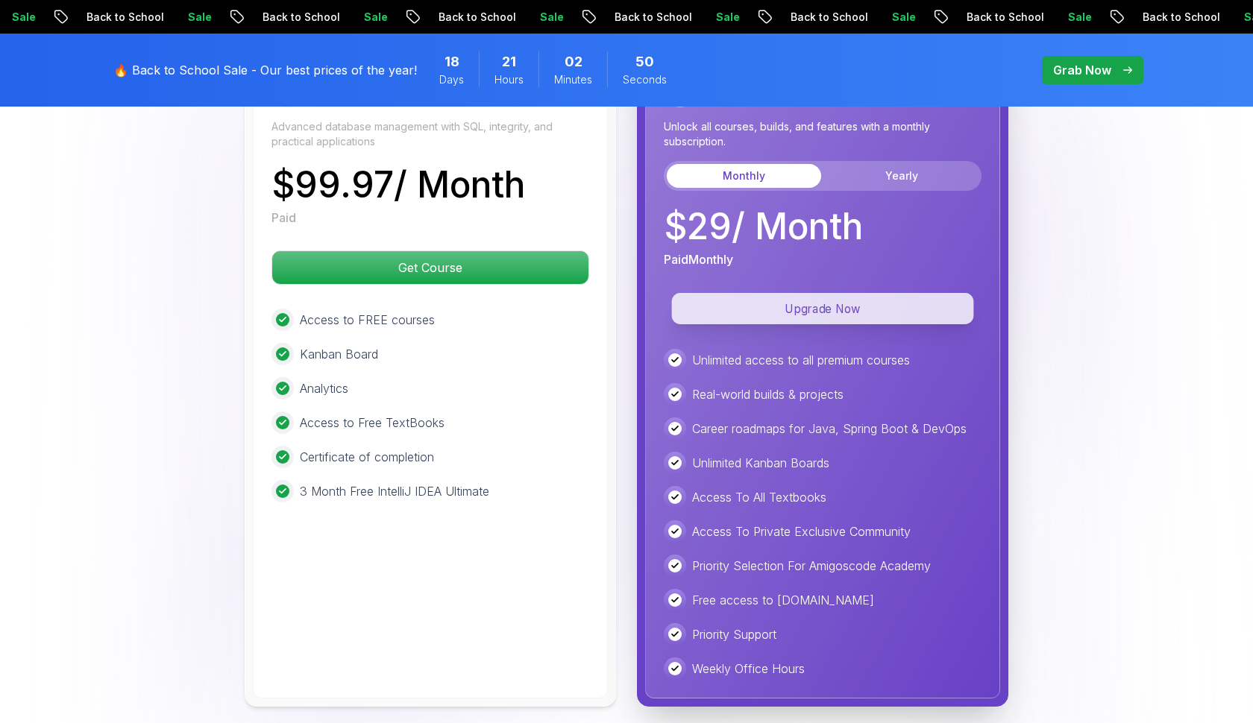
click at [802, 312] on p "Upgrade Now" at bounding box center [823, 308] width 302 height 31
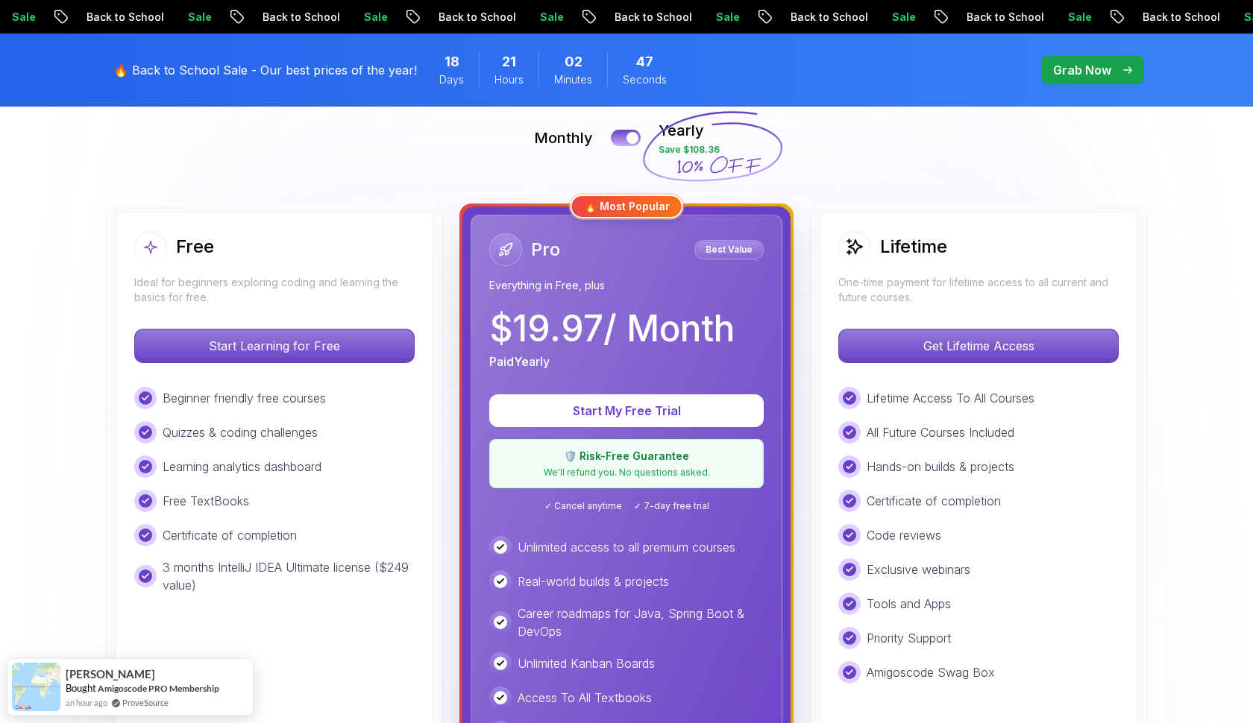
scroll to position [342, 0]
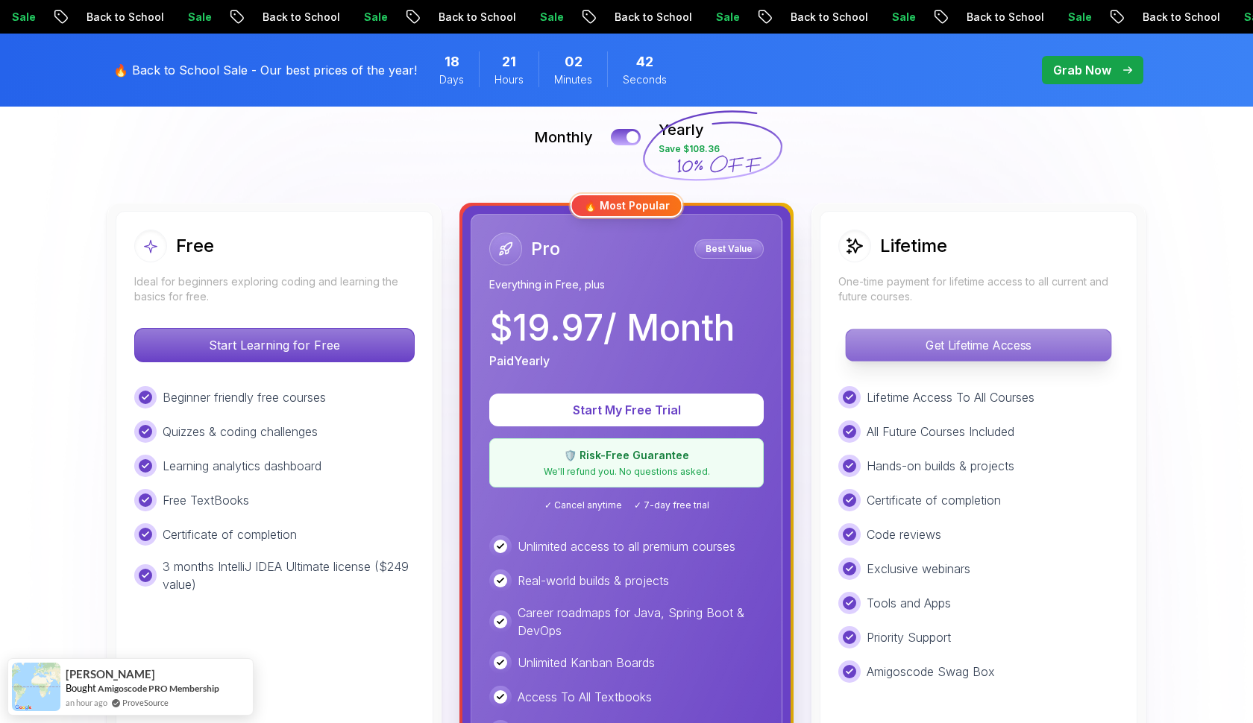
click at [855, 338] on p "Get Lifetime Access" at bounding box center [977, 345] width 265 height 31
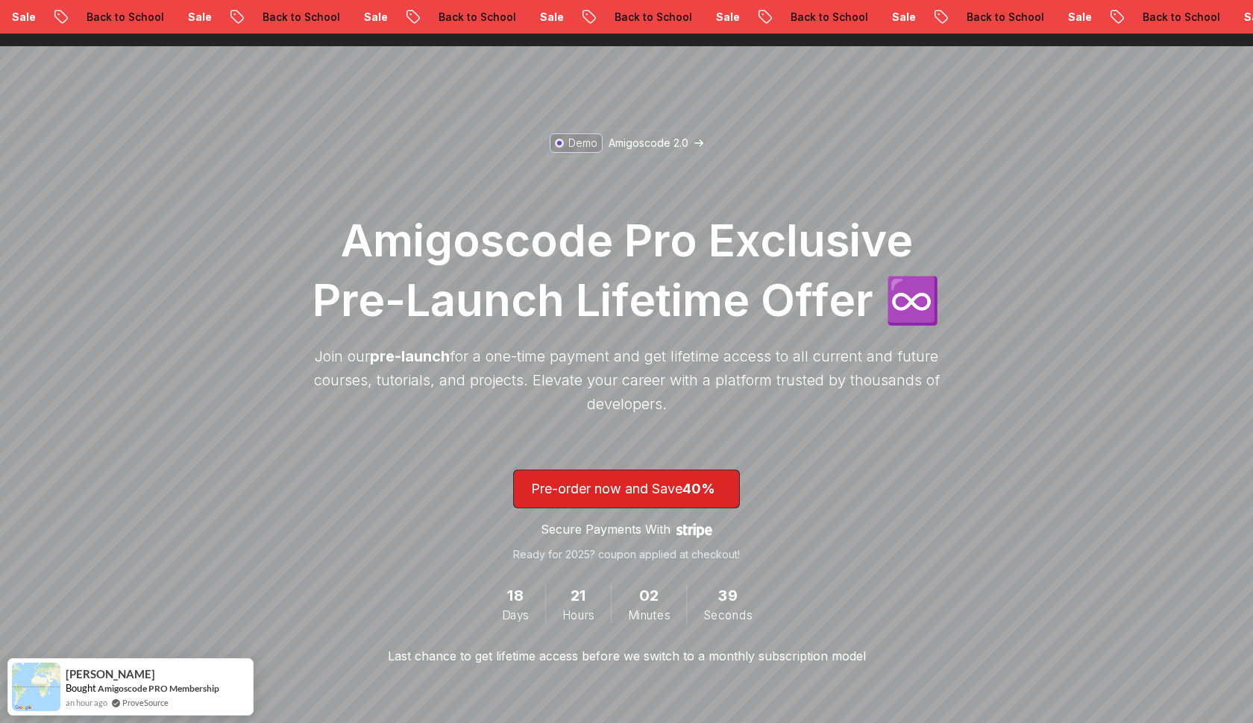
scroll to position [37, 0]
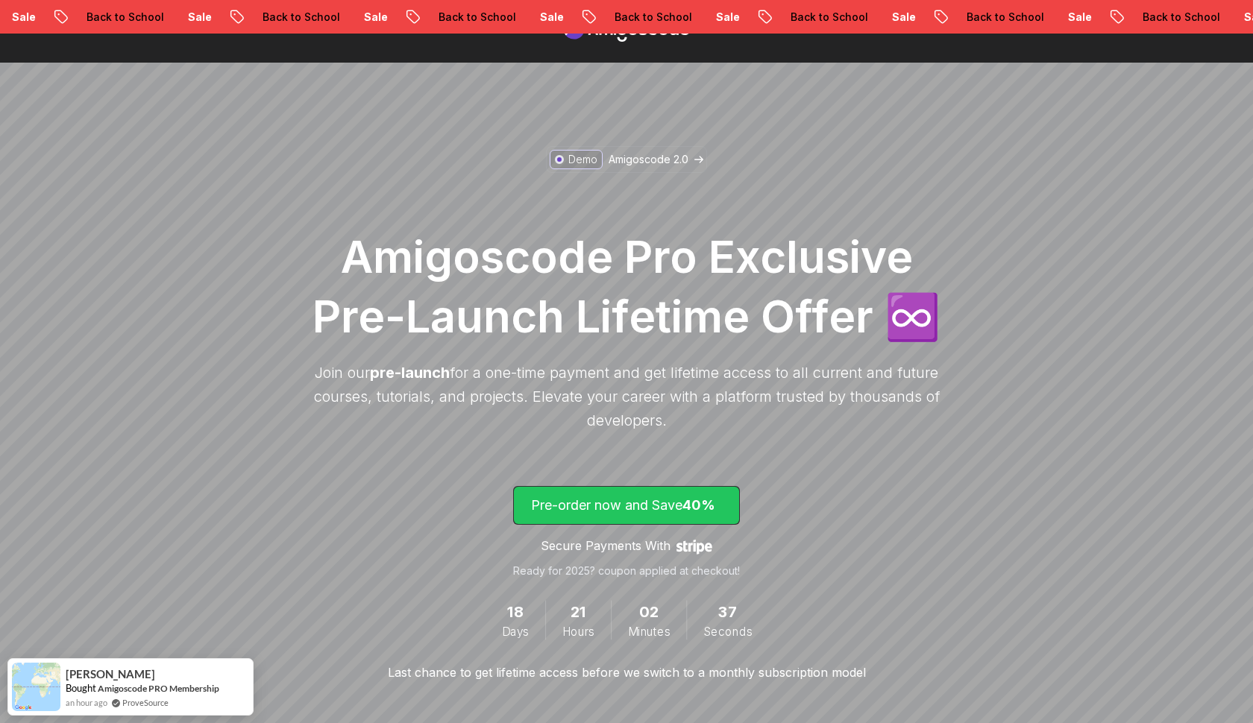
click at [702, 503] on span "40%" at bounding box center [698, 505] width 33 height 16
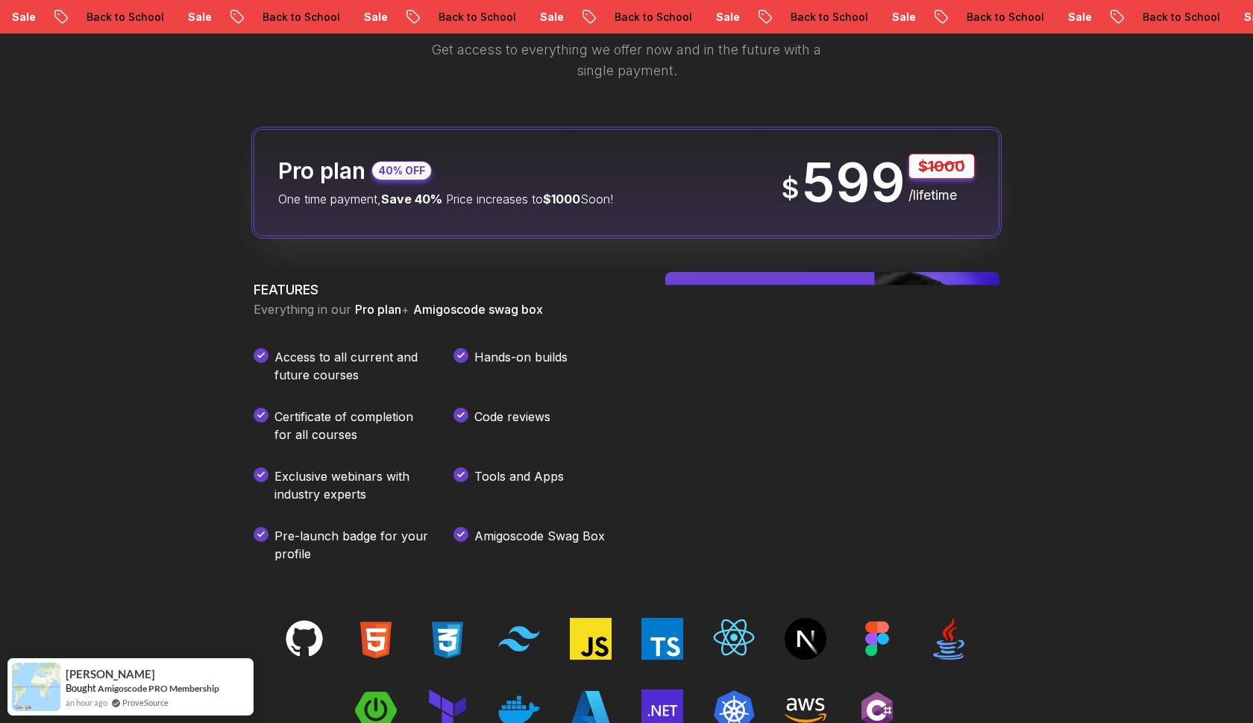
scroll to position [1837, 0]
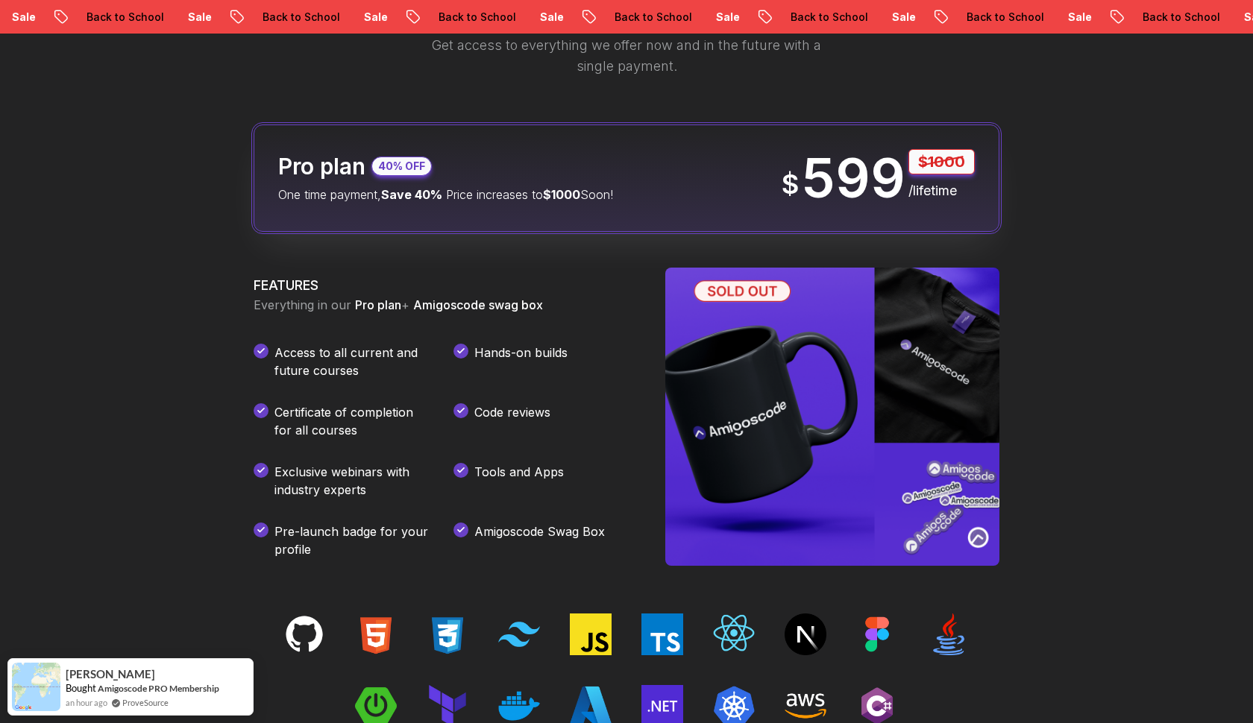
scroll to position [37, 0]
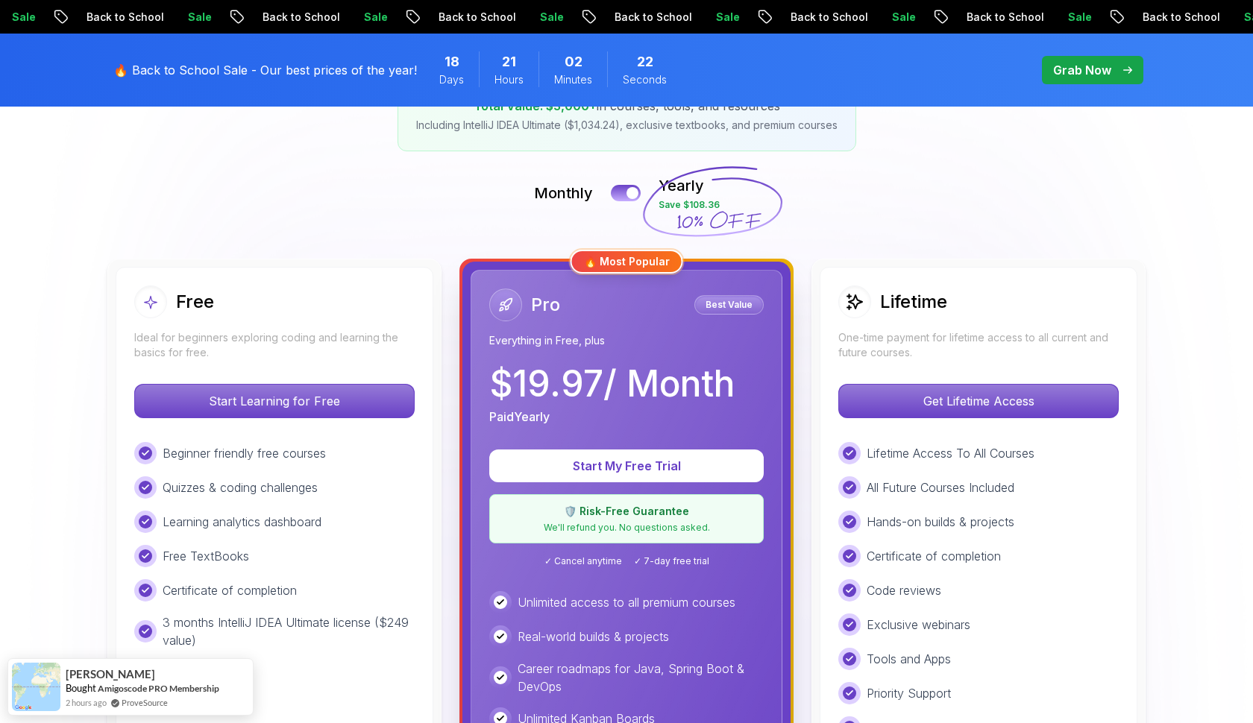
scroll to position [291, 0]
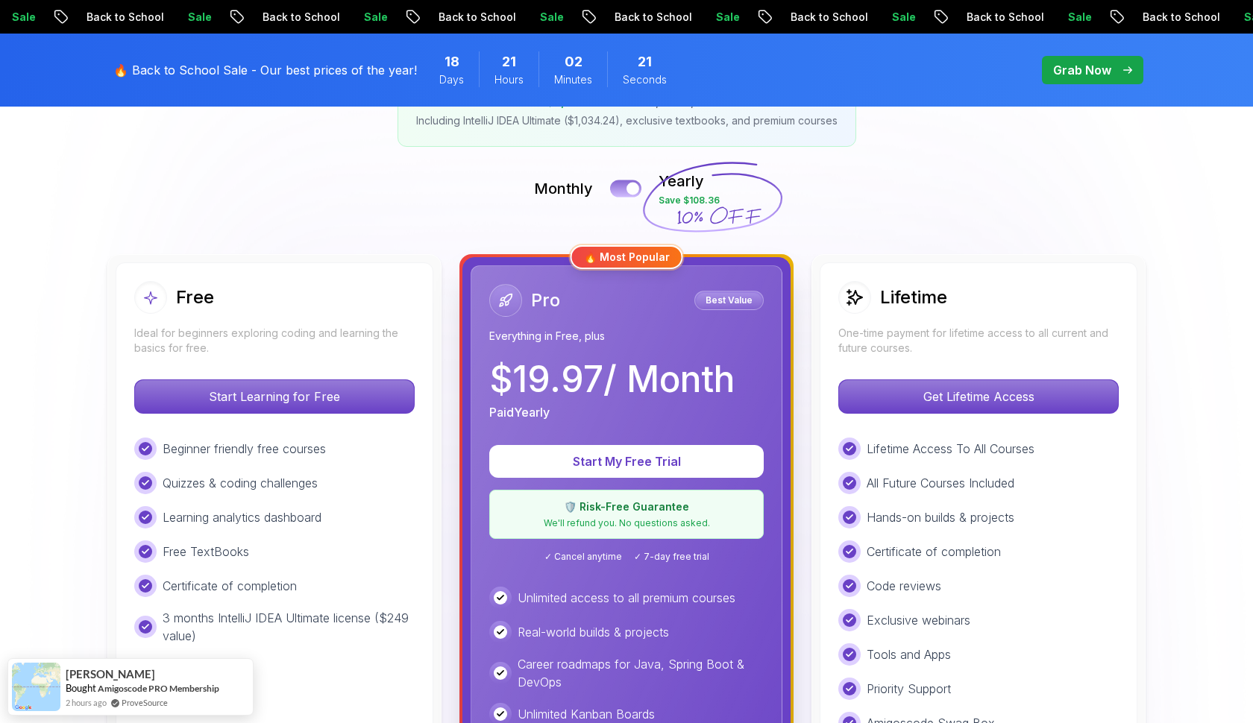
click at [621, 192] on button at bounding box center [625, 188] width 31 height 17
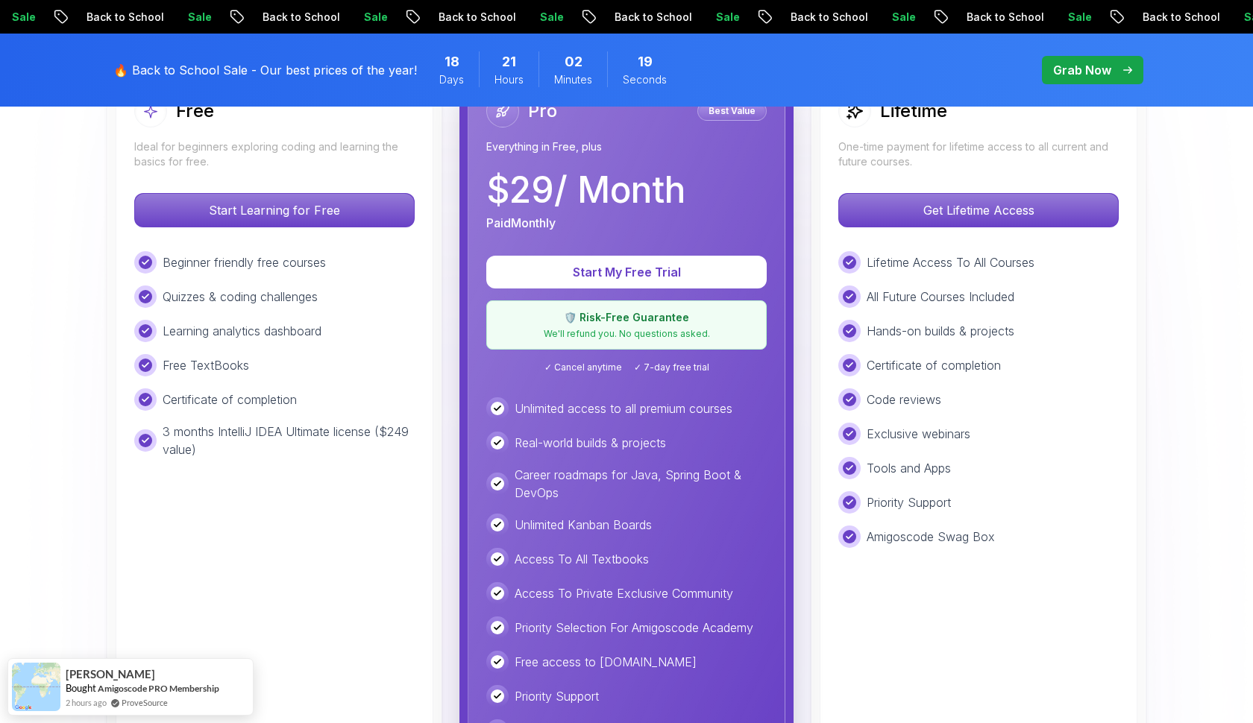
scroll to position [511, 0]
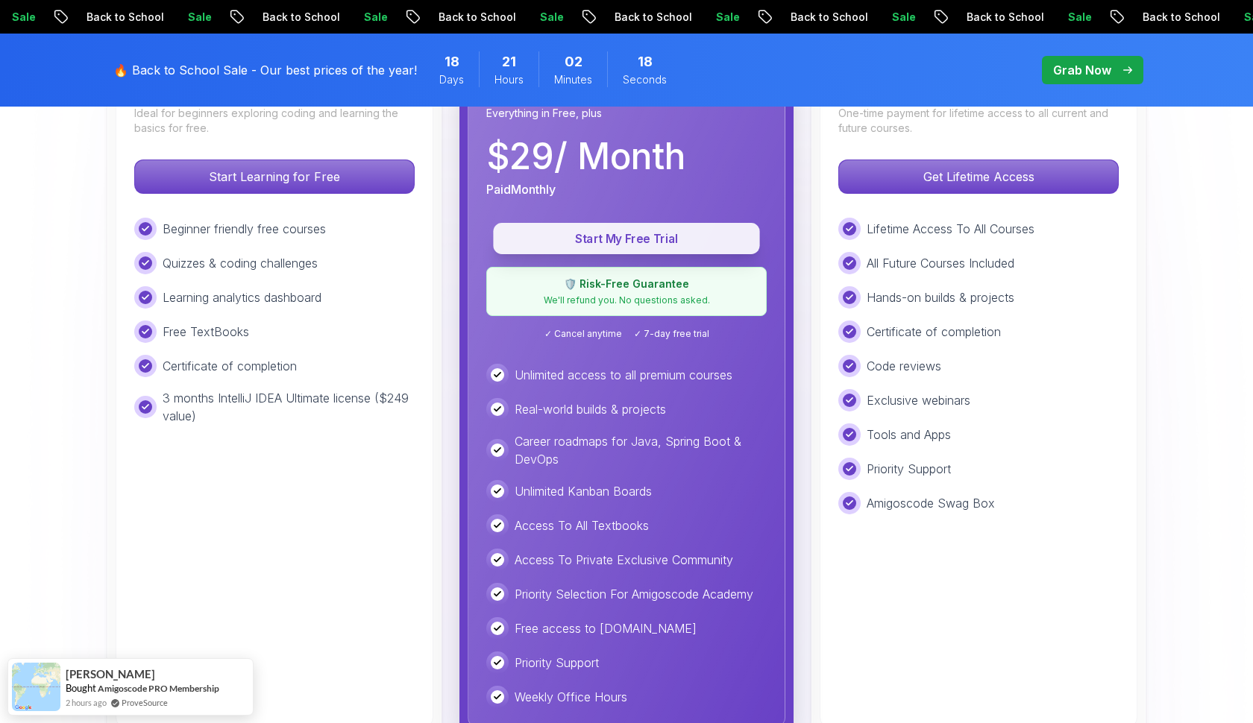
click at [669, 230] on p "Start My Free Trial" at bounding box center [626, 238] width 233 height 17
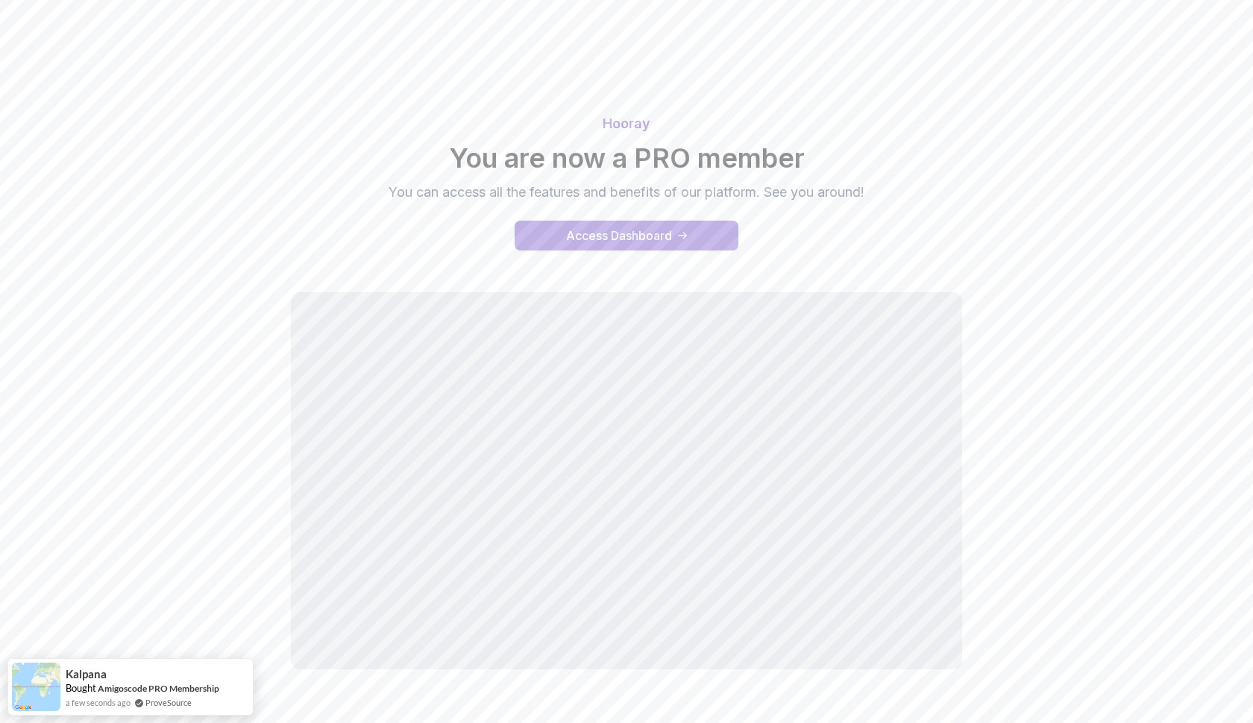
click at [652, 240] on div "Access Dashboard" at bounding box center [619, 236] width 106 height 18
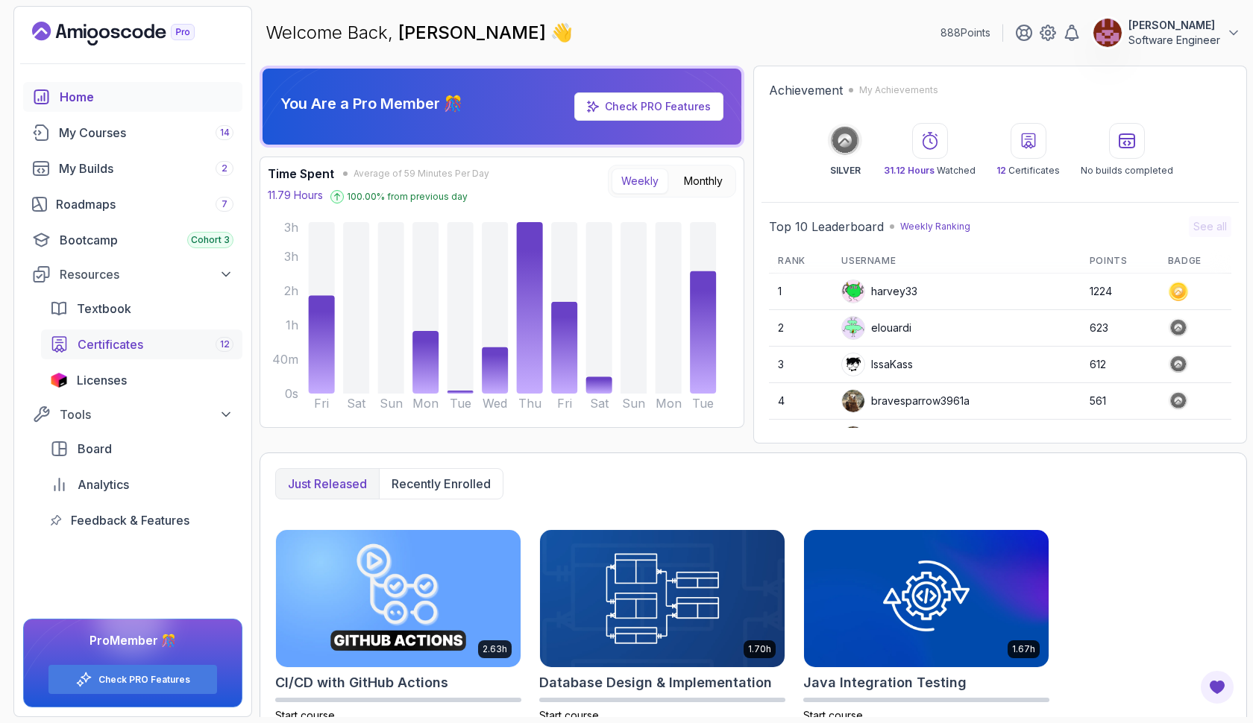
click at [138, 339] on span "Certificates" at bounding box center [111, 345] width 66 height 18
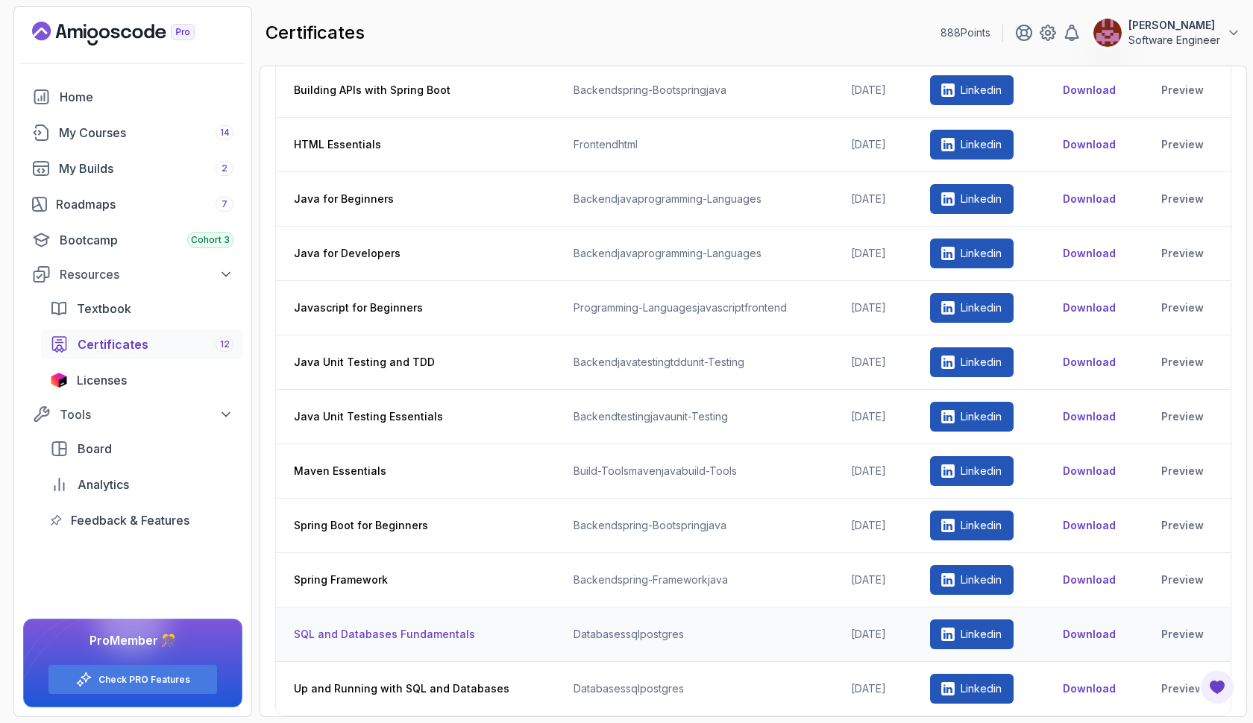
click at [1112, 633] on button "Download" at bounding box center [1088, 634] width 53 height 15
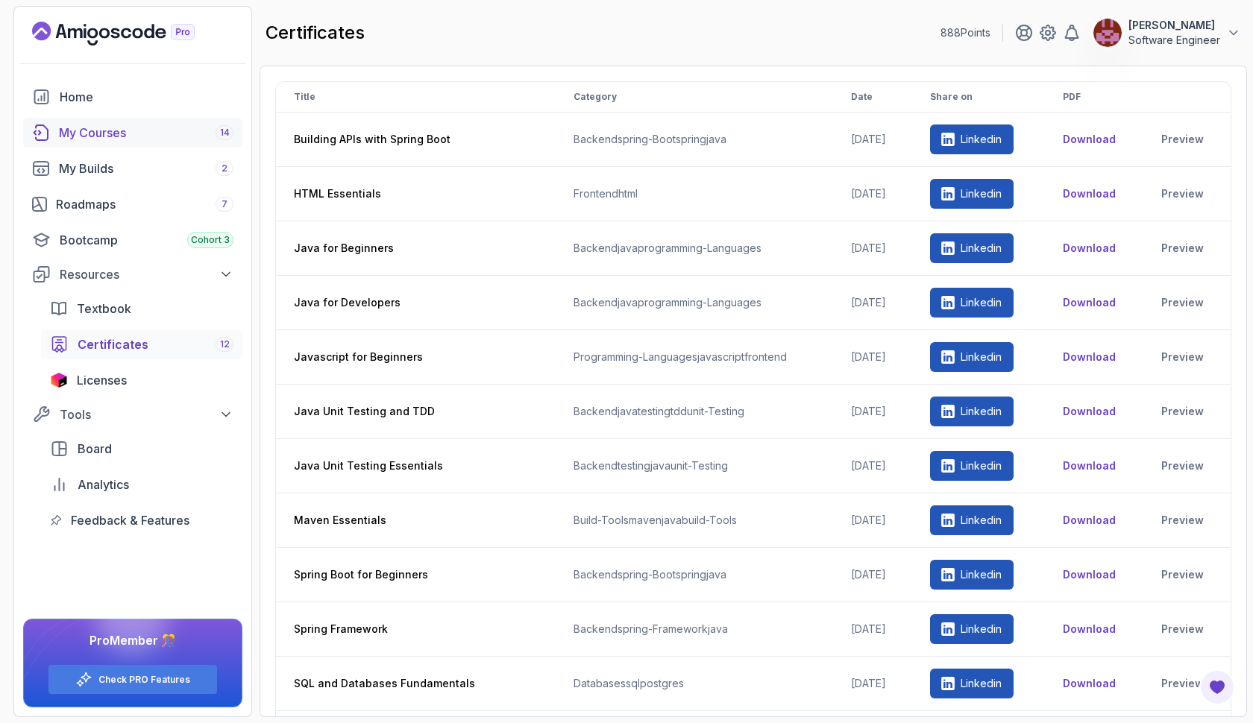
click at [203, 129] on div "My Courses 14" at bounding box center [146, 133] width 174 height 18
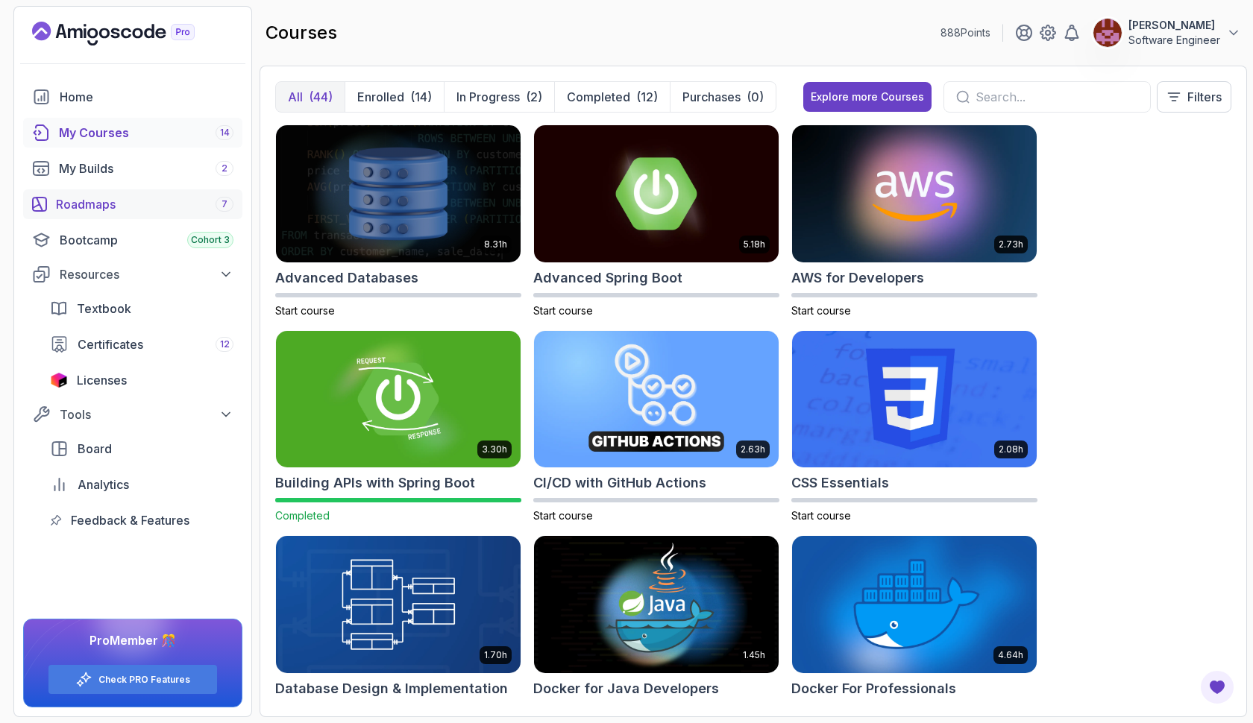
click at [182, 203] on div "Roadmaps 7" at bounding box center [144, 204] width 177 height 18
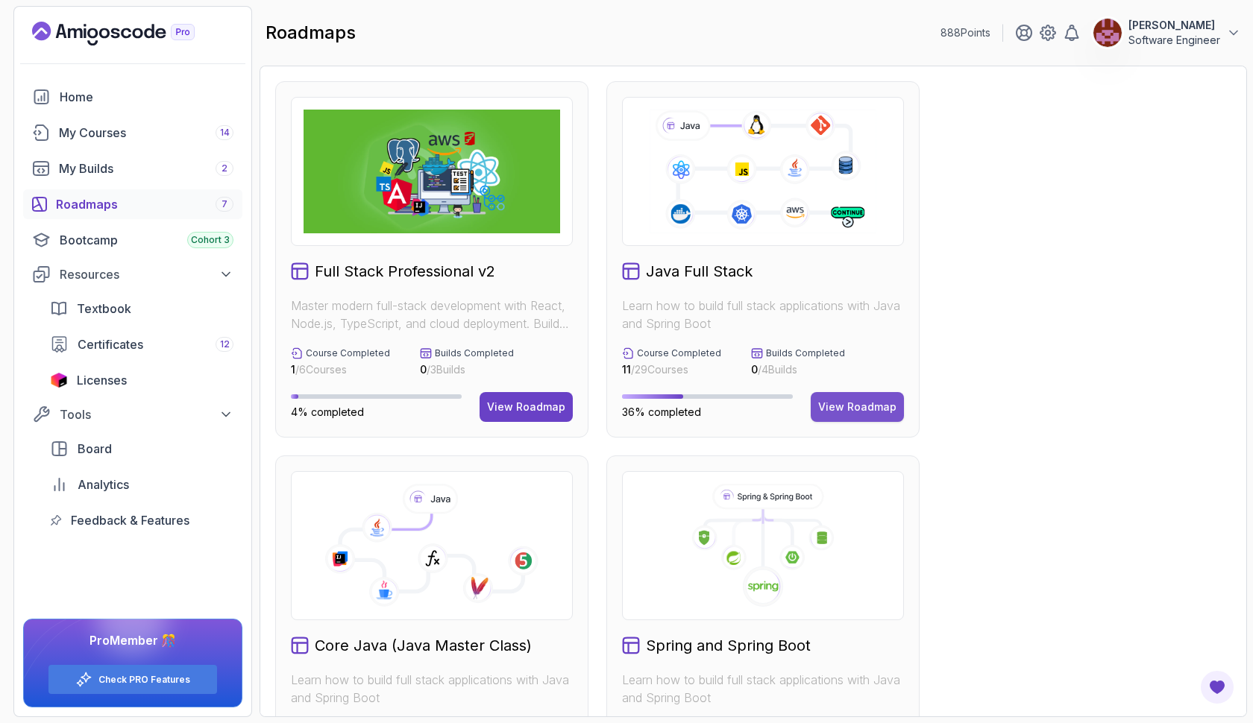
click at [837, 410] on div "View Roadmap" at bounding box center [857, 407] width 78 height 15
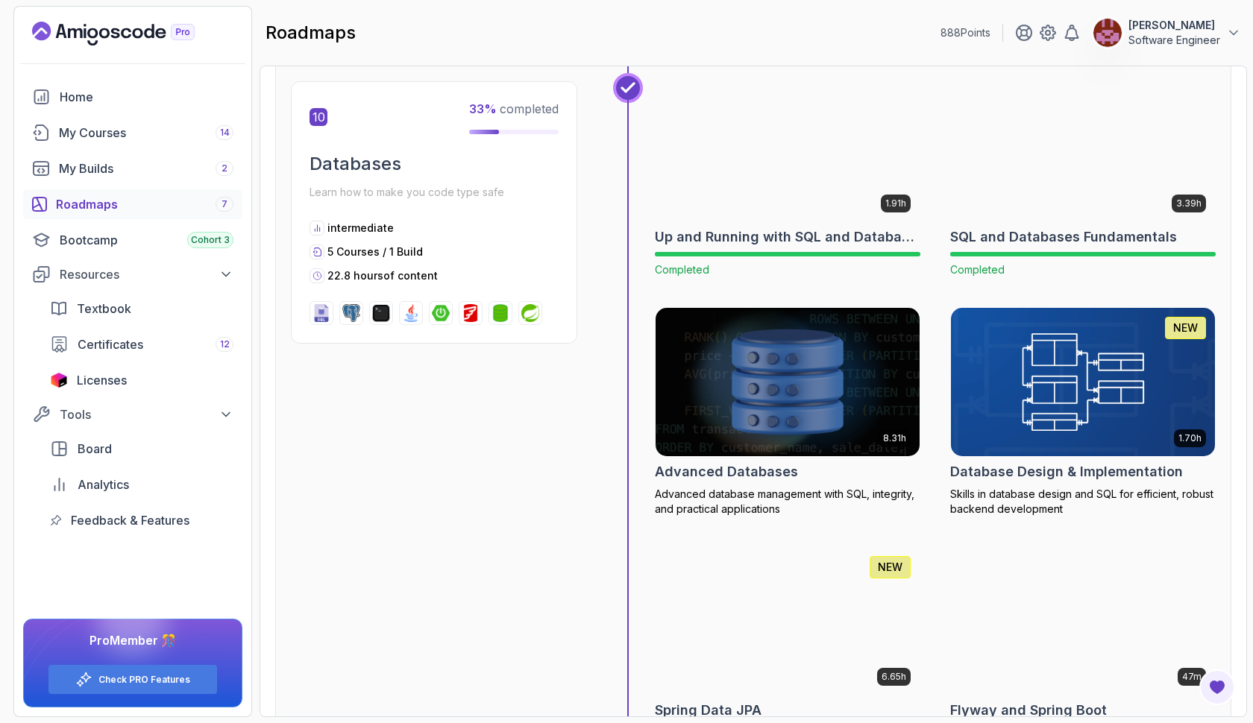
scroll to position [3309, 0]
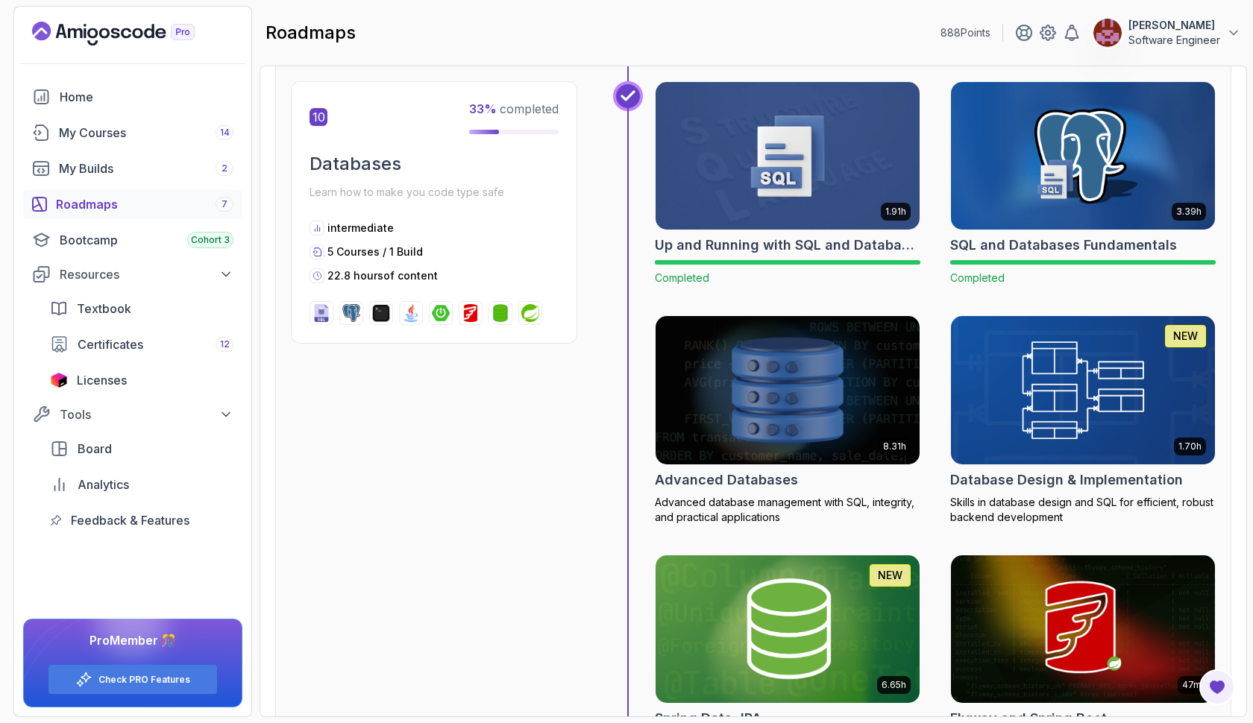
click at [766, 370] on img at bounding box center [787, 389] width 277 height 155
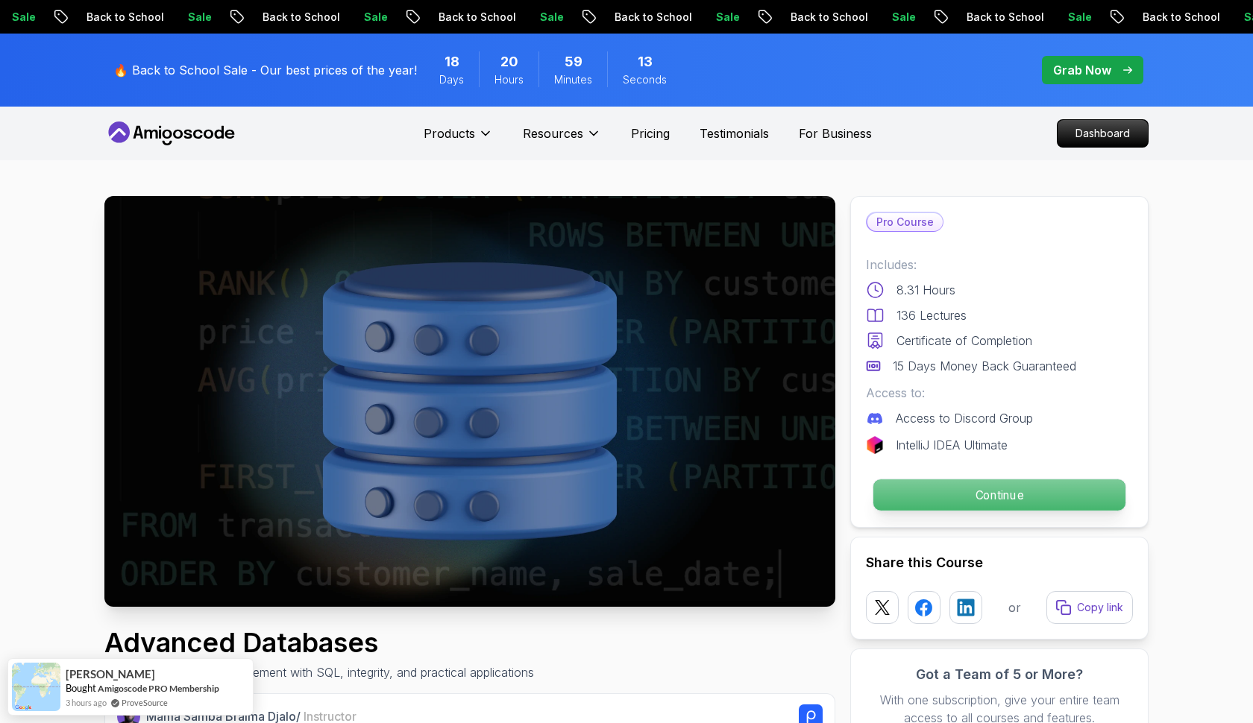
click at [928, 488] on p "Continue" at bounding box center [999, 494] width 252 height 31
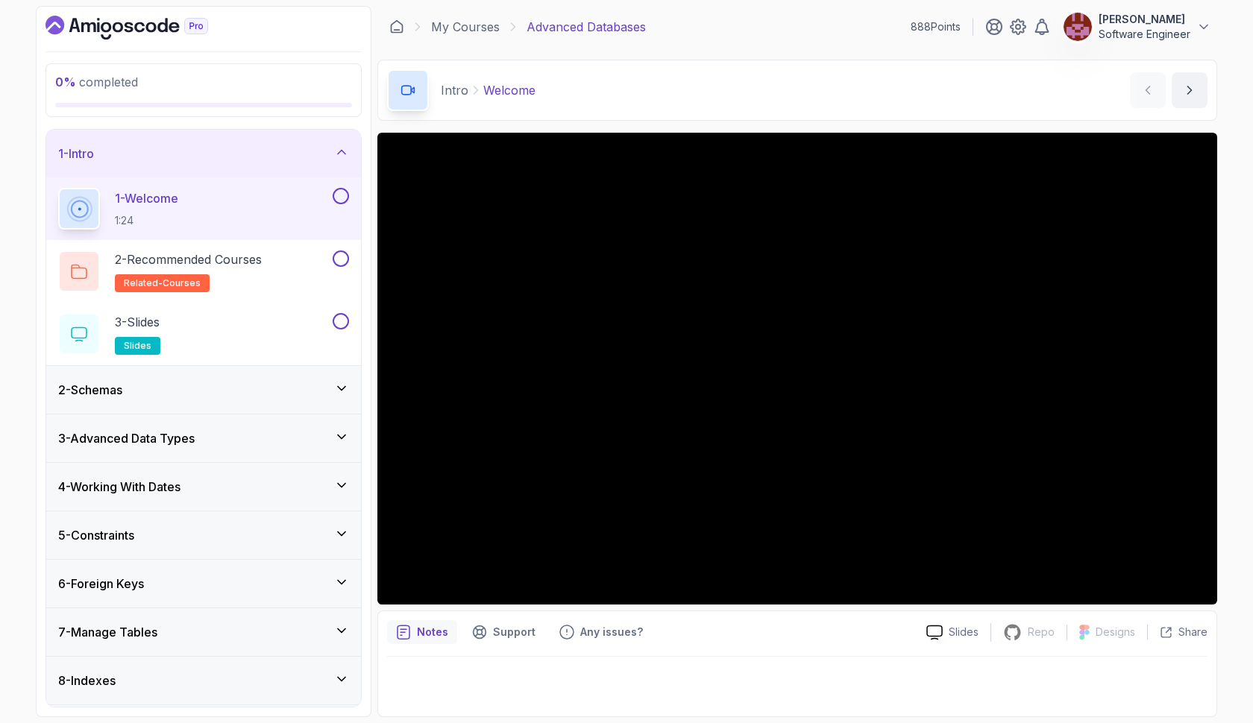
click at [286, 397] on div "2 - Schemas" at bounding box center [203, 390] width 291 height 18
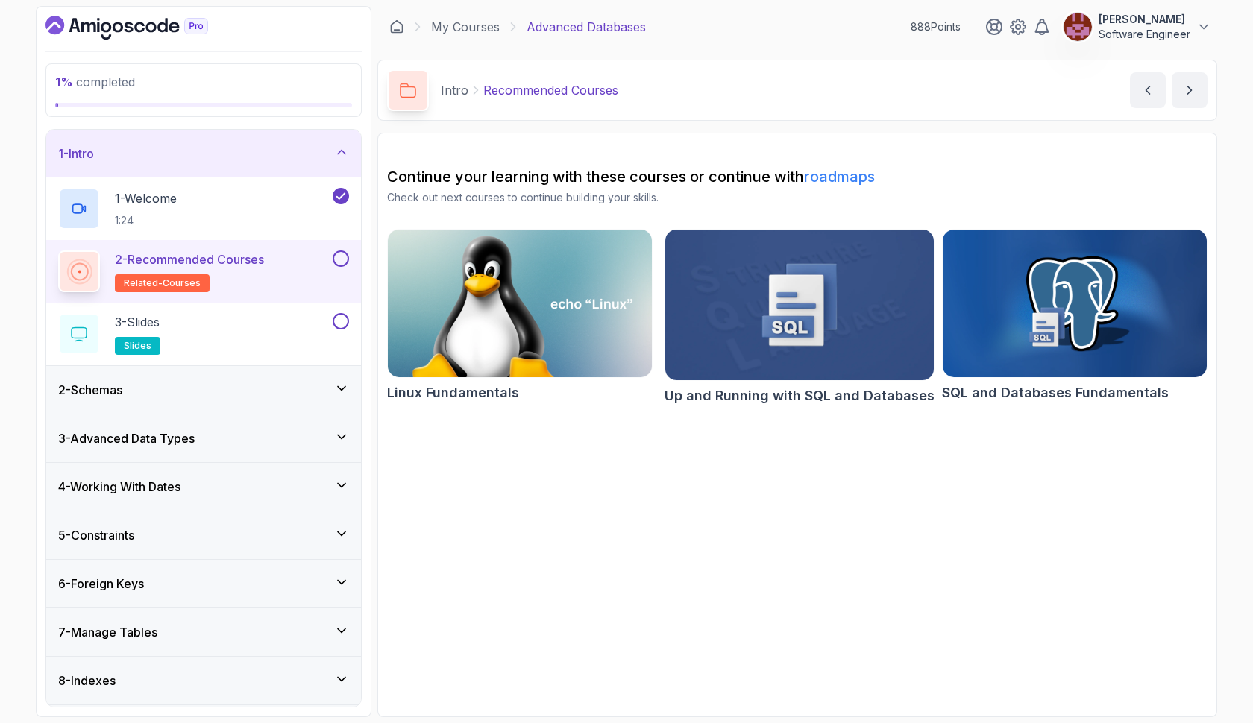
click at [343, 259] on button at bounding box center [341, 259] width 16 height 16
click at [305, 320] on div "3 - Slides slides" at bounding box center [193, 334] width 271 height 42
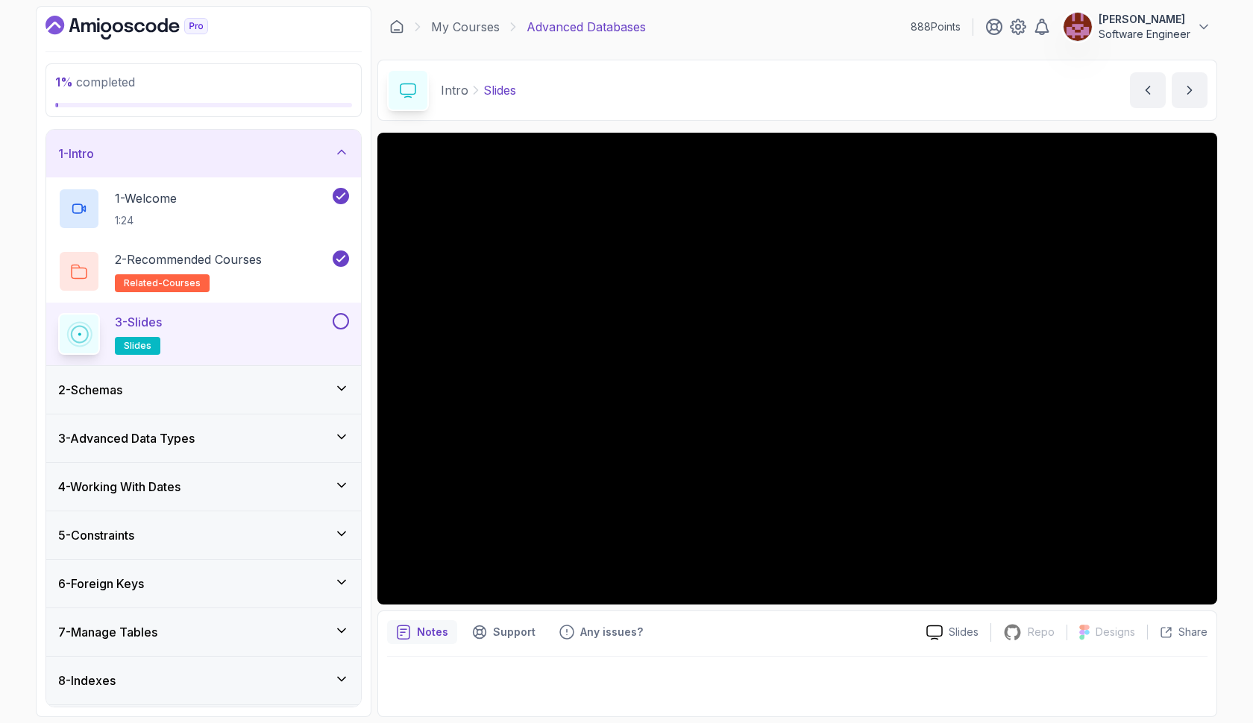
click at [251, 399] on div "2 - Schemas" at bounding box center [203, 390] width 291 height 18
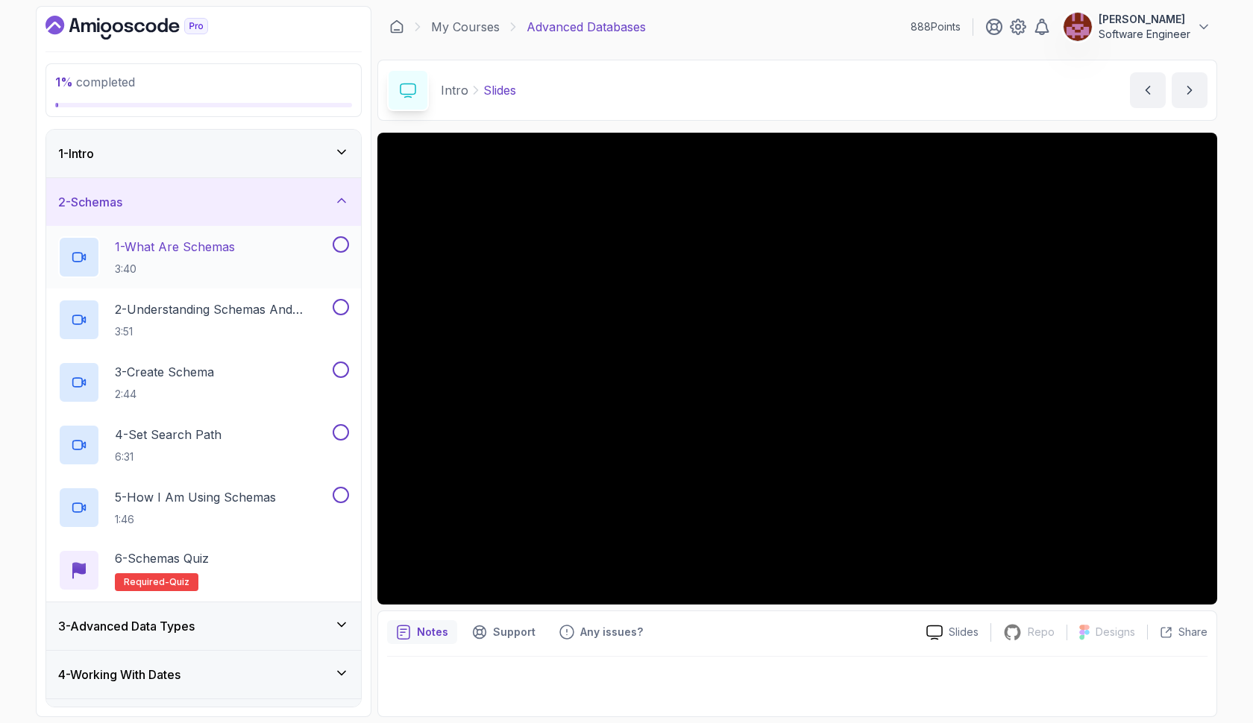
click at [235, 271] on p "3:40" at bounding box center [175, 269] width 120 height 15
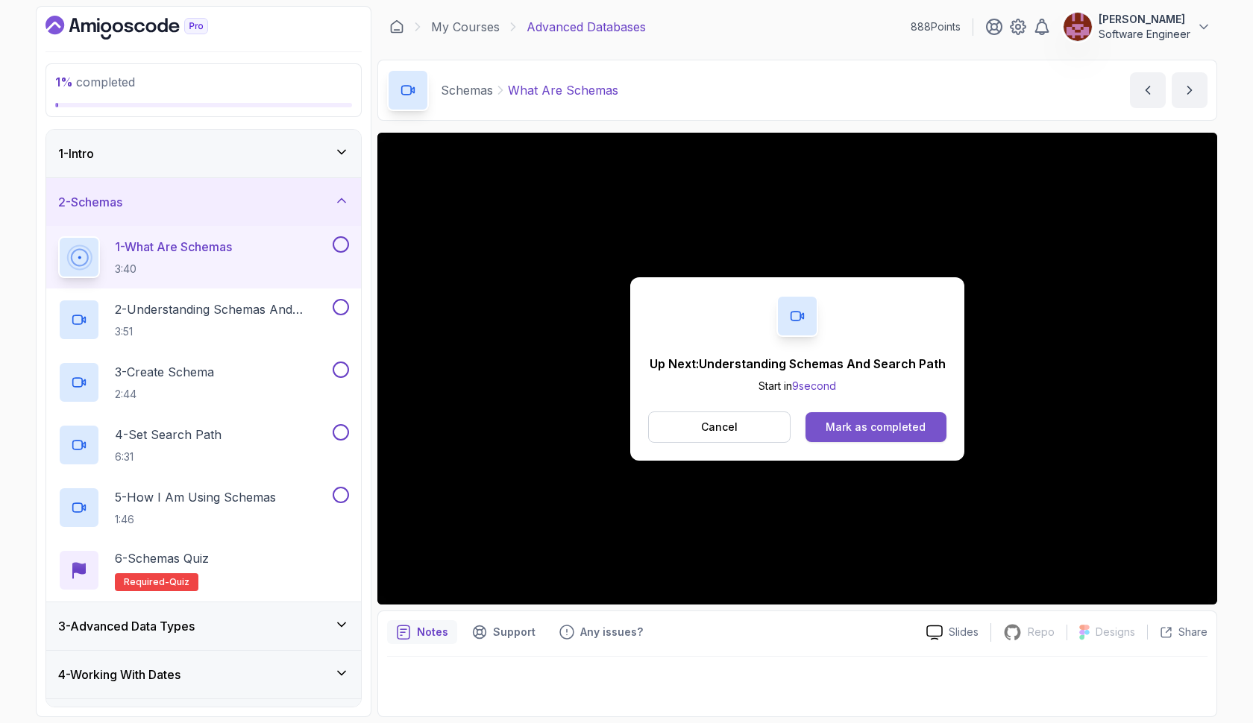
click at [828, 427] on div "Mark as completed" at bounding box center [875, 427] width 100 height 15
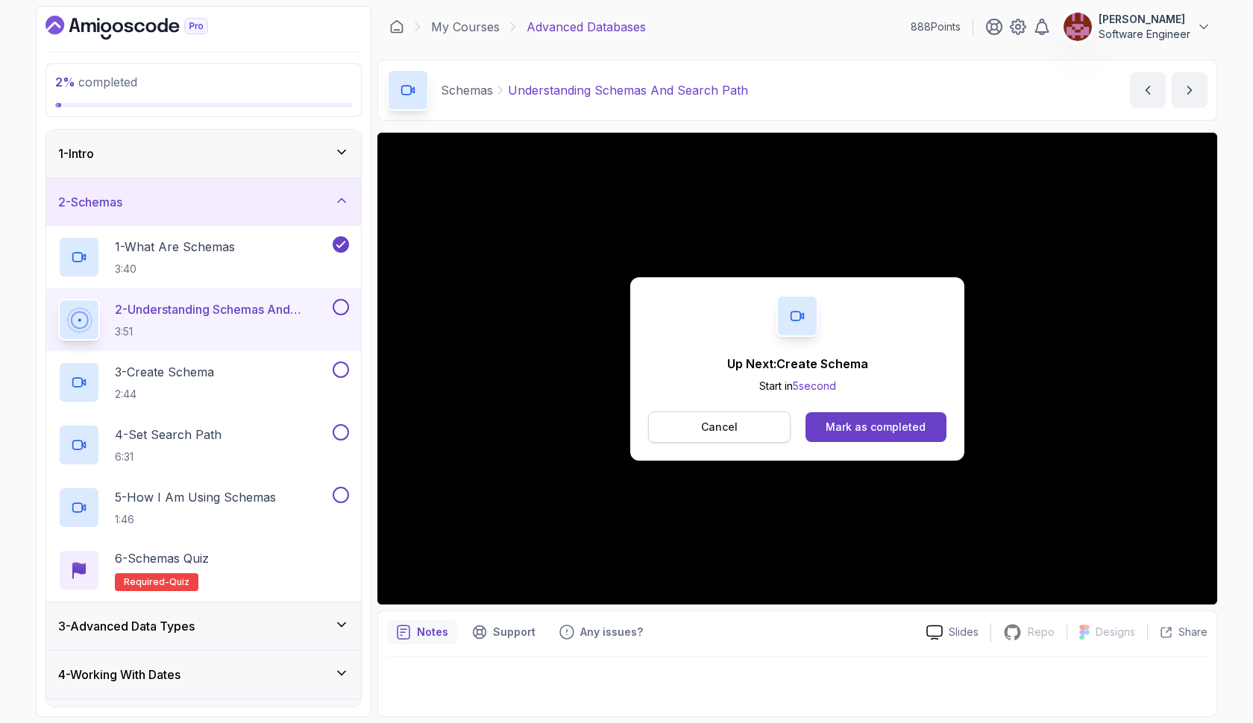
click at [741, 417] on button "Cancel" at bounding box center [719, 427] width 142 height 31
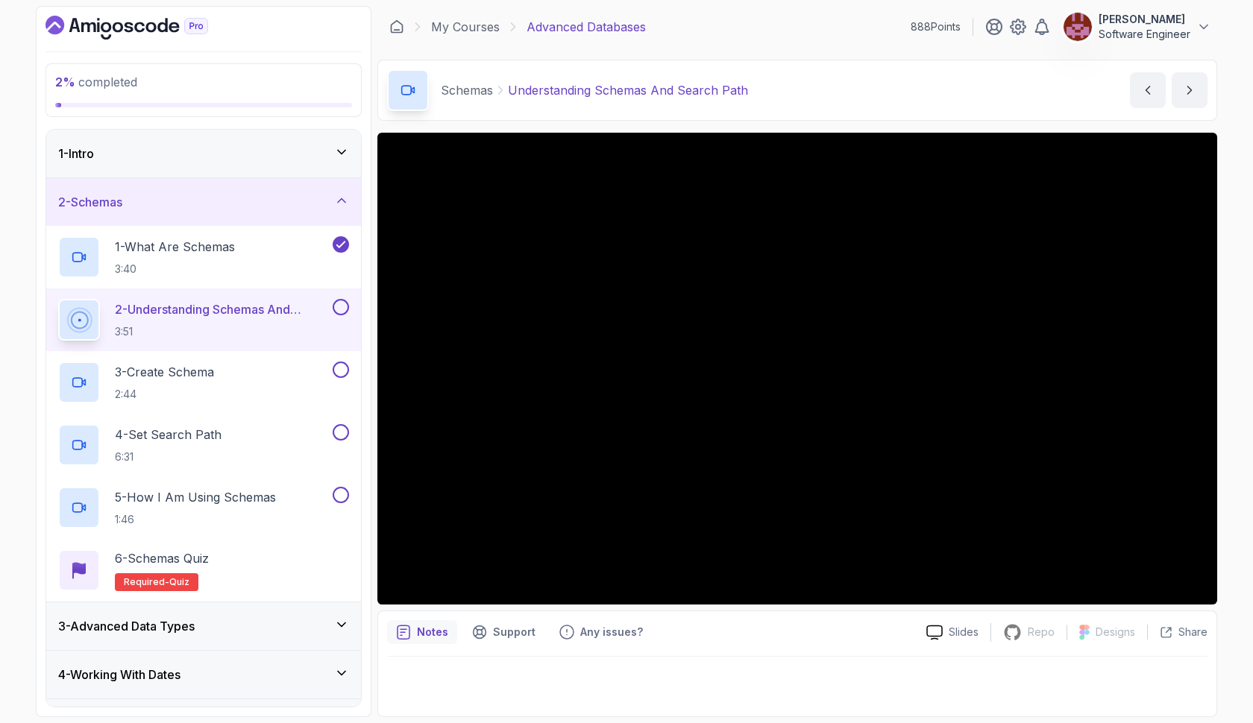
click at [347, 309] on button at bounding box center [341, 307] width 16 height 16
click at [280, 370] on div "3 - Create Schema 2:44" at bounding box center [193, 383] width 271 height 42
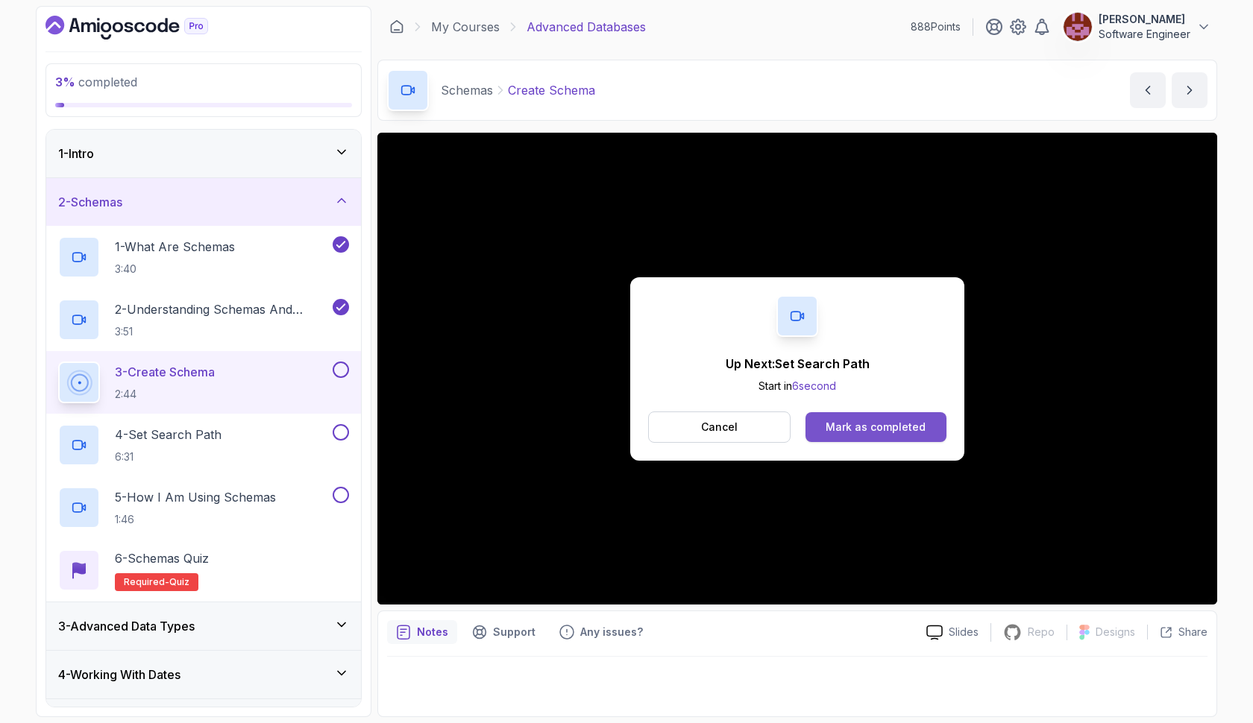
click at [819, 423] on button "Mark as completed" at bounding box center [875, 427] width 141 height 30
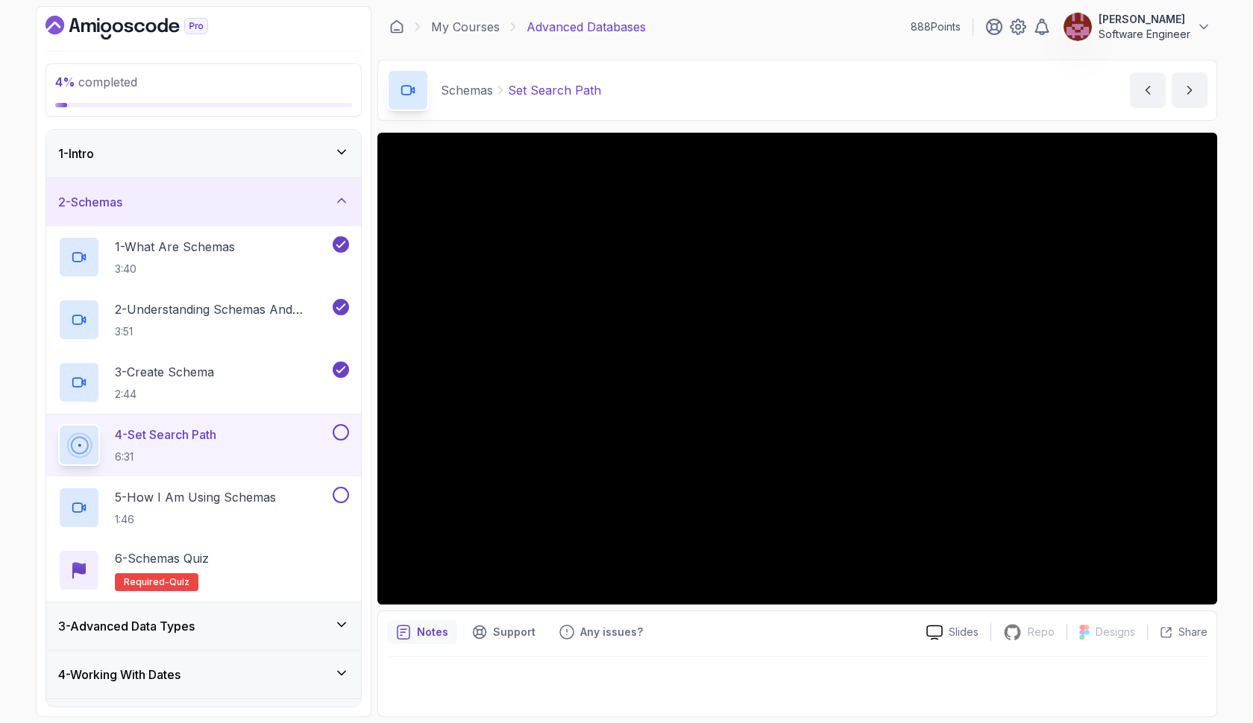
click at [339, 435] on button at bounding box center [341, 432] width 16 height 16
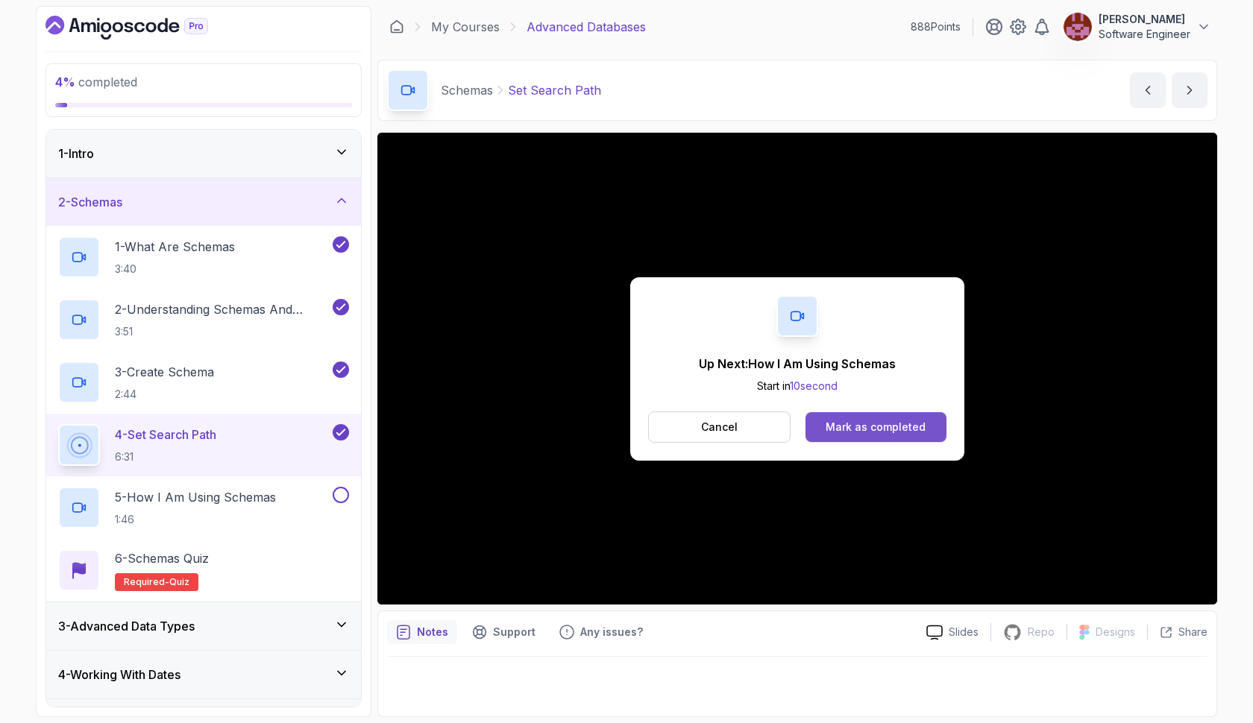
click at [834, 424] on div "Mark as completed" at bounding box center [875, 427] width 100 height 15
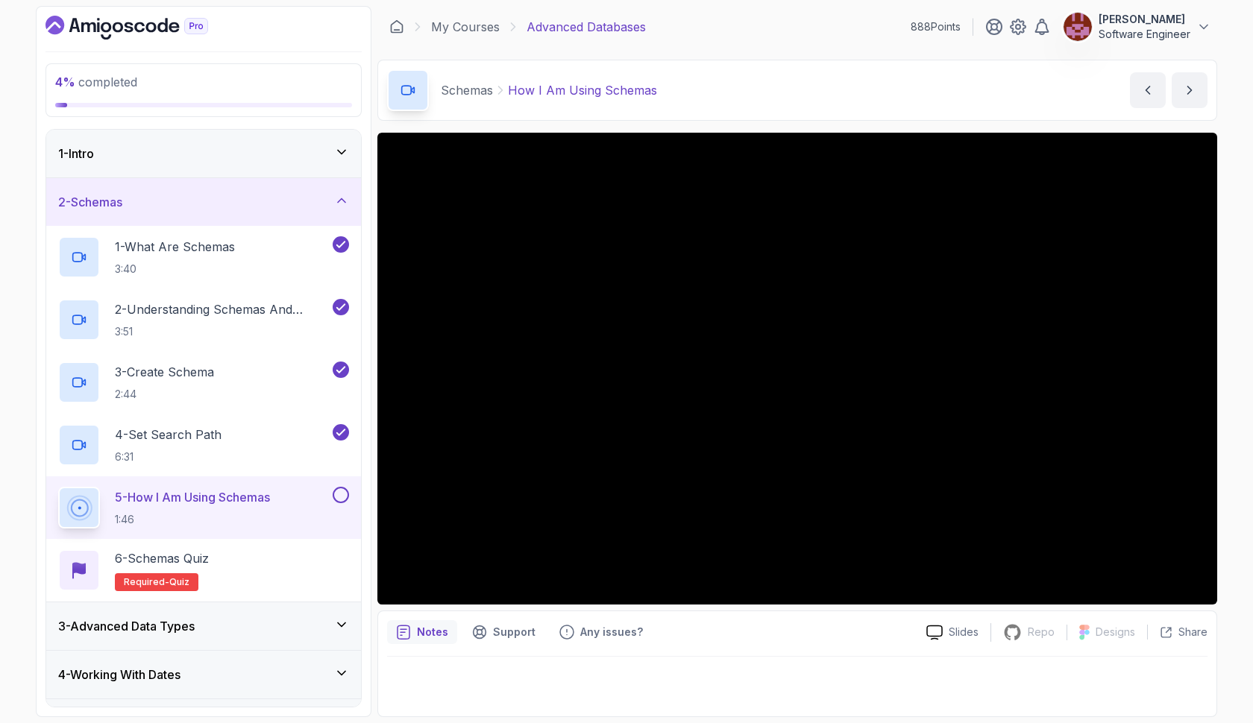
click at [340, 497] on button at bounding box center [341, 495] width 16 height 16
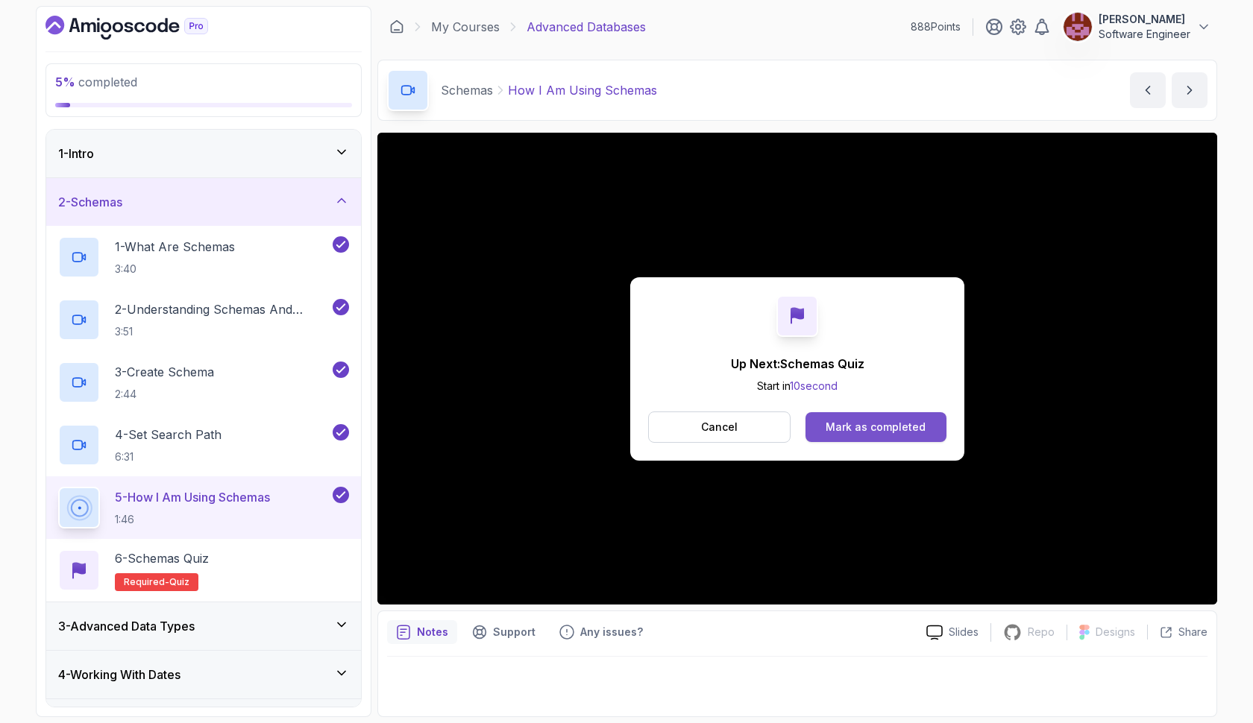
click at [850, 423] on div "Mark as completed" at bounding box center [875, 427] width 100 height 15
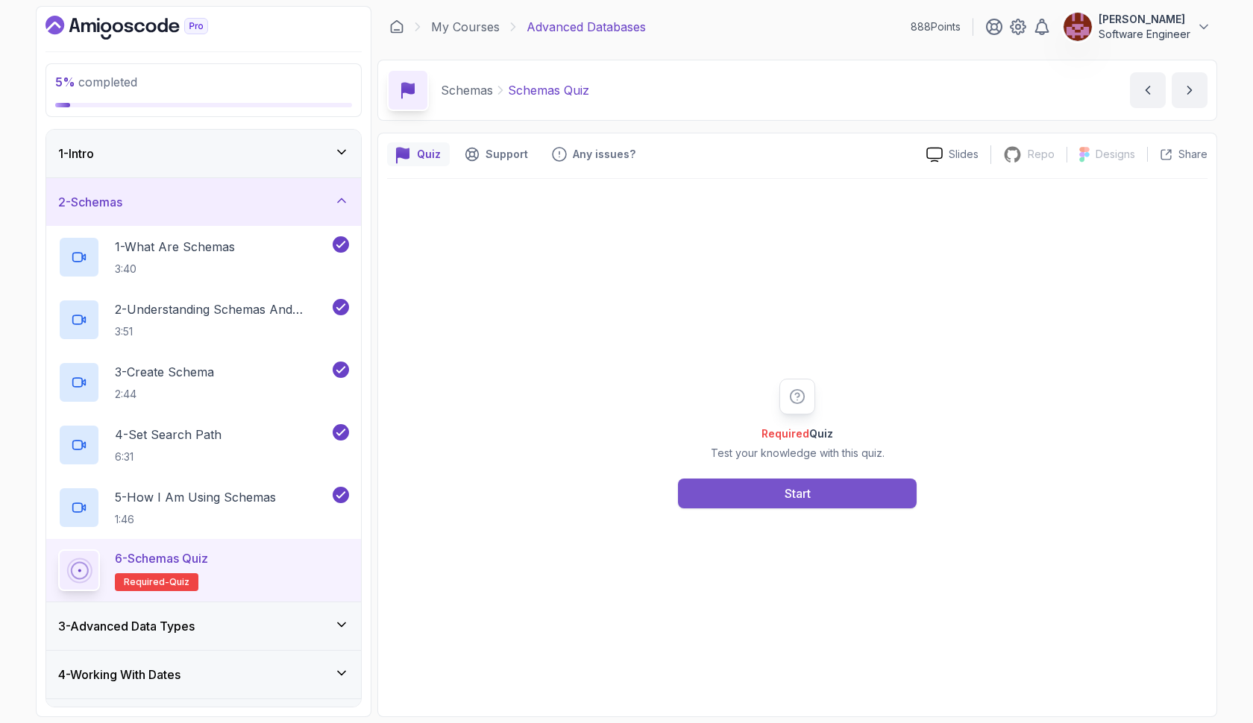
click at [816, 494] on button "Start" at bounding box center [797, 494] width 239 height 30
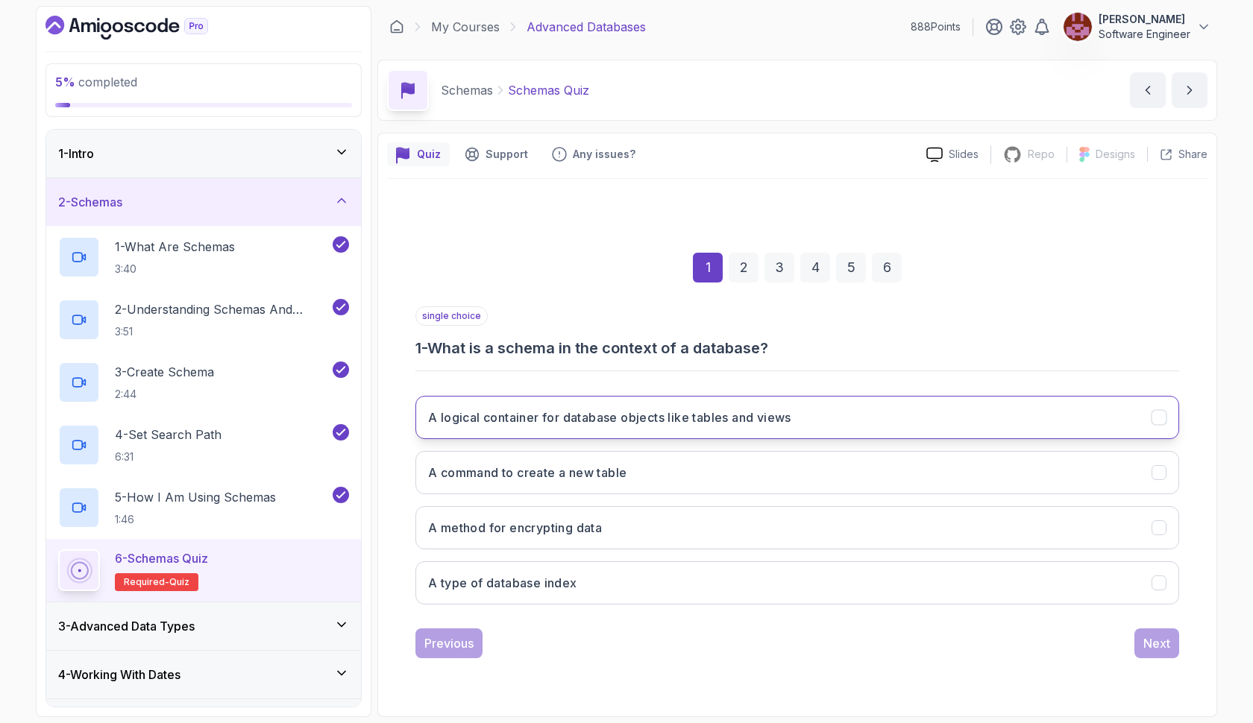
click at [582, 420] on h3 "A logical container for database objects like tables and views" at bounding box center [609, 418] width 363 height 18
click at [1147, 644] on div "Next" at bounding box center [1156, 643] width 27 height 18
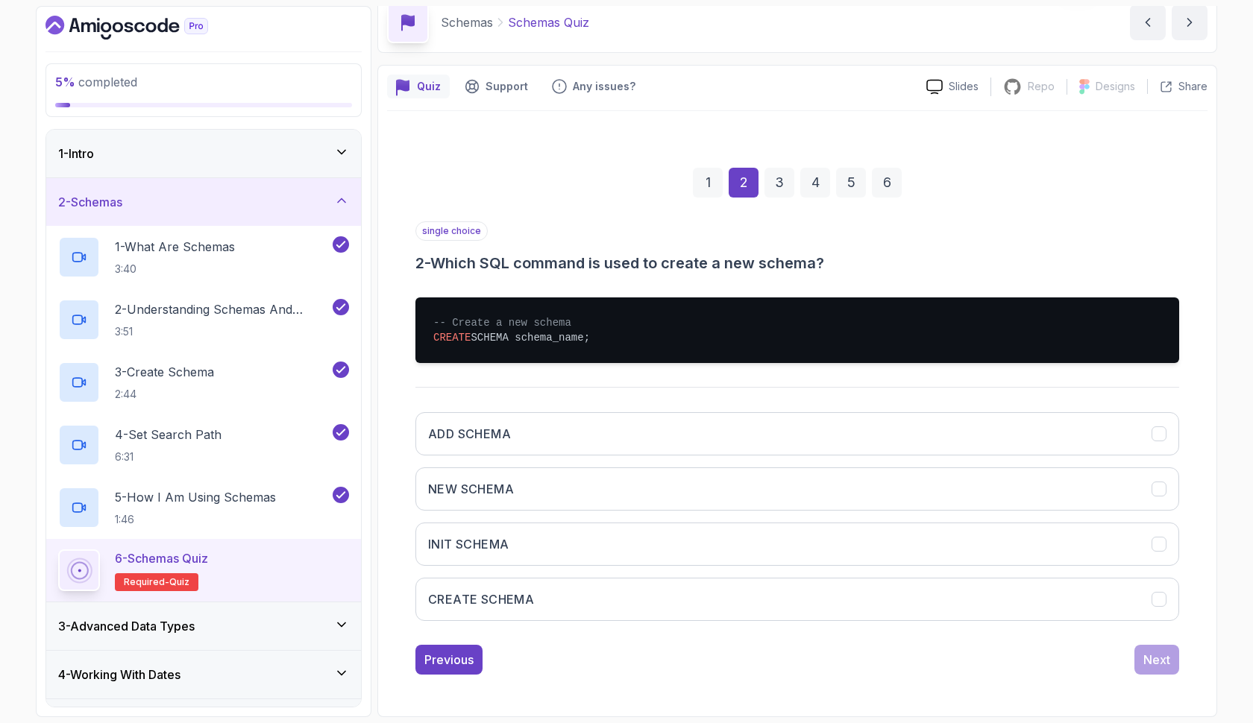
scroll to position [68, 0]
click at [966, 602] on button "CREATE SCHEMA" at bounding box center [796, 599] width 763 height 43
click at [1143, 656] on div "Next" at bounding box center [1156, 660] width 27 height 18
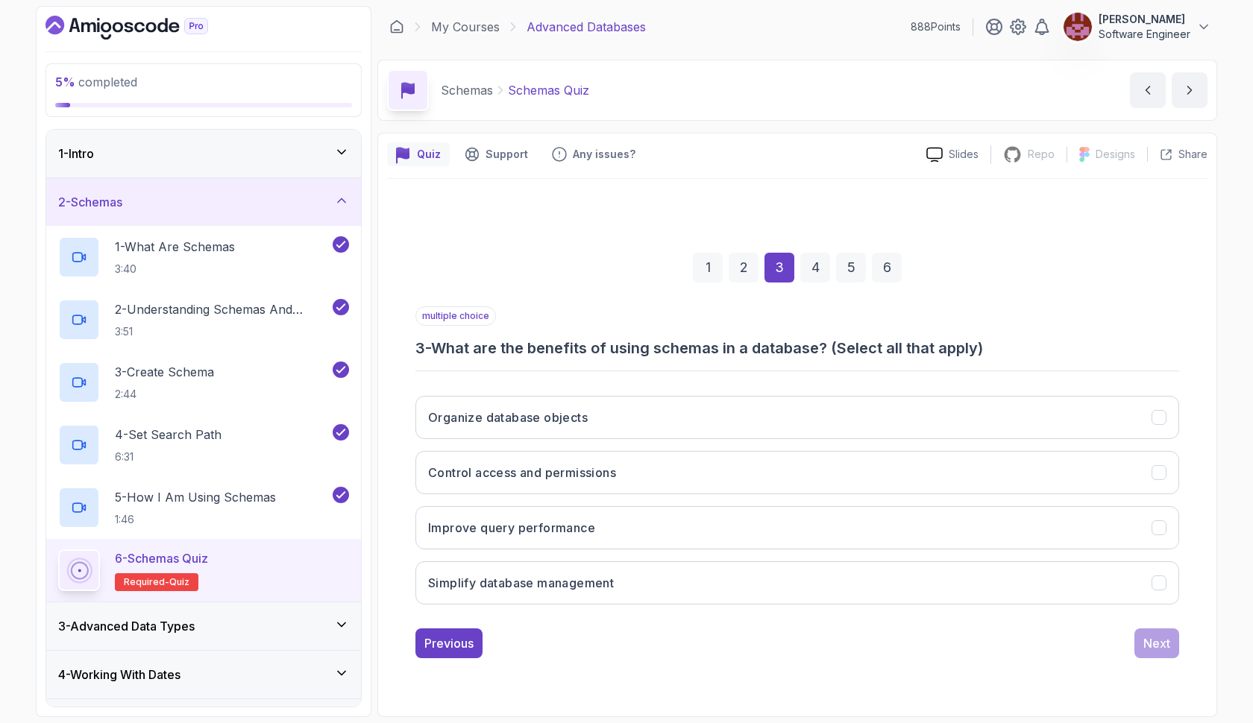
scroll to position [0, 0]
click at [588, 459] on button "Control access and permissions" at bounding box center [796, 472] width 763 height 43
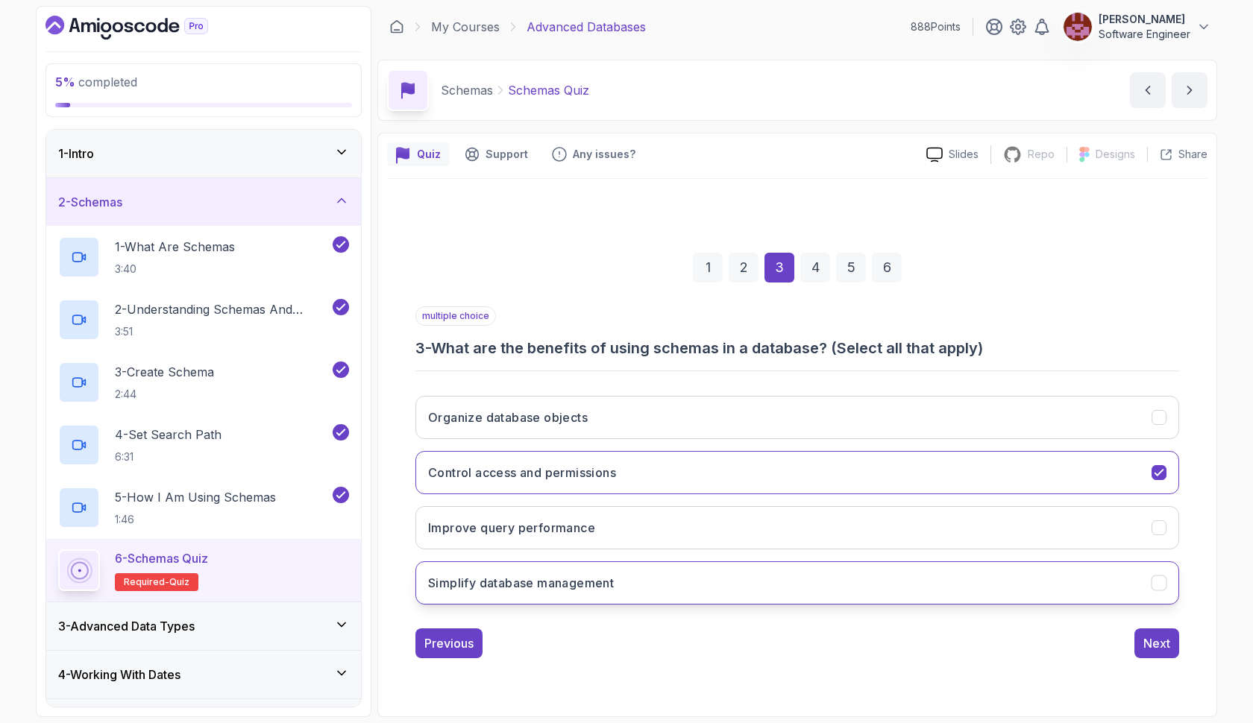
click at [582, 570] on button "Simplify database management" at bounding box center [796, 582] width 763 height 43
click at [1057, 400] on button "Organize database objects" at bounding box center [796, 417] width 763 height 43
click at [1147, 650] on div "Next" at bounding box center [1156, 643] width 27 height 18
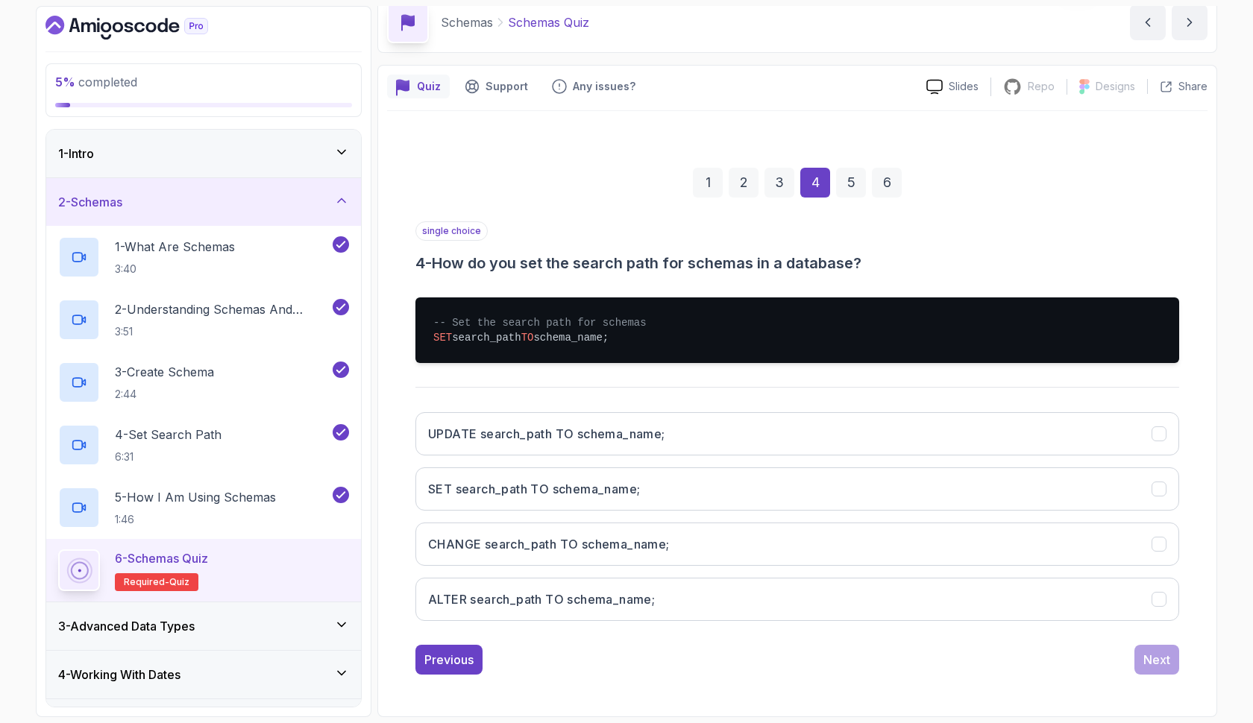
scroll to position [68, 0]
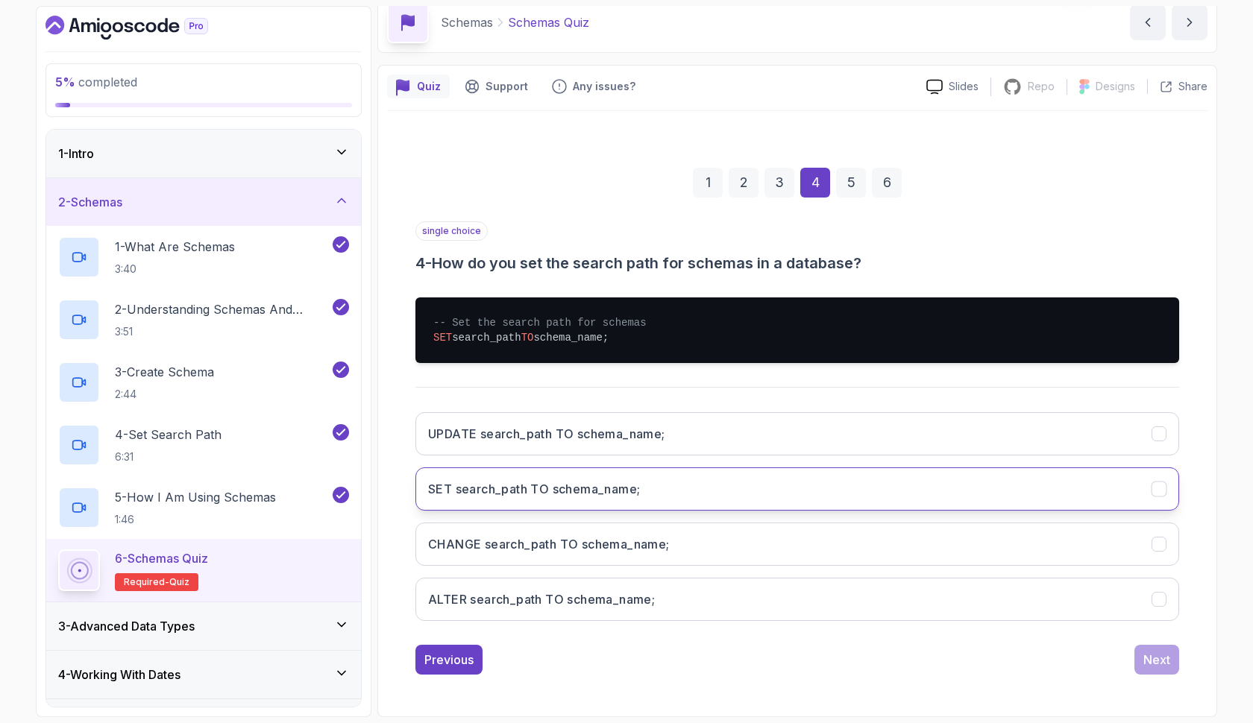
click at [544, 494] on h3 "SET search_path TO schema_name;" at bounding box center [534, 489] width 212 height 18
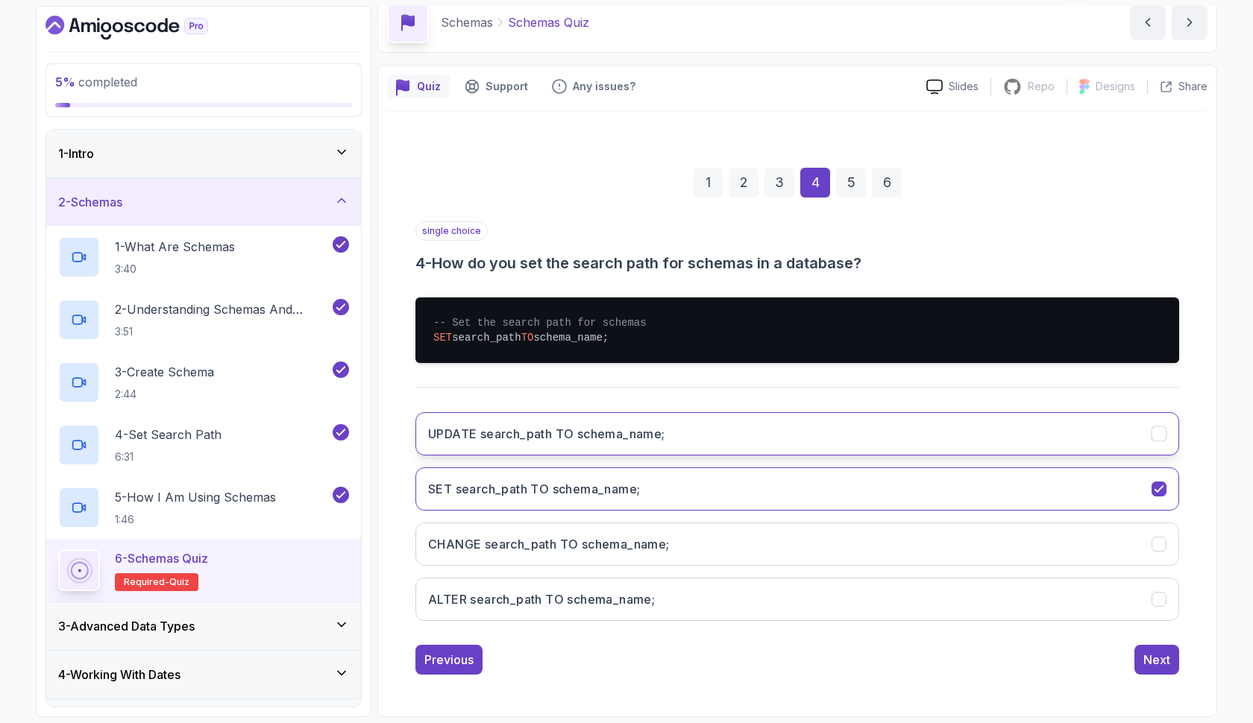
click at [911, 423] on button "UPDATE search_path TO schema_name;" at bounding box center [796, 433] width 763 height 43
click at [999, 501] on button "SET search_path TO schema_name;" at bounding box center [796, 488] width 763 height 43
click at [1149, 662] on div "Next" at bounding box center [1156, 660] width 27 height 18
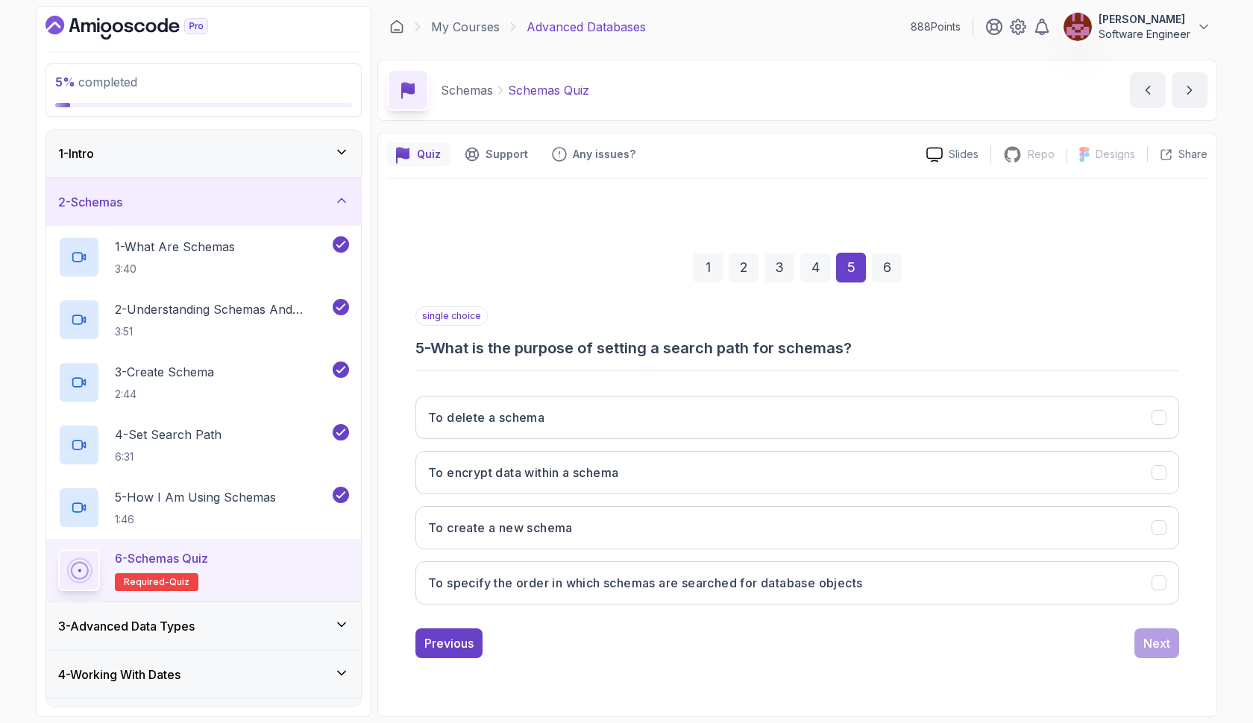
scroll to position [0, 0]
click at [570, 572] on button "To specify the order in which schemas are searched for database objects" at bounding box center [796, 582] width 763 height 43
click at [1153, 648] on div "Next" at bounding box center [1156, 643] width 27 height 18
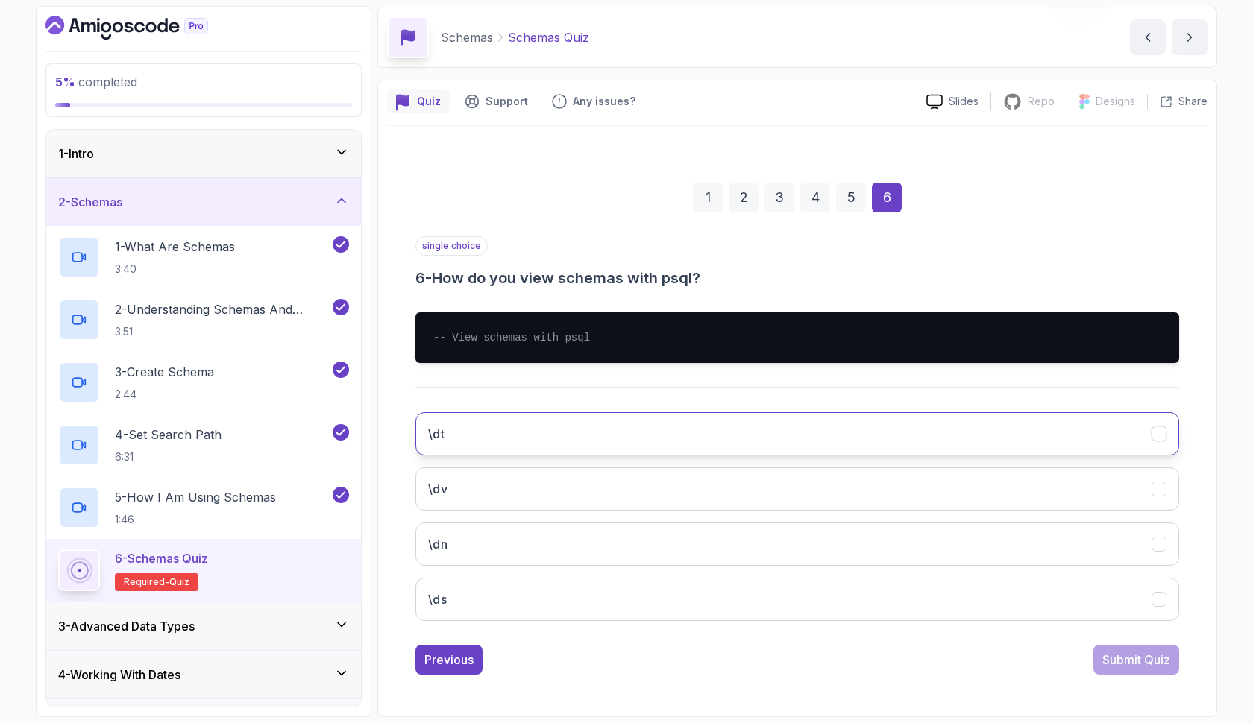
scroll to position [53, 0]
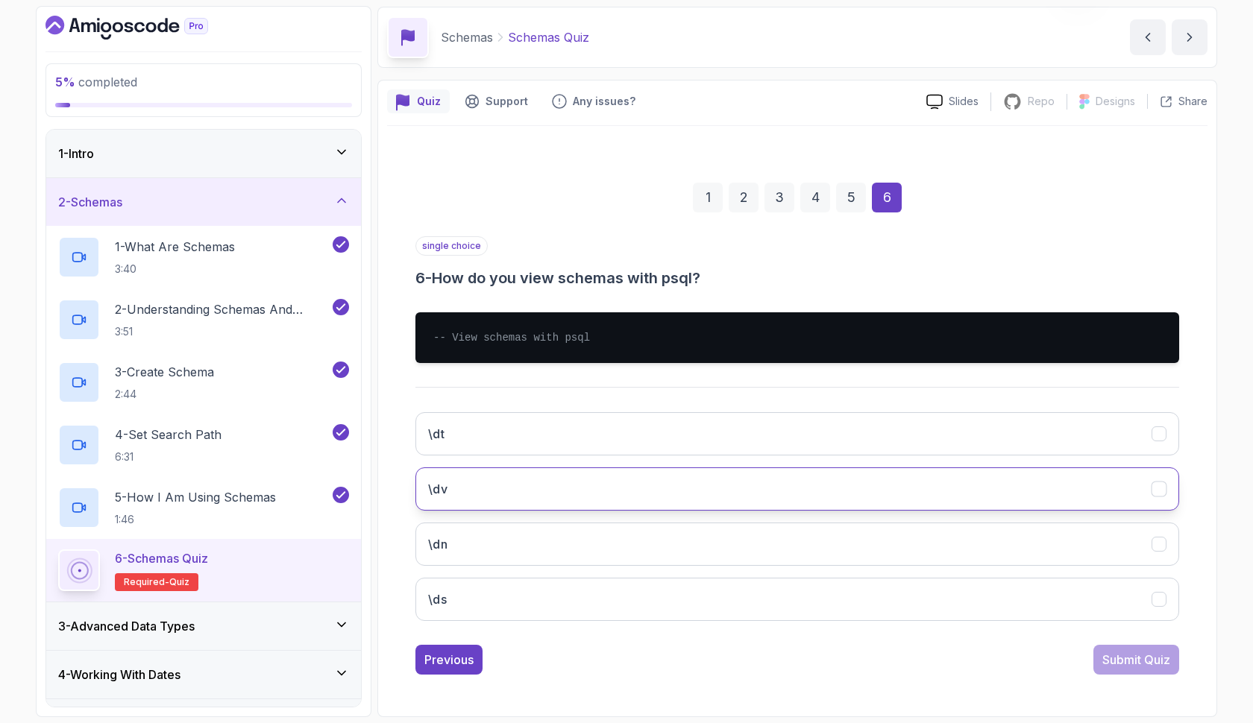
click at [702, 496] on button "\dv" at bounding box center [796, 488] width 763 height 43
click at [1123, 655] on div "Submit Quiz" at bounding box center [1136, 660] width 68 height 18
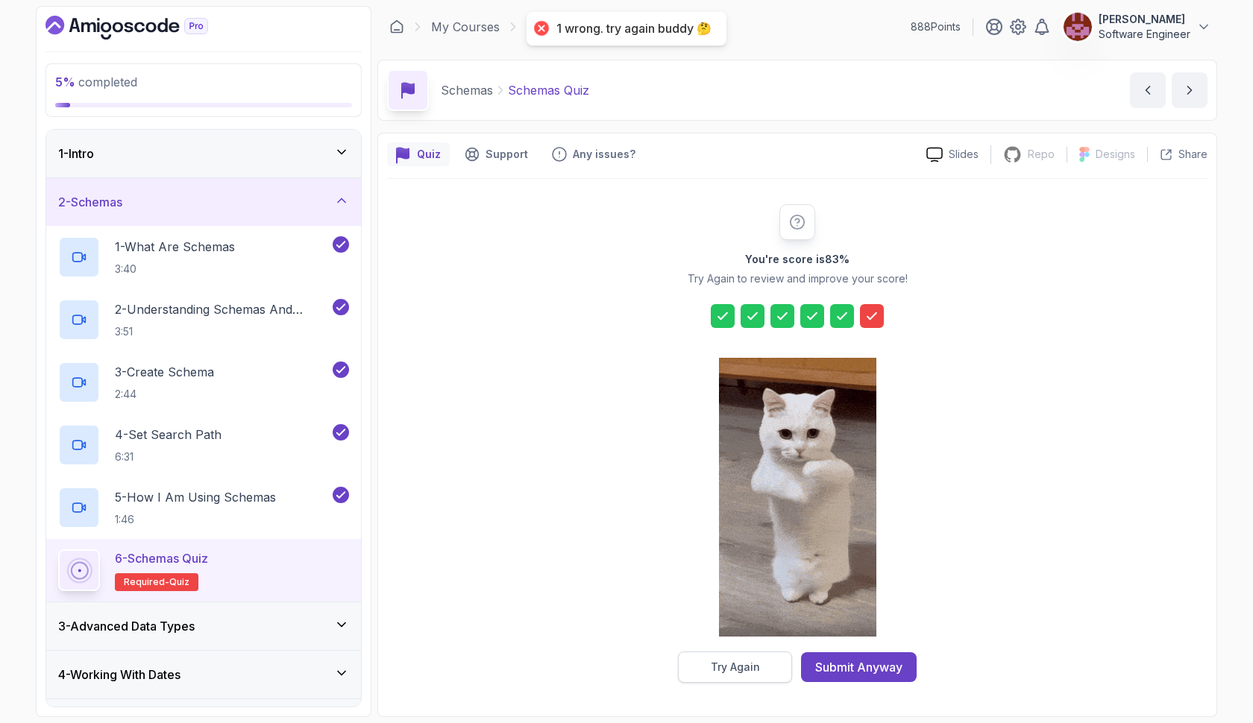
click at [766, 661] on button "Try Again" at bounding box center [735, 667] width 114 height 31
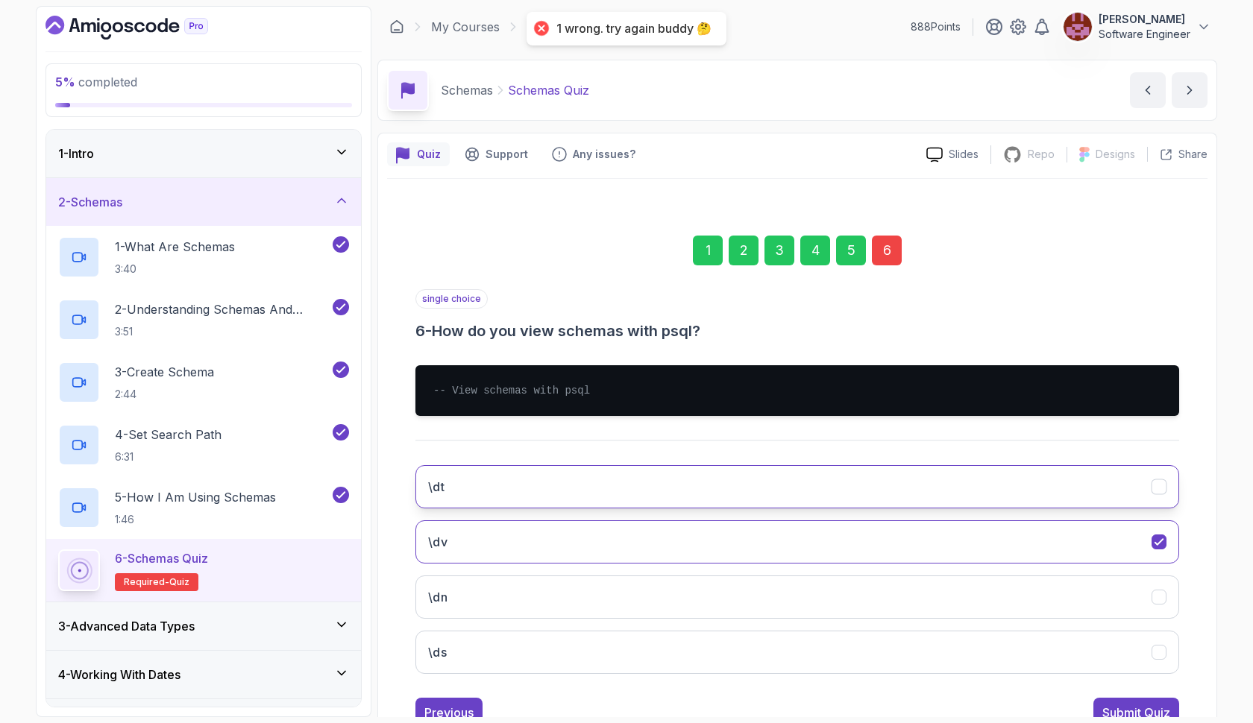
click at [744, 483] on button "\dt" at bounding box center [796, 486] width 763 height 43
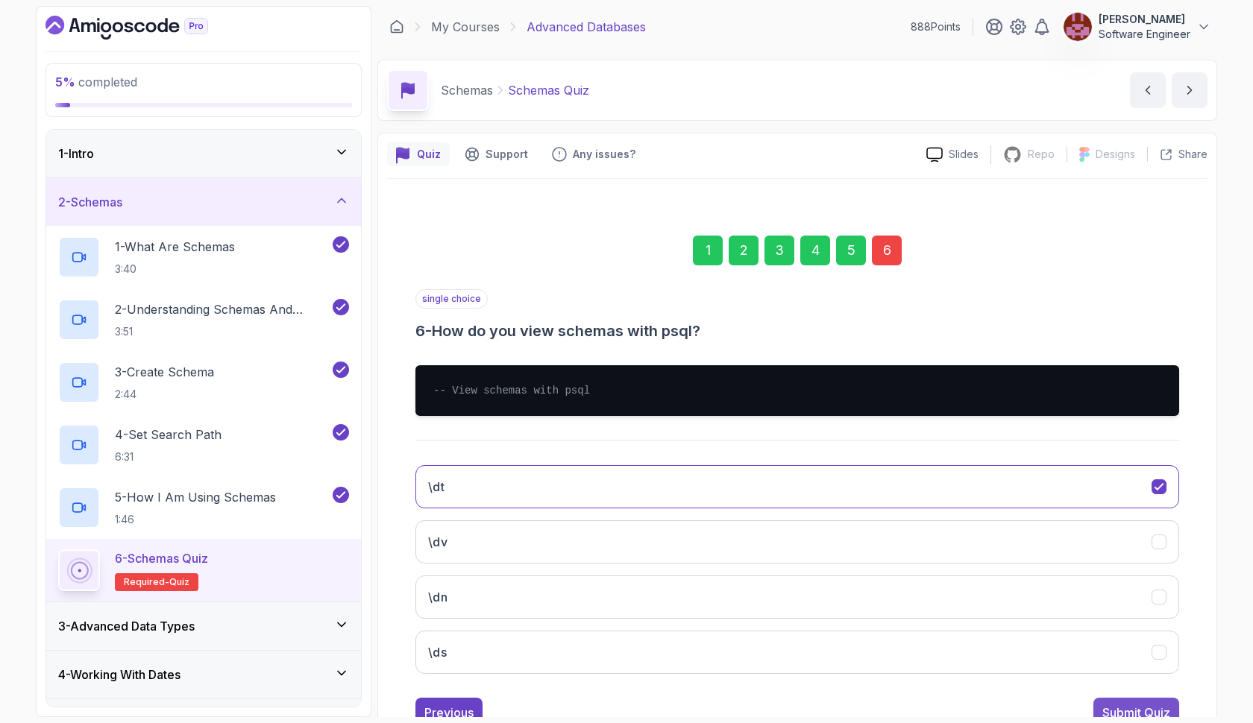
click at [1122, 699] on button "Submit Quiz" at bounding box center [1136, 713] width 86 height 30
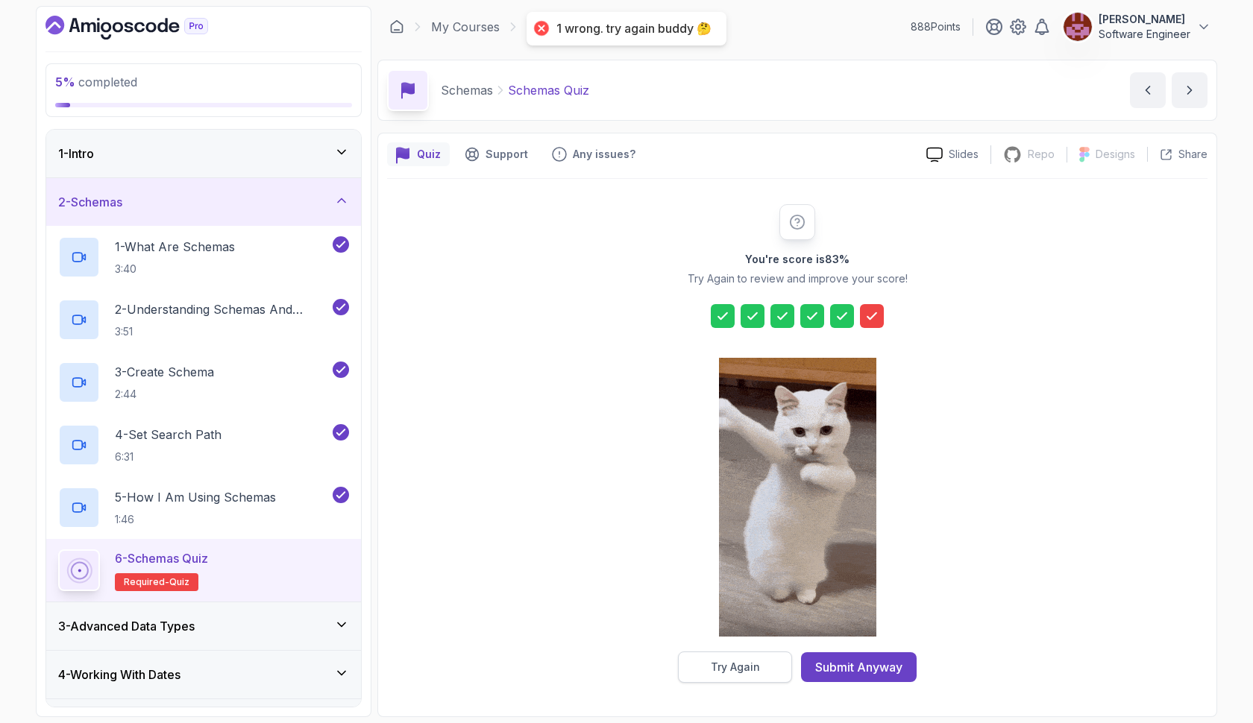
click at [784, 667] on button "Try Again" at bounding box center [735, 667] width 114 height 31
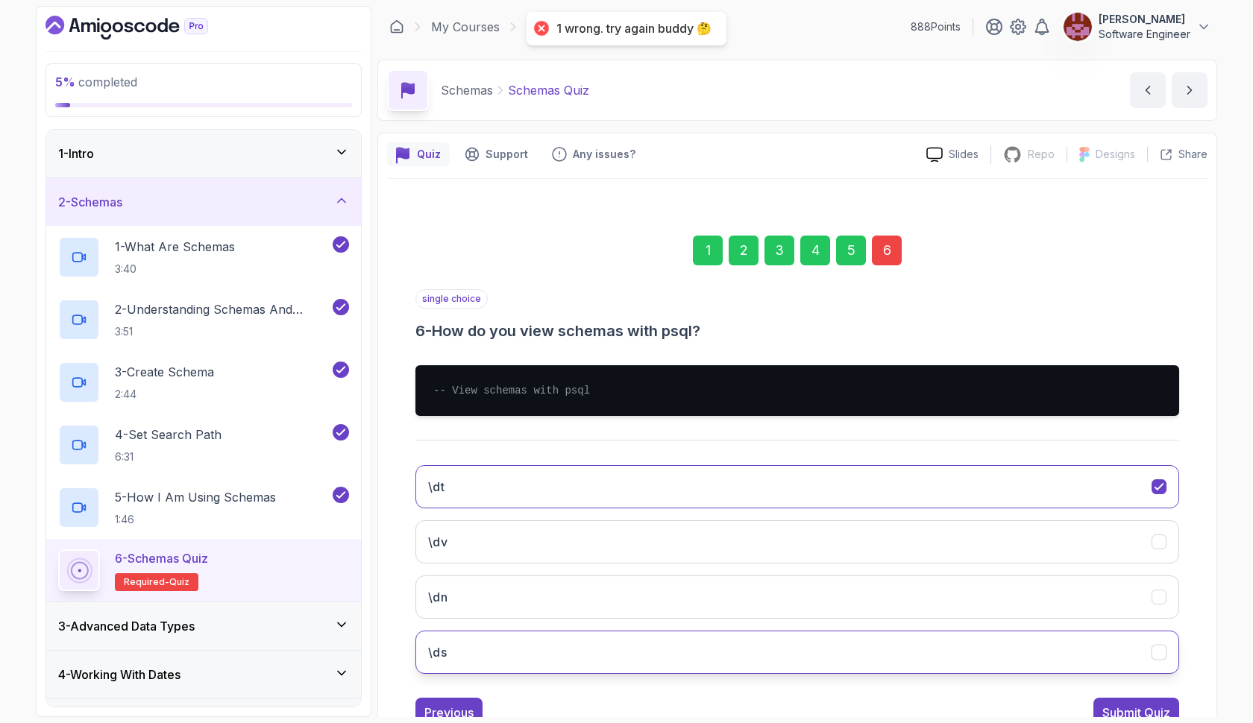
click at [757, 638] on button "\ds" at bounding box center [796, 652] width 763 height 43
click at [1108, 712] on div "Submit Quiz" at bounding box center [1136, 713] width 68 height 18
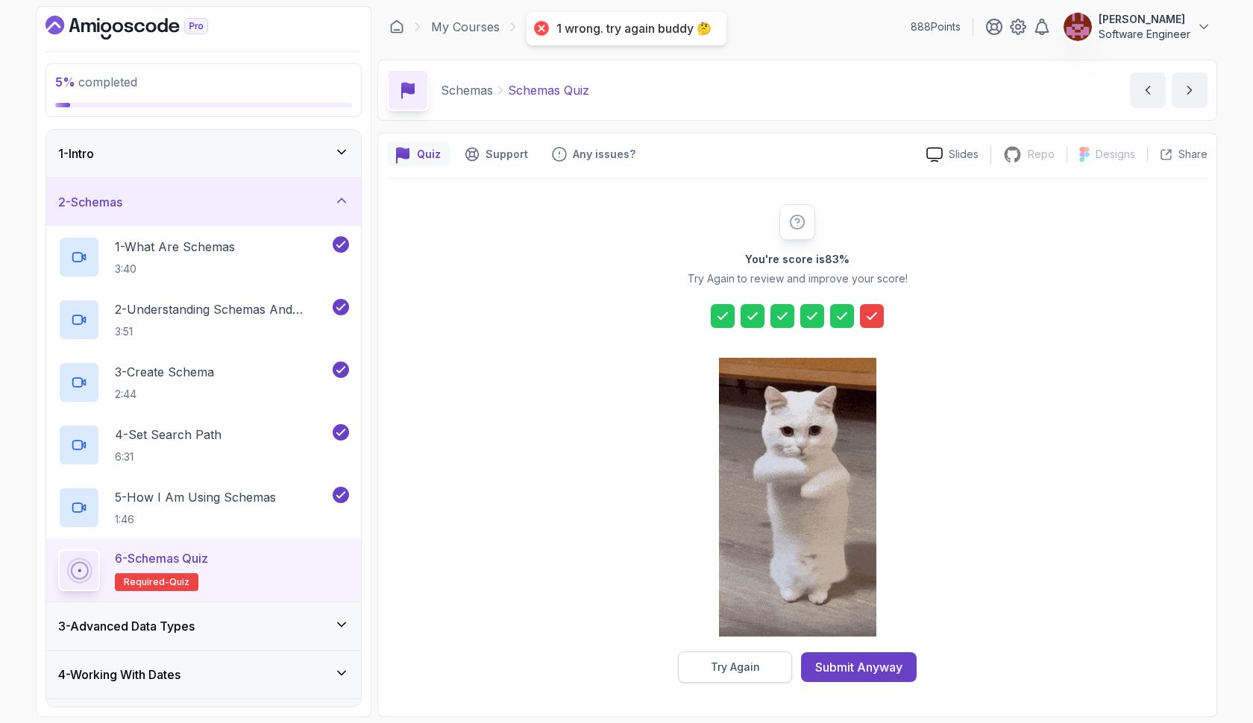
click at [761, 670] on button "Try Again" at bounding box center [735, 667] width 114 height 31
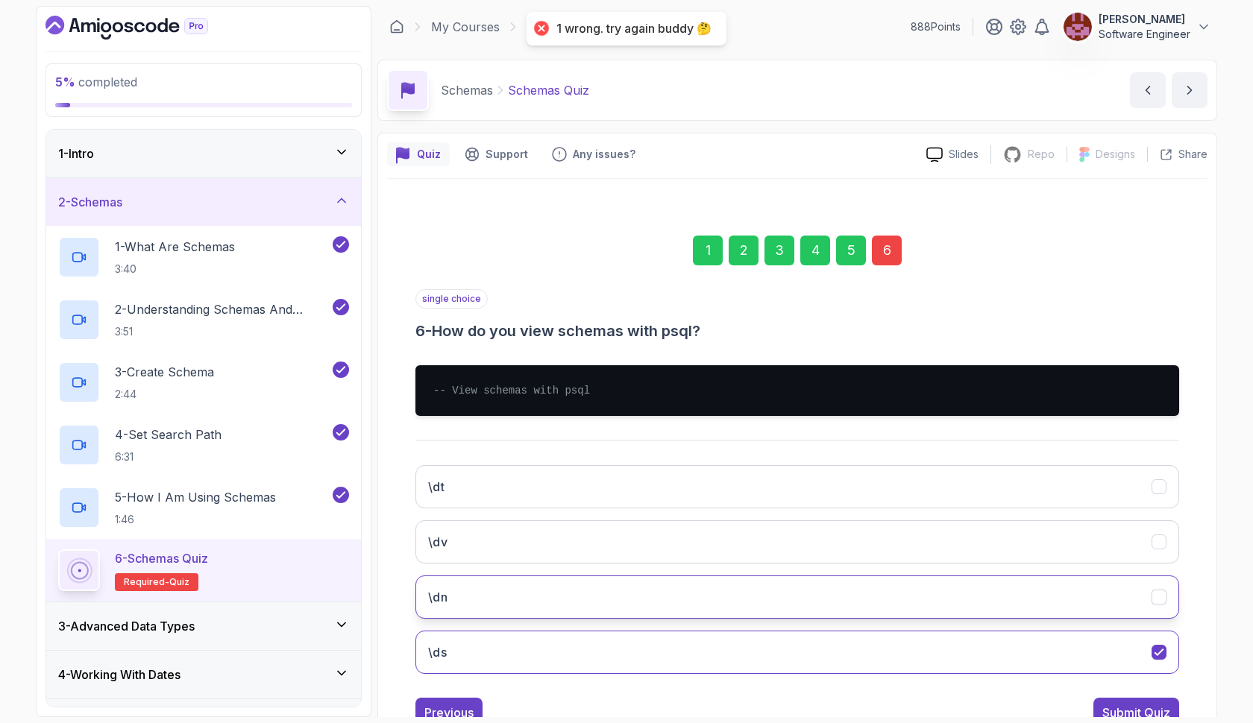
click at [763, 603] on button "\dn" at bounding box center [796, 597] width 763 height 43
click at [1109, 699] on button "Submit Quiz" at bounding box center [1136, 713] width 86 height 30
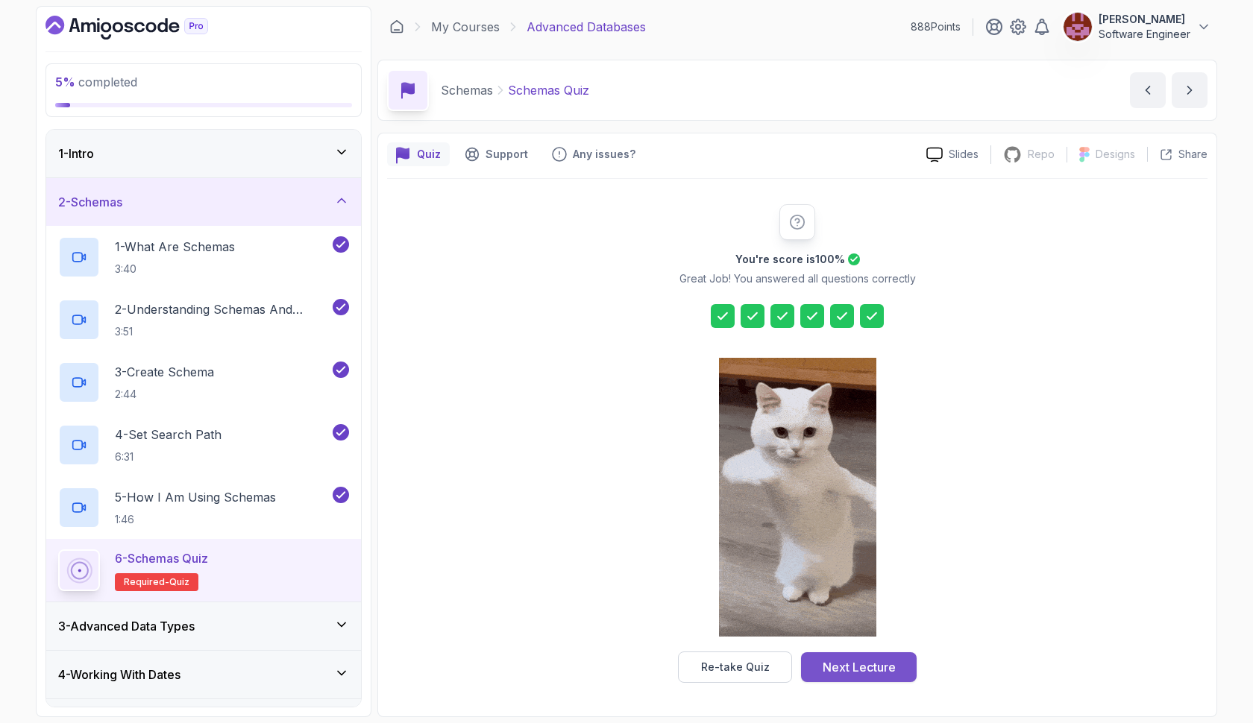
click at [844, 664] on div "Next Lecture" at bounding box center [858, 667] width 73 height 18
